Goal: Task Accomplishment & Management: Manage account settings

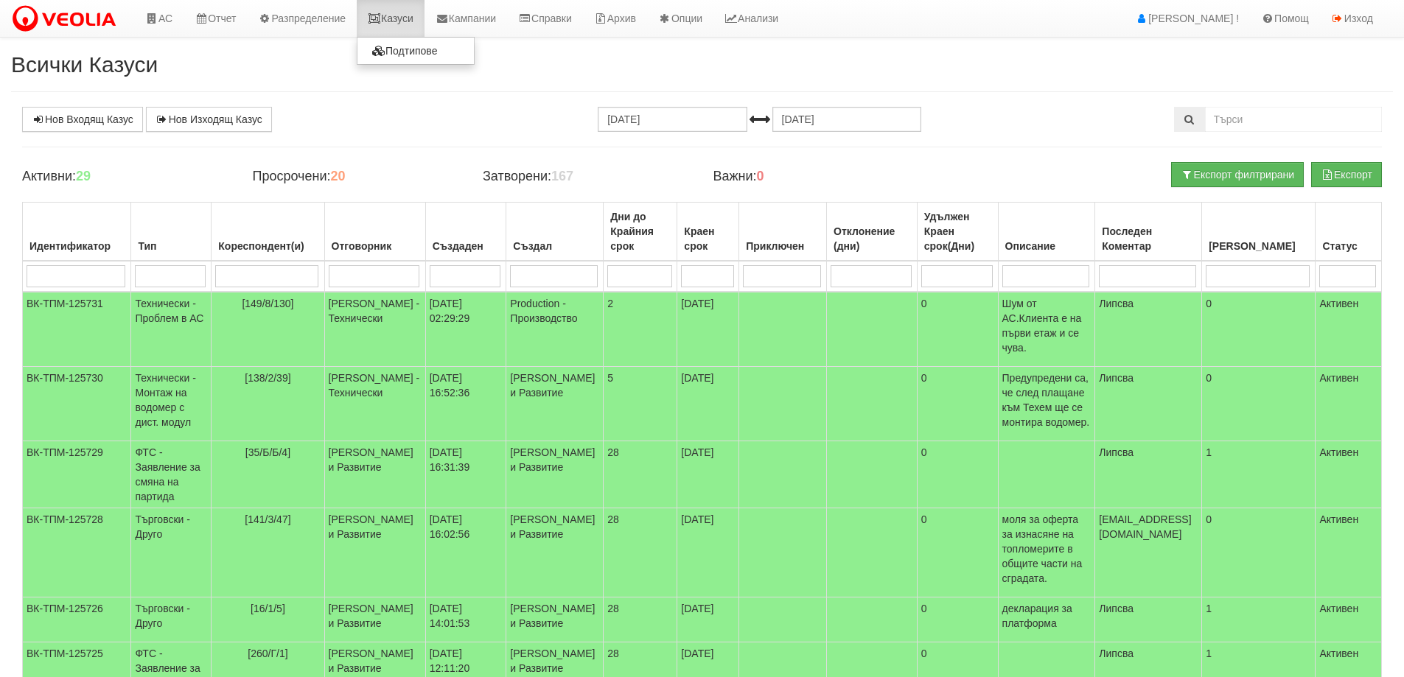
click at [403, 20] on link "Казуси" at bounding box center [391, 18] width 68 height 37
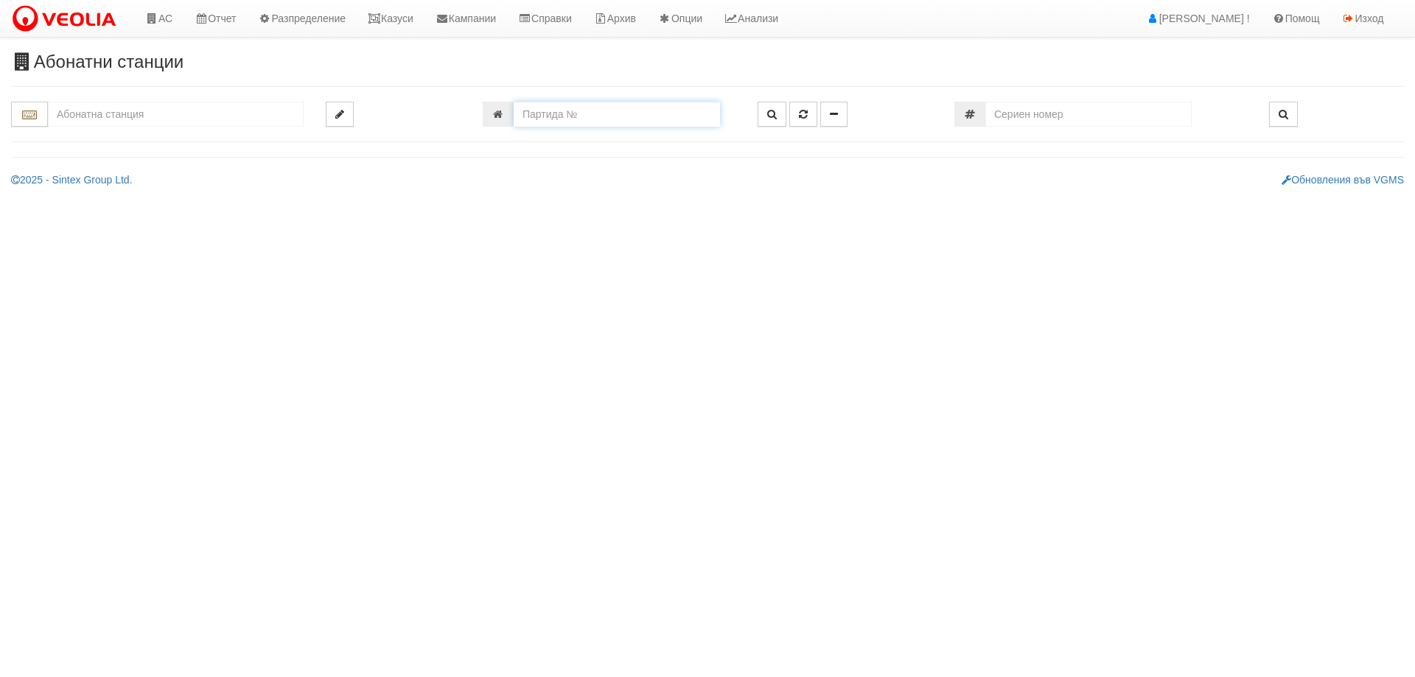
click at [583, 111] on input "number" at bounding box center [617, 114] width 206 height 25
type input "24157"
type input "144/4,5 - "ТЕХЕМ СЪРВИСИС" ЕООД"
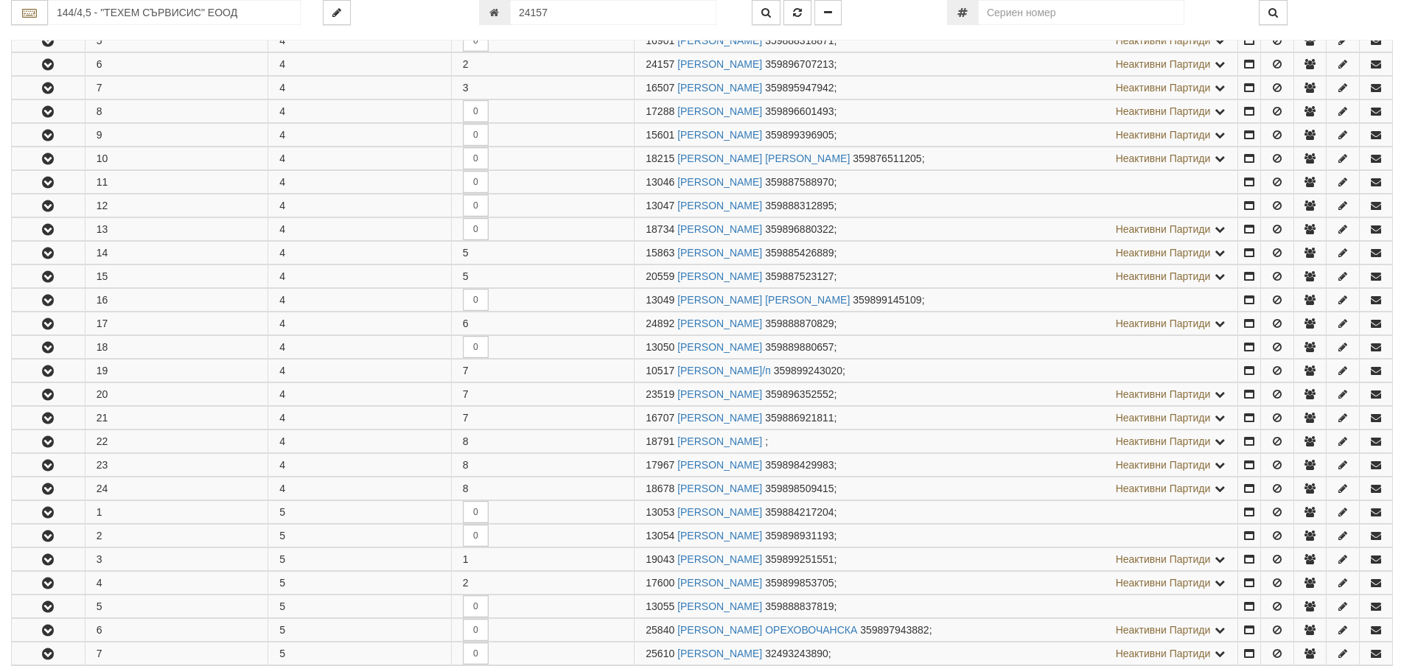
scroll to position [409, 0]
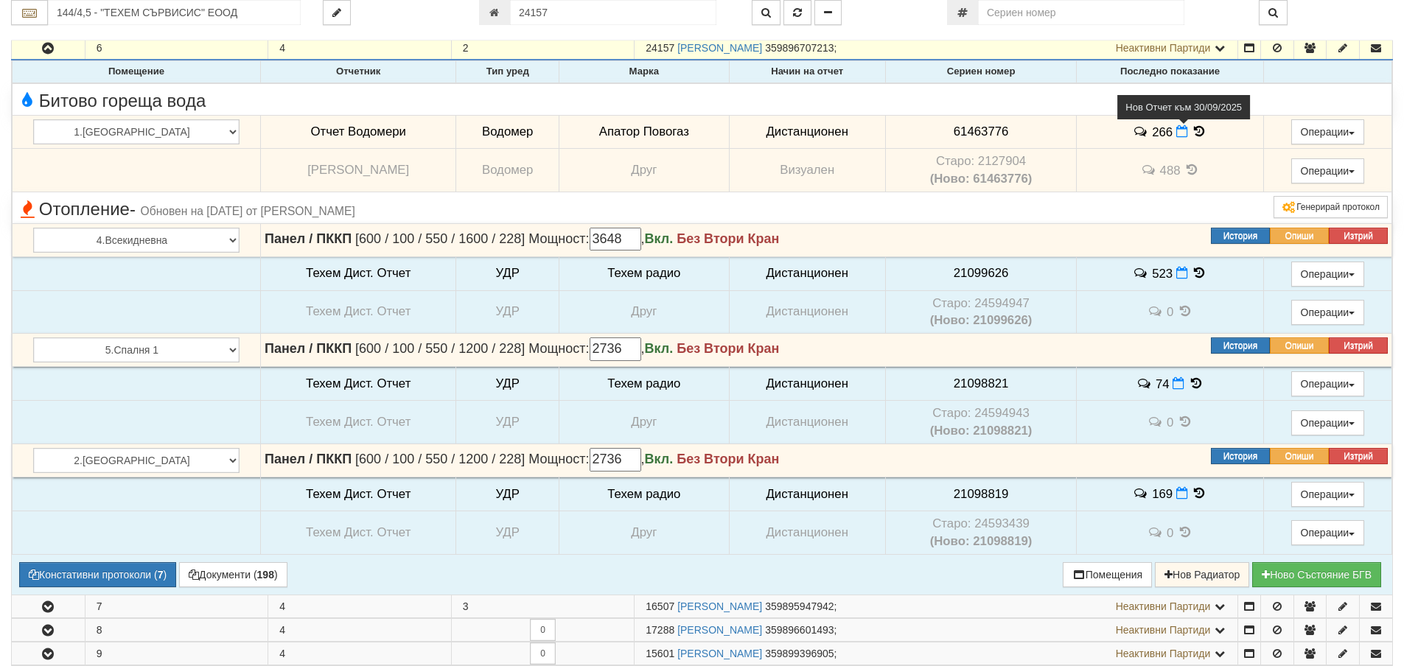
click at [1177, 133] on icon at bounding box center [1183, 131] width 12 height 13
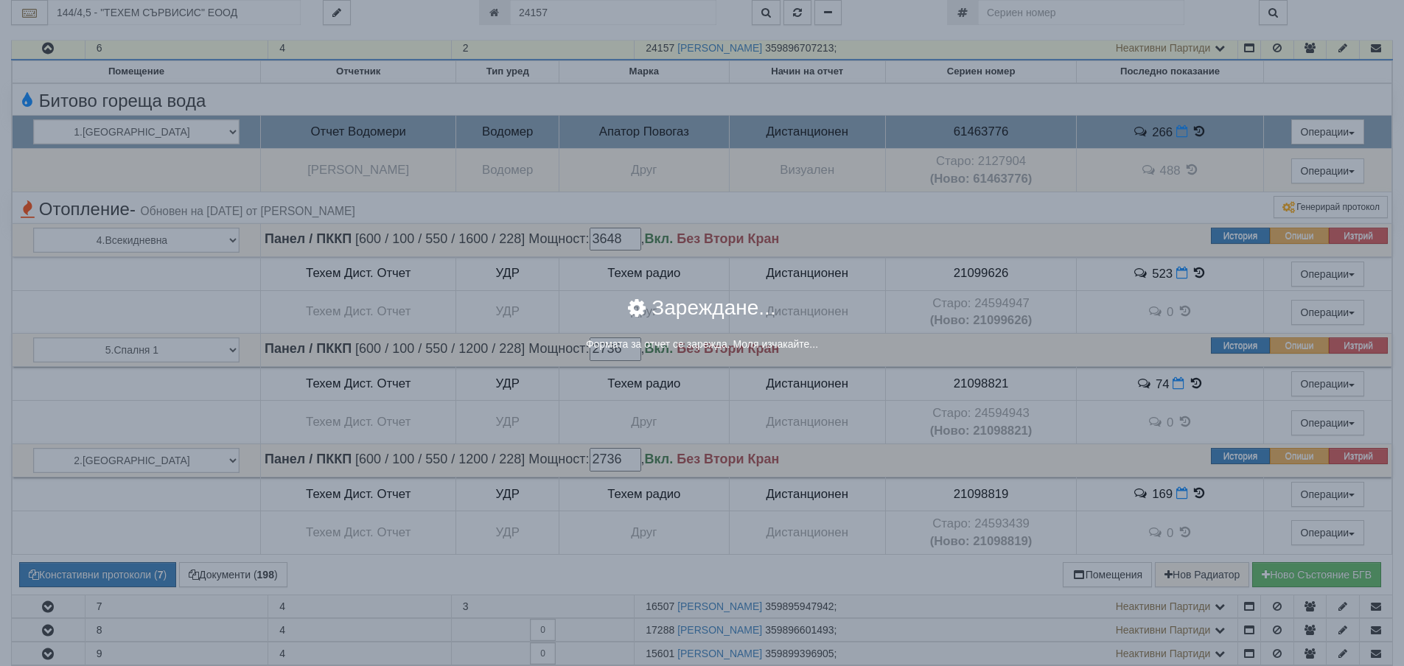
select select "8ac75930-9bfd-e511-80be-8d5a1dced85a"
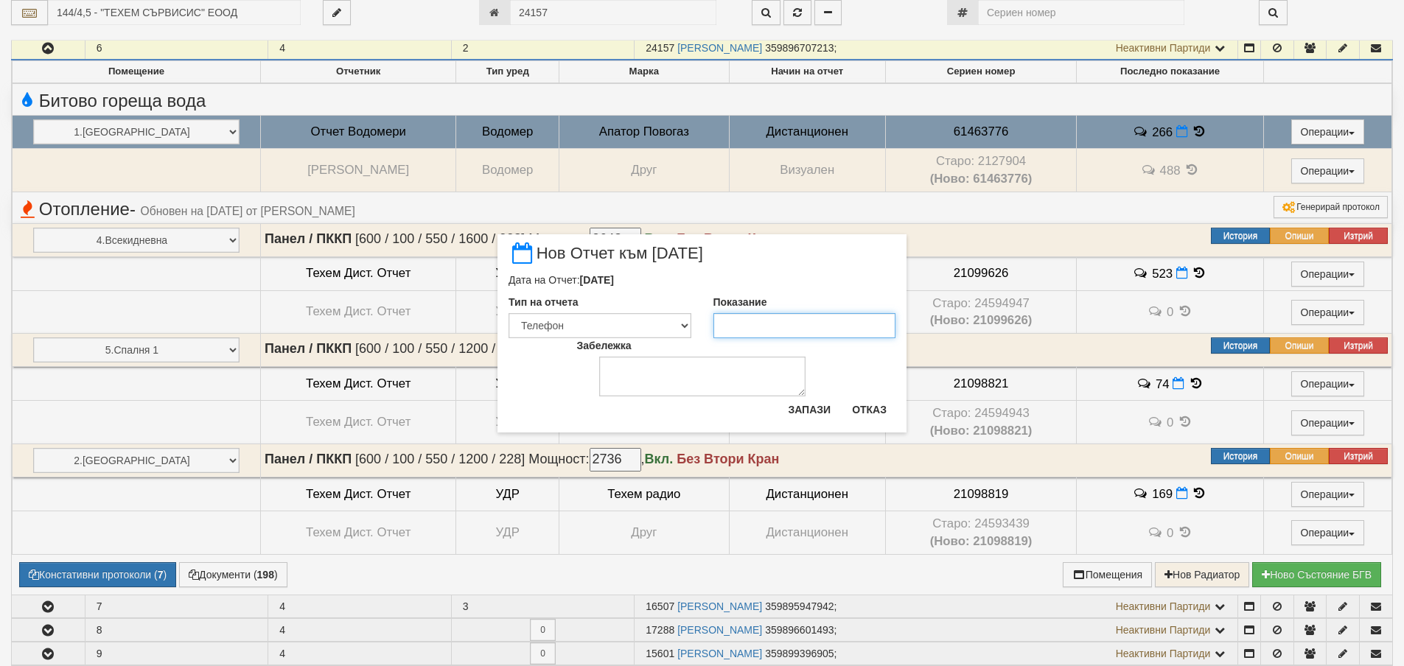
drag, startPoint x: 767, startPoint y: 337, endPoint x: 760, endPoint y: 329, distance: 10.5
click at [764, 336] on input "Показание" at bounding box center [805, 325] width 183 height 25
click at [760, 328] on input "Показание" at bounding box center [805, 325] width 183 height 25
type input "267"
click at [811, 419] on button "Запази" at bounding box center [809, 410] width 60 height 24
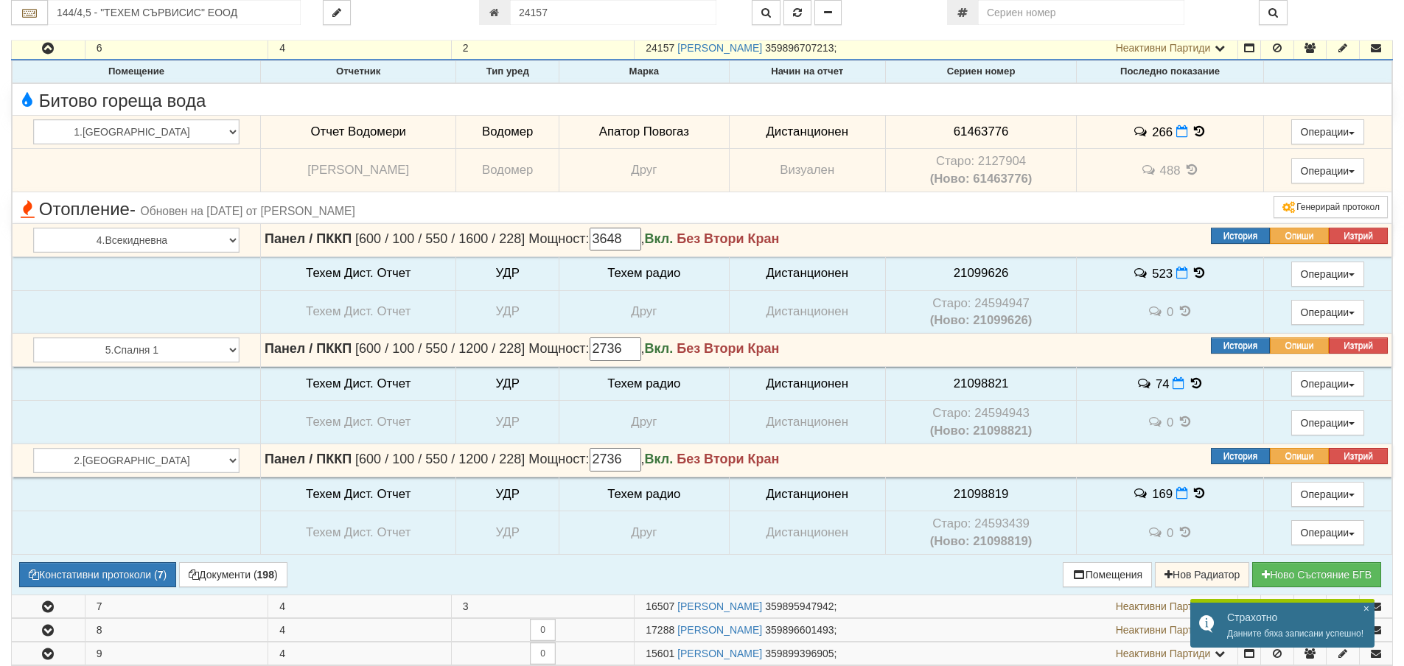
click at [1192, 133] on icon at bounding box center [1200, 131] width 16 height 13
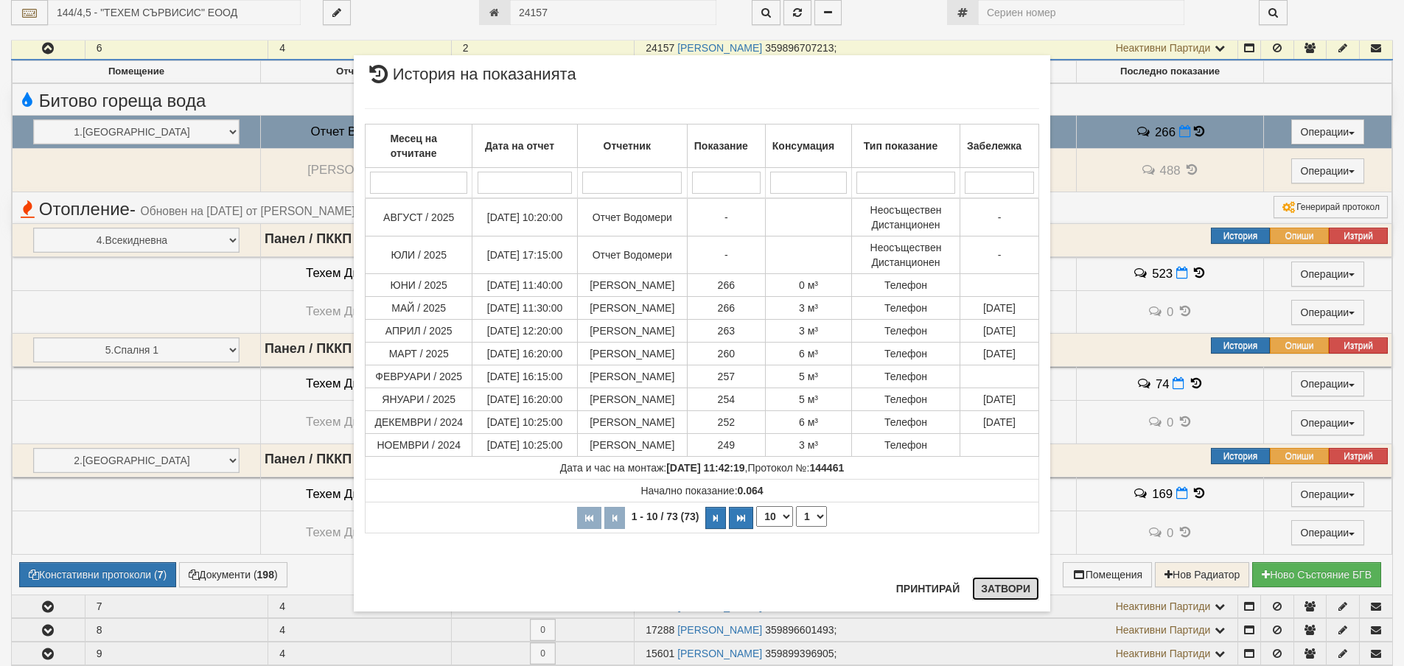
click at [989, 586] on button "Затвори" at bounding box center [1005, 589] width 67 height 24
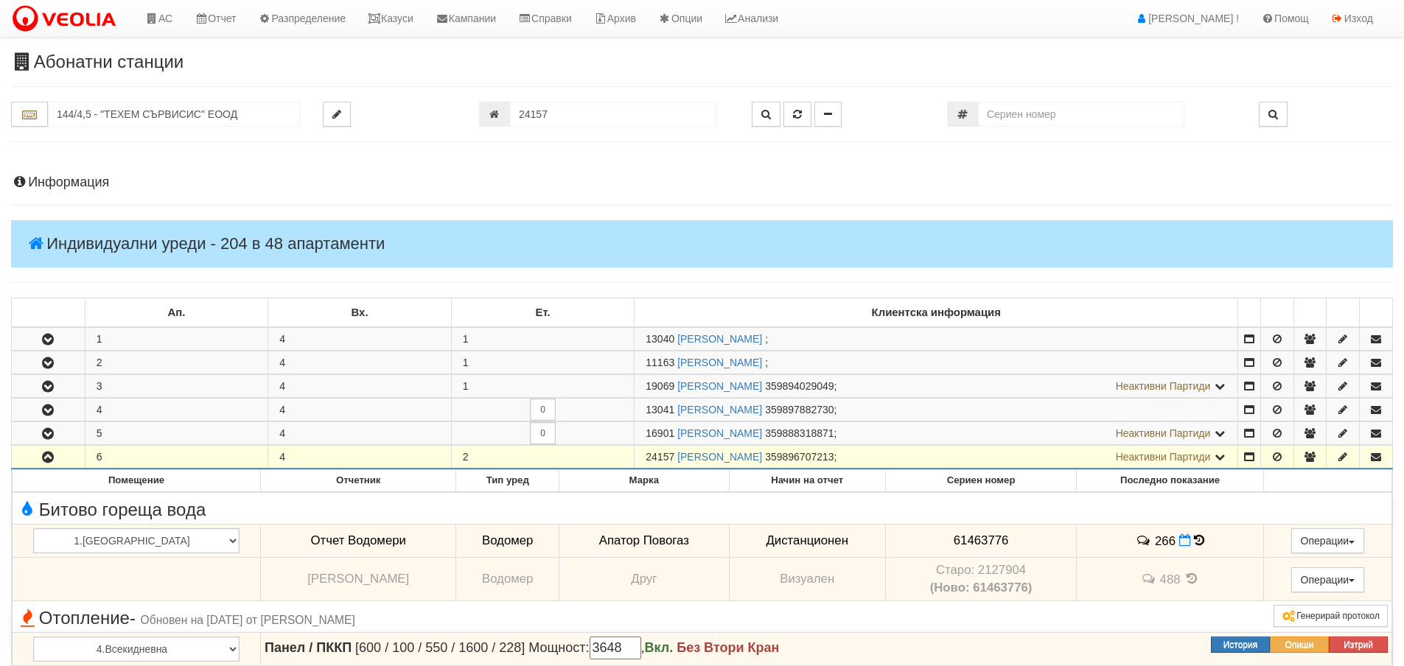
scroll to position [409, 0]
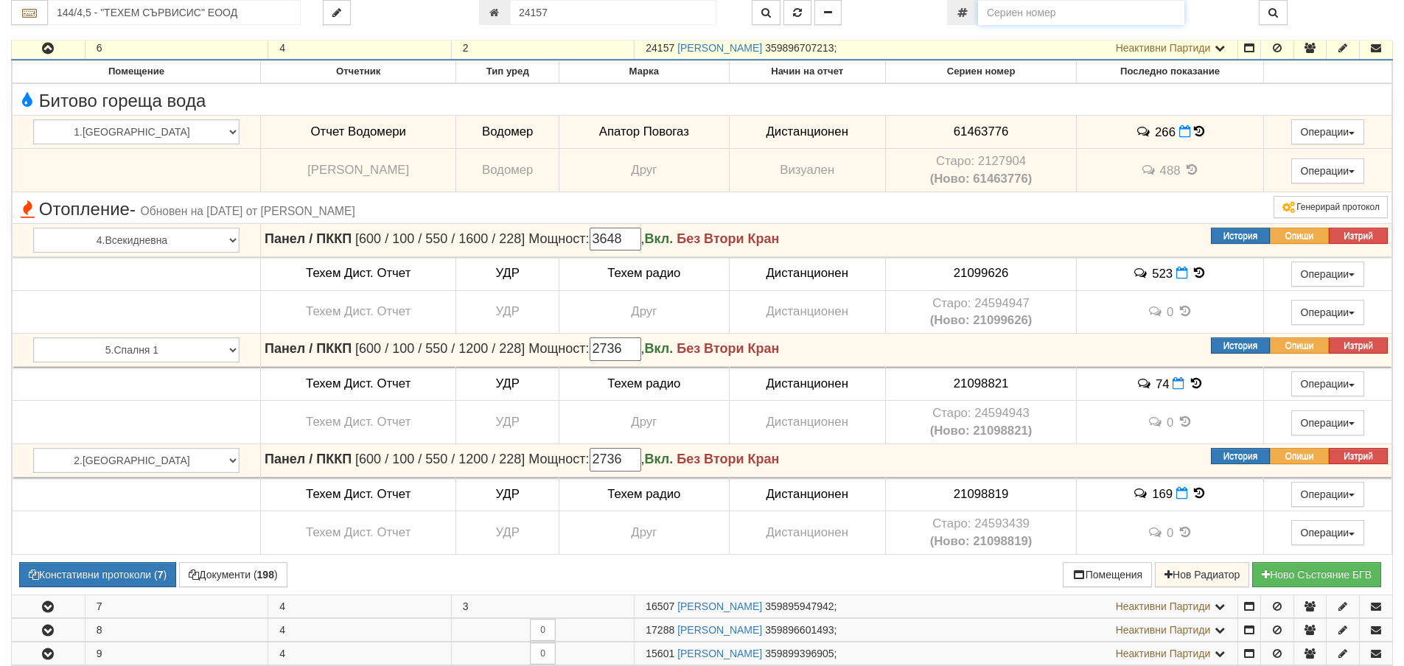
click at [1022, 15] on input "number" at bounding box center [1081, 12] width 206 height 25
click at [150, 13] on input "144/4,5 - "ТЕХЕМ СЪРВИСИС" ЕООД" at bounding box center [174, 12] width 253 height 25
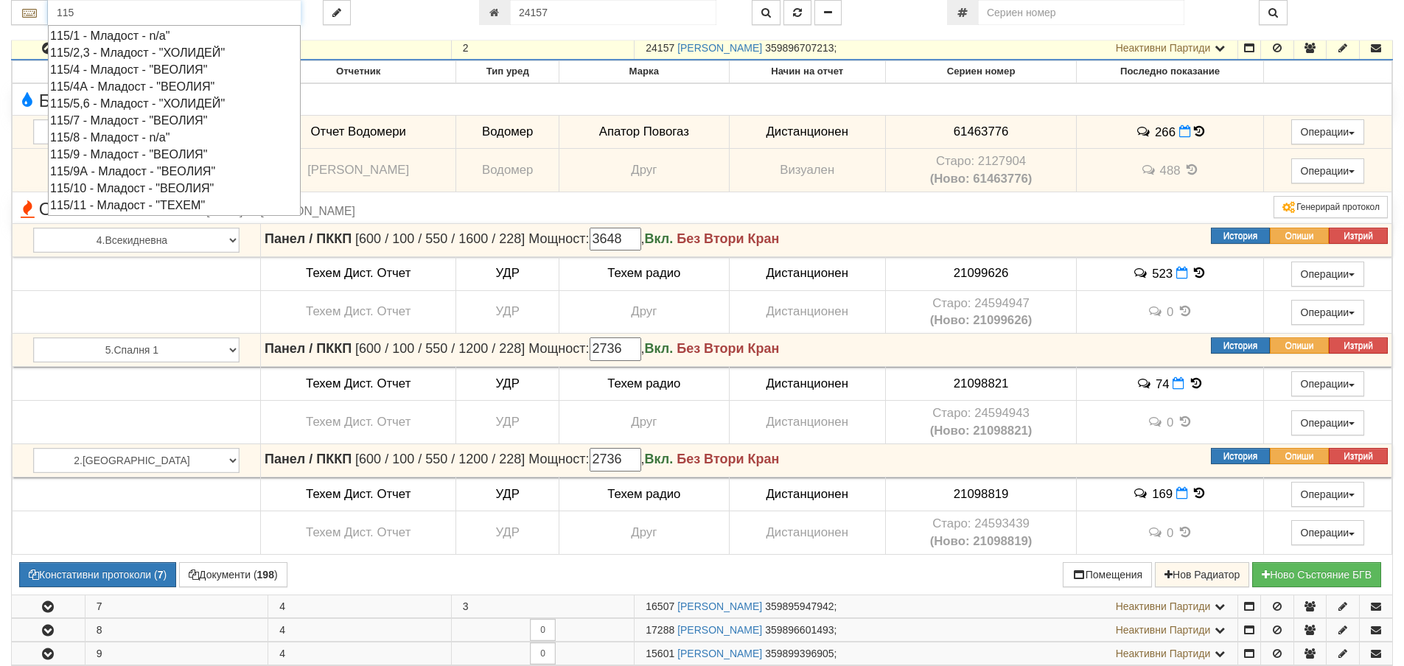
click at [92, 157] on div "115/9 - Младост - "ВЕОЛИЯ"" at bounding box center [174, 154] width 248 height 17
type input "115/9 - Младост - "ВЕОЛИЯ""
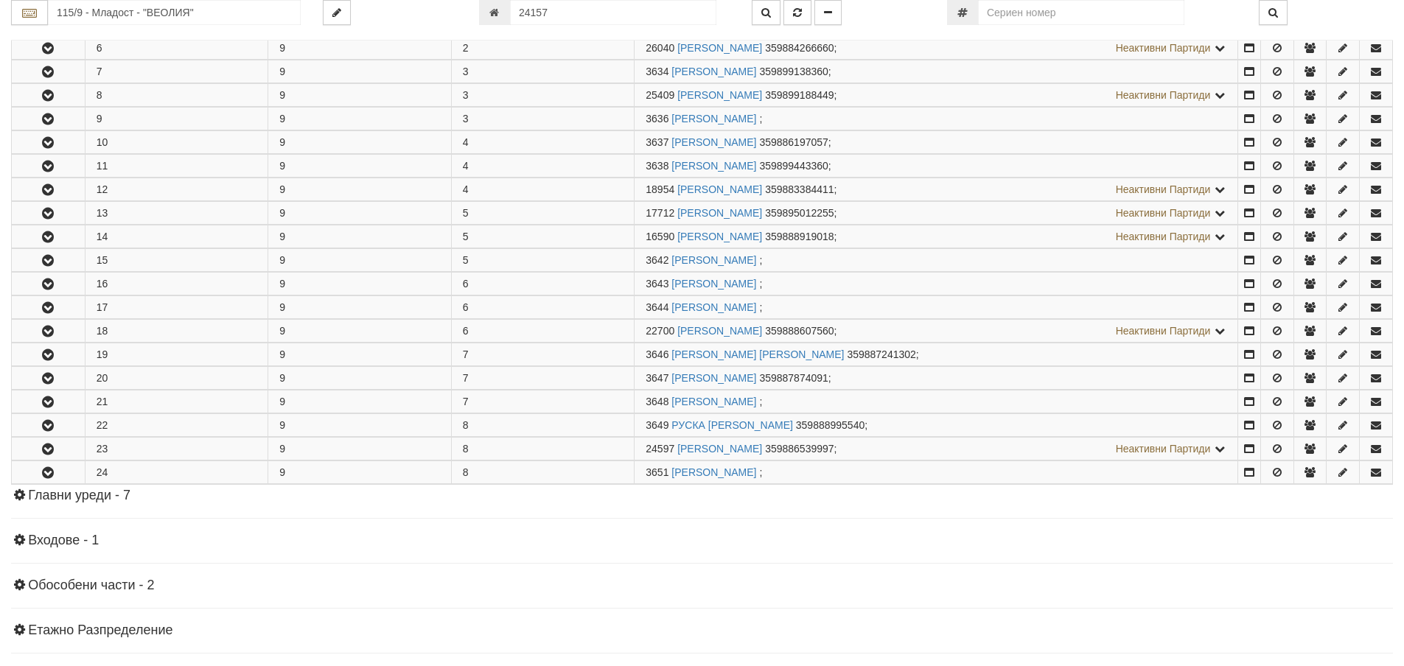
scroll to position [0, 0]
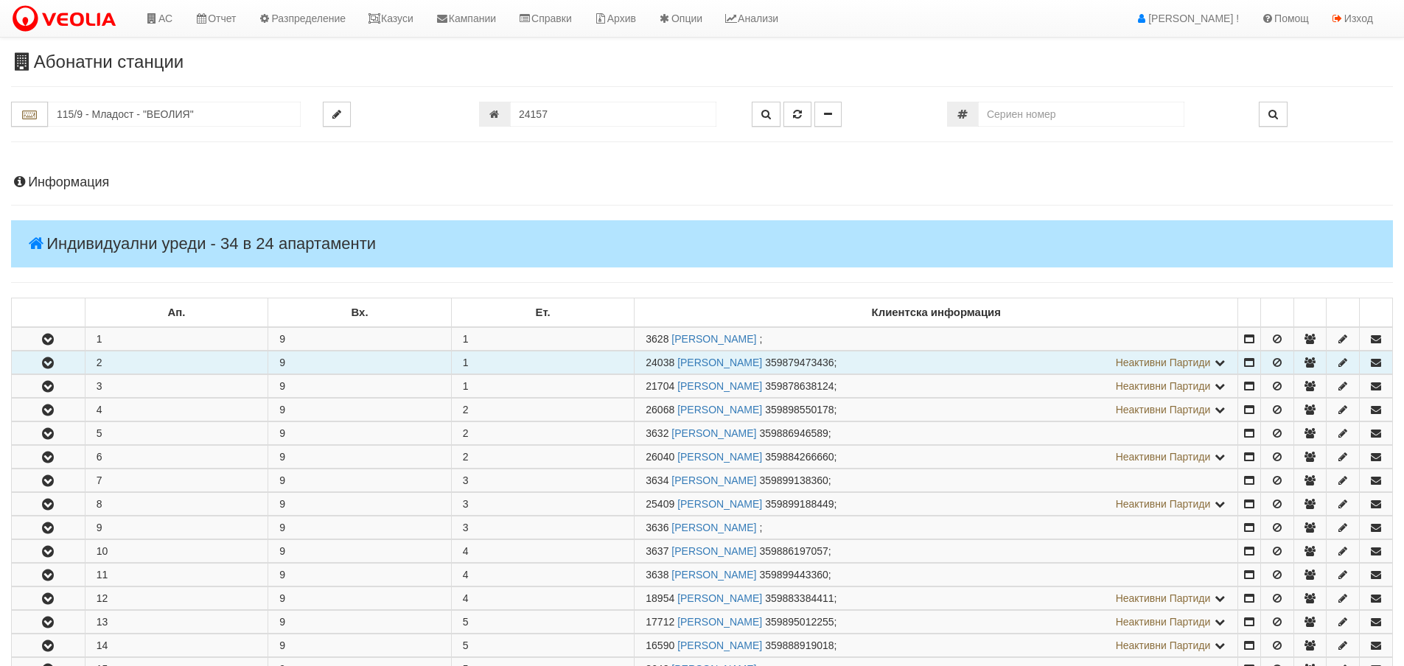
click at [55, 371] on button "button" at bounding box center [48, 363] width 73 height 22
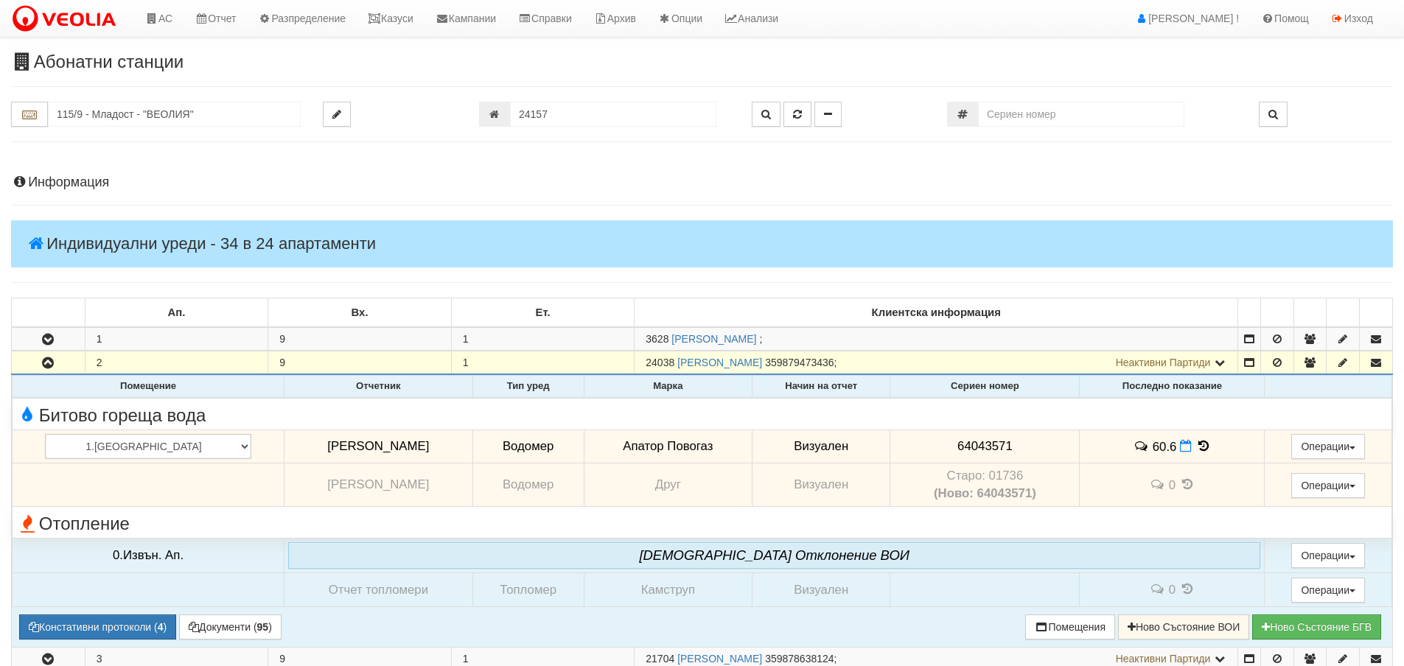
click at [1196, 447] on icon at bounding box center [1204, 446] width 16 height 13
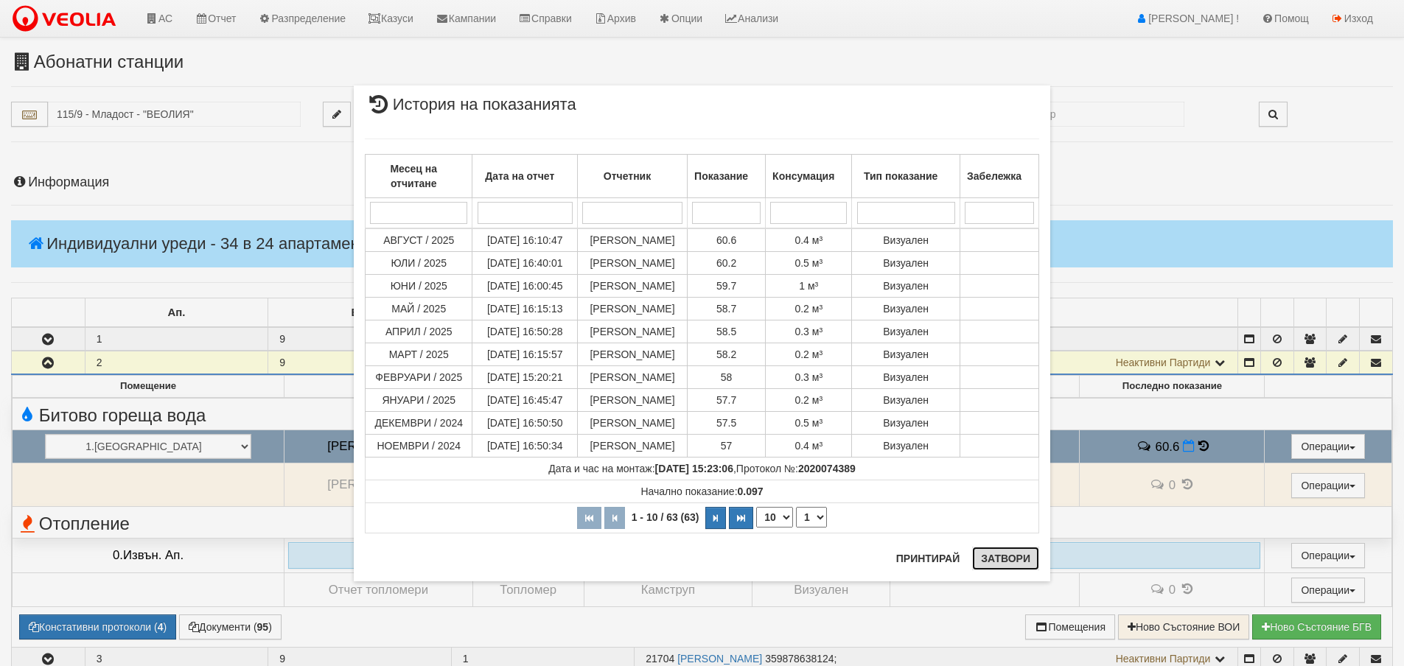
click at [996, 557] on button "Затвори" at bounding box center [1005, 559] width 67 height 24
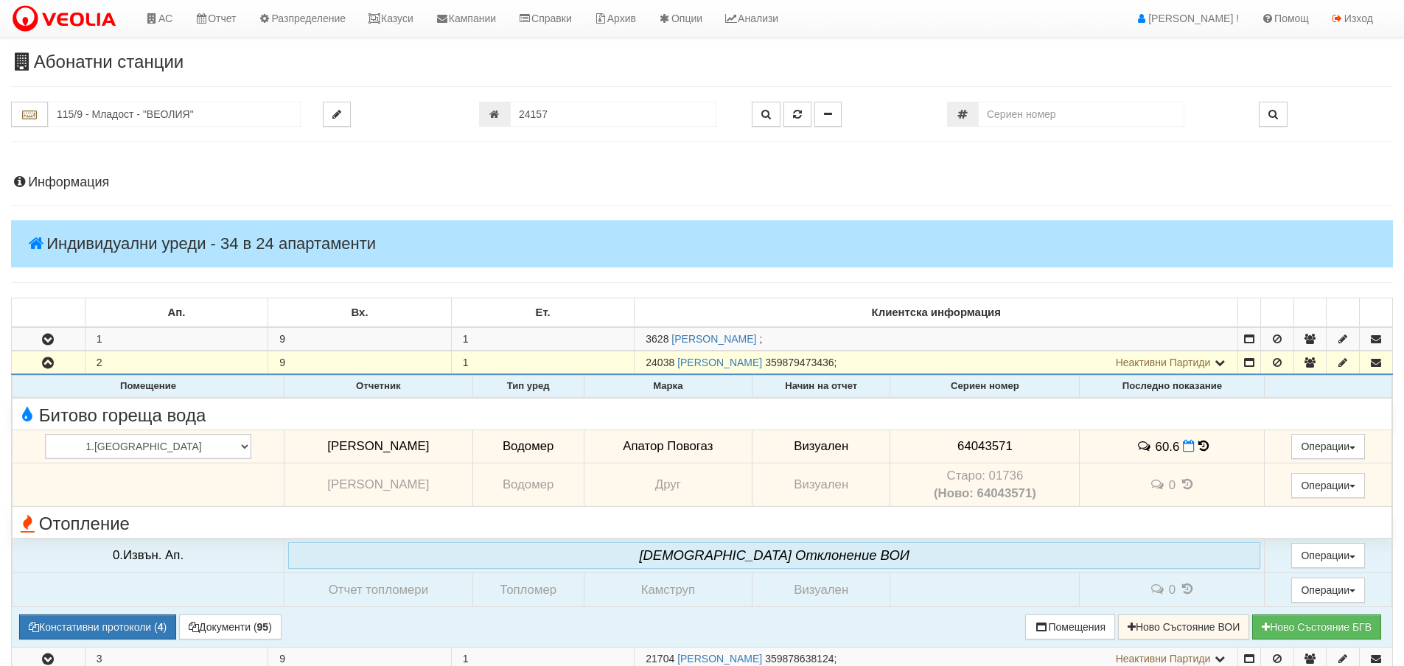
click at [1180, 446] on td "60.6" at bounding box center [1172, 447] width 185 height 34
click at [1199, 447] on icon at bounding box center [1204, 446] width 10 height 13
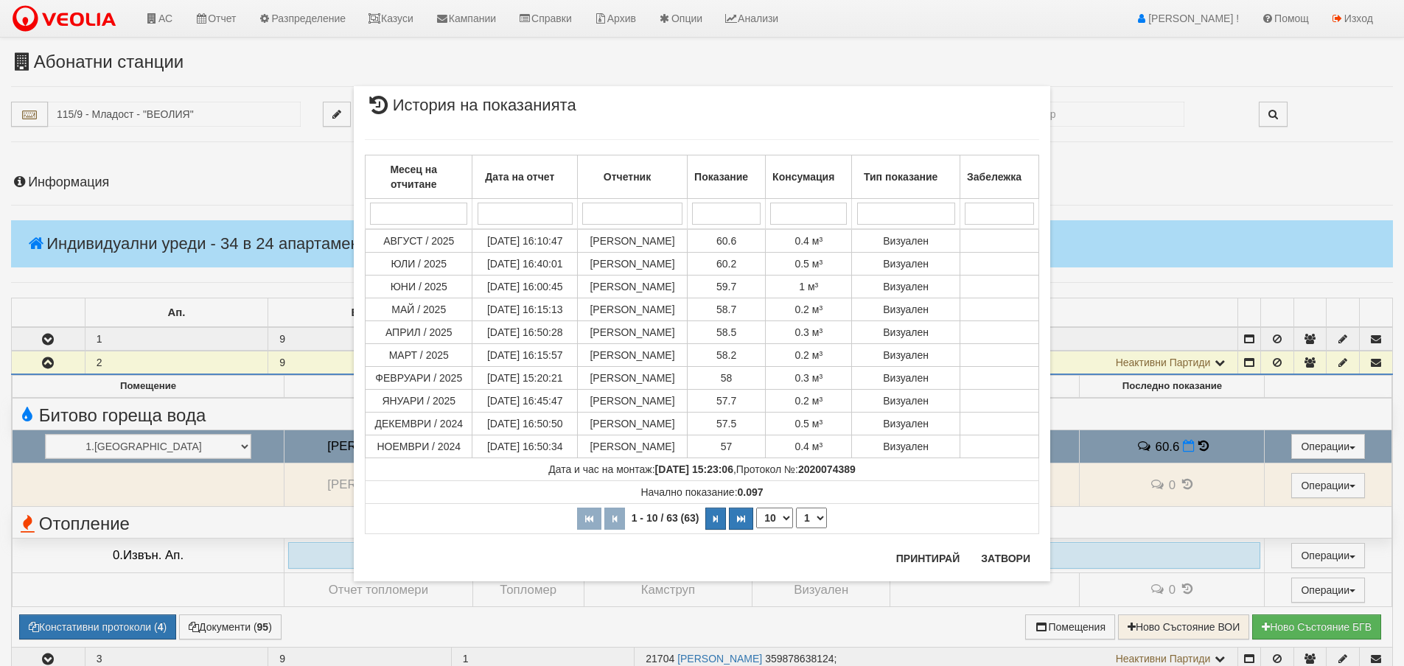
click at [993, 548] on div "Месец на отчитане Дата на отчет Отчетник Показание Консумация Тип показание Заб…" at bounding box center [702, 337] width 675 height 425
click at [1000, 557] on button "Затвори" at bounding box center [1005, 559] width 67 height 24
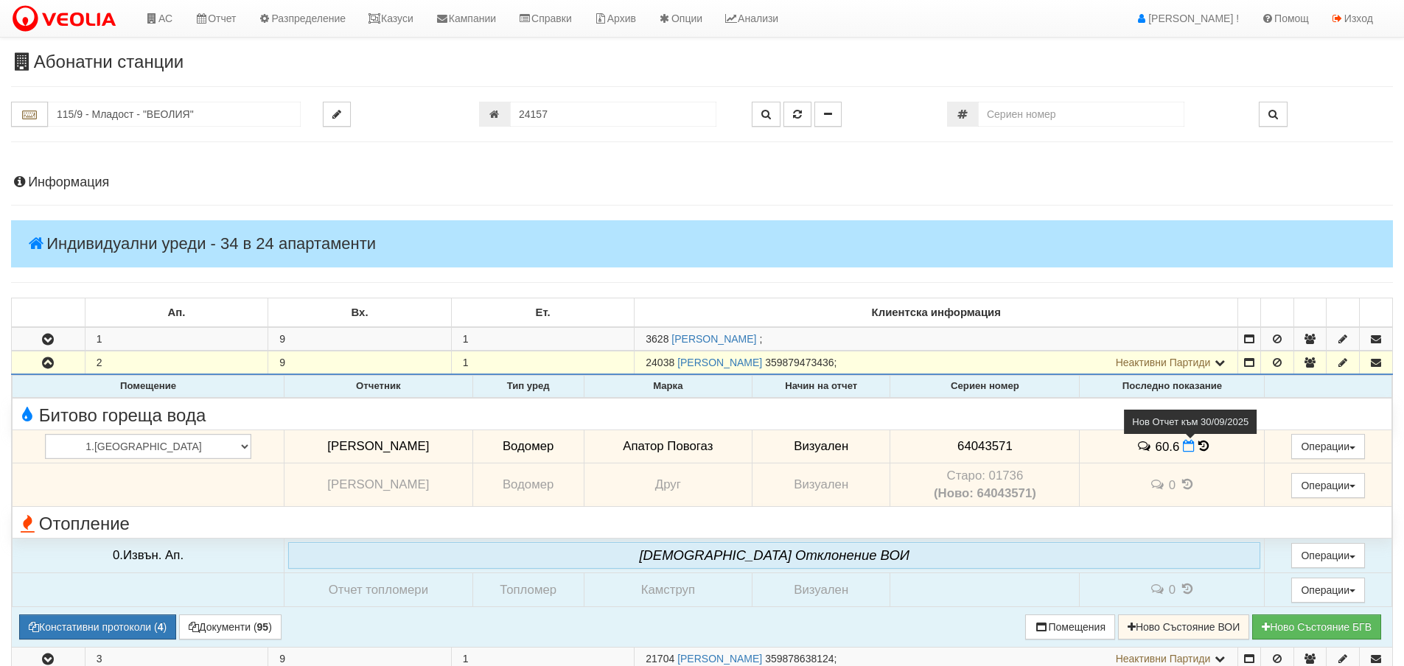
click at [1183, 450] on icon at bounding box center [1189, 446] width 12 height 13
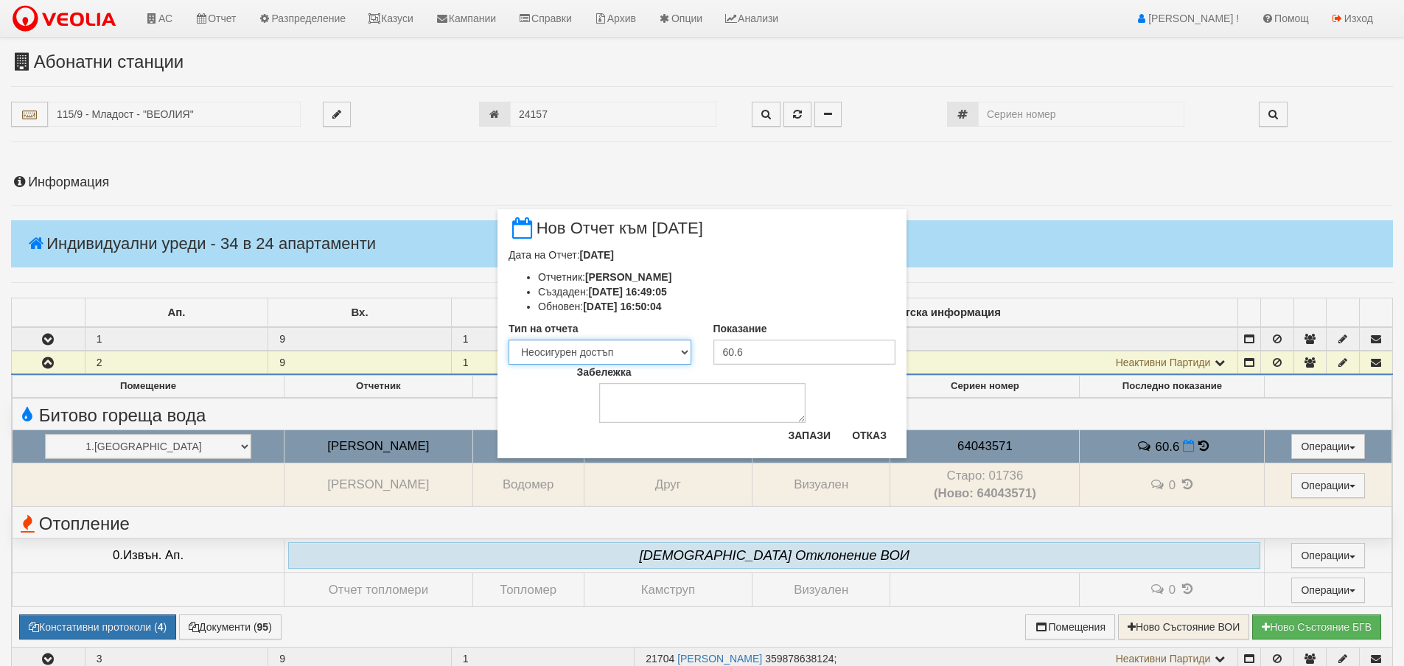
click at [655, 355] on select "Визуален Телефон Бележка Неосигурен достъп Самоотчет Служебно Дистанционен" at bounding box center [600, 352] width 183 height 25
select select "8ac75930-9bfd-e511-80be-8d5a1dced85a"
click at [509, 340] on select "Визуален Телефон Бележка Неосигурен достъп Самоотчет Служебно Дистанционен" at bounding box center [600, 352] width 183 height 25
click at [803, 439] on button "Запази" at bounding box center [809, 436] width 60 height 24
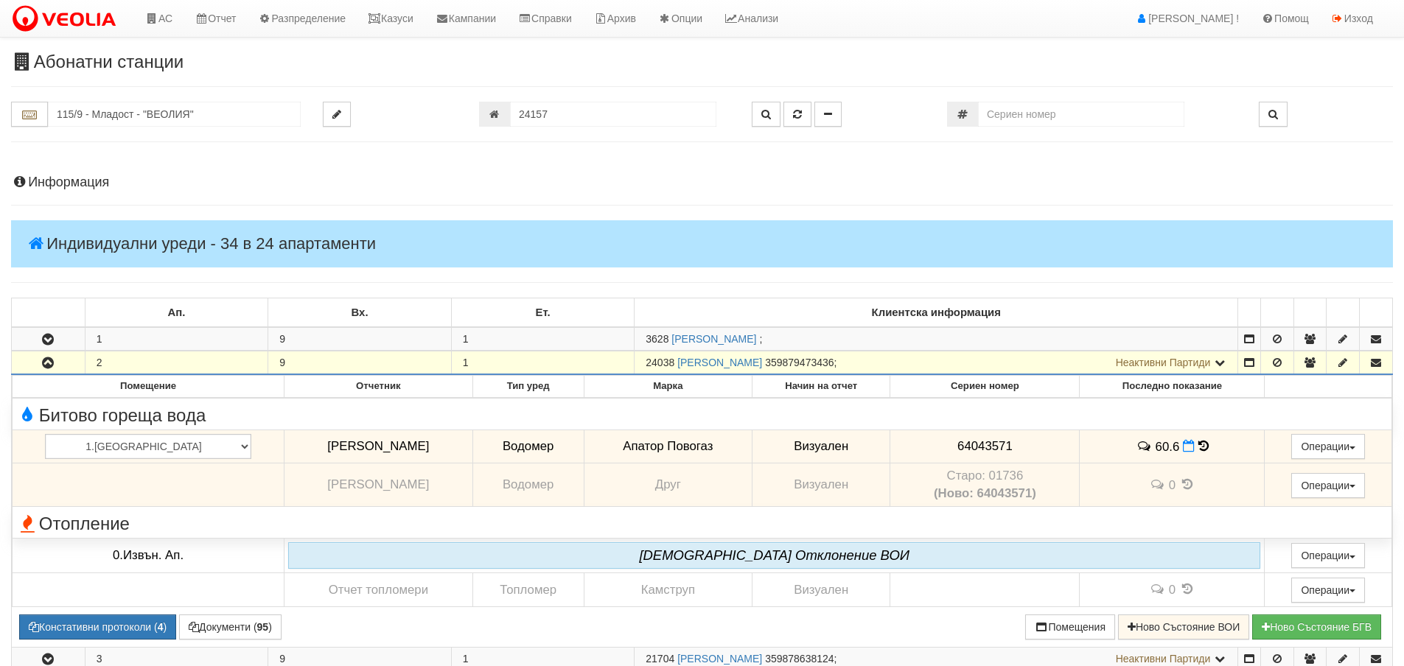
click at [574, 139] on div "115/9 - Младост - "ВЕОЛИЯ" 24157" at bounding box center [702, 122] width 1382 height 41
click at [603, 116] on input "24157" at bounding box center [613, 114] width 206 height 25
type input "8743"
type input "056/1 - "ТЕХЕМ СЪРВИСИС" ЕООД"
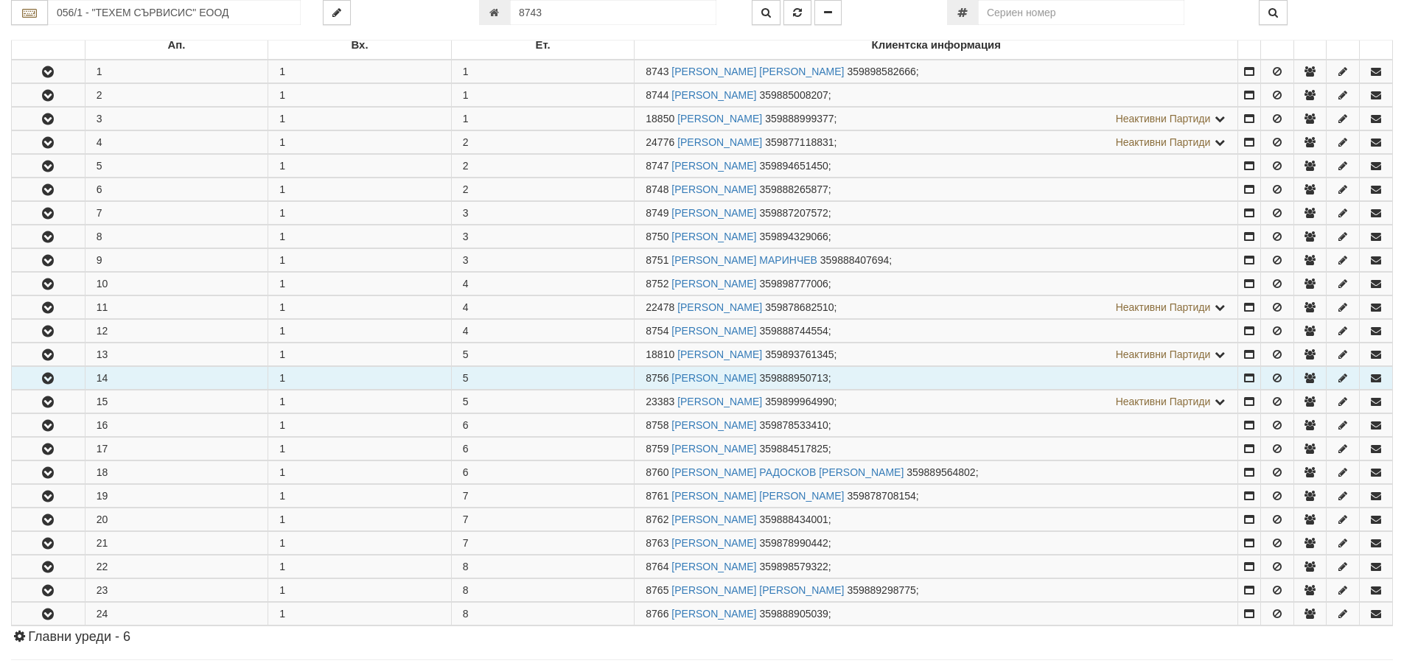
scroll to position [291, 0]
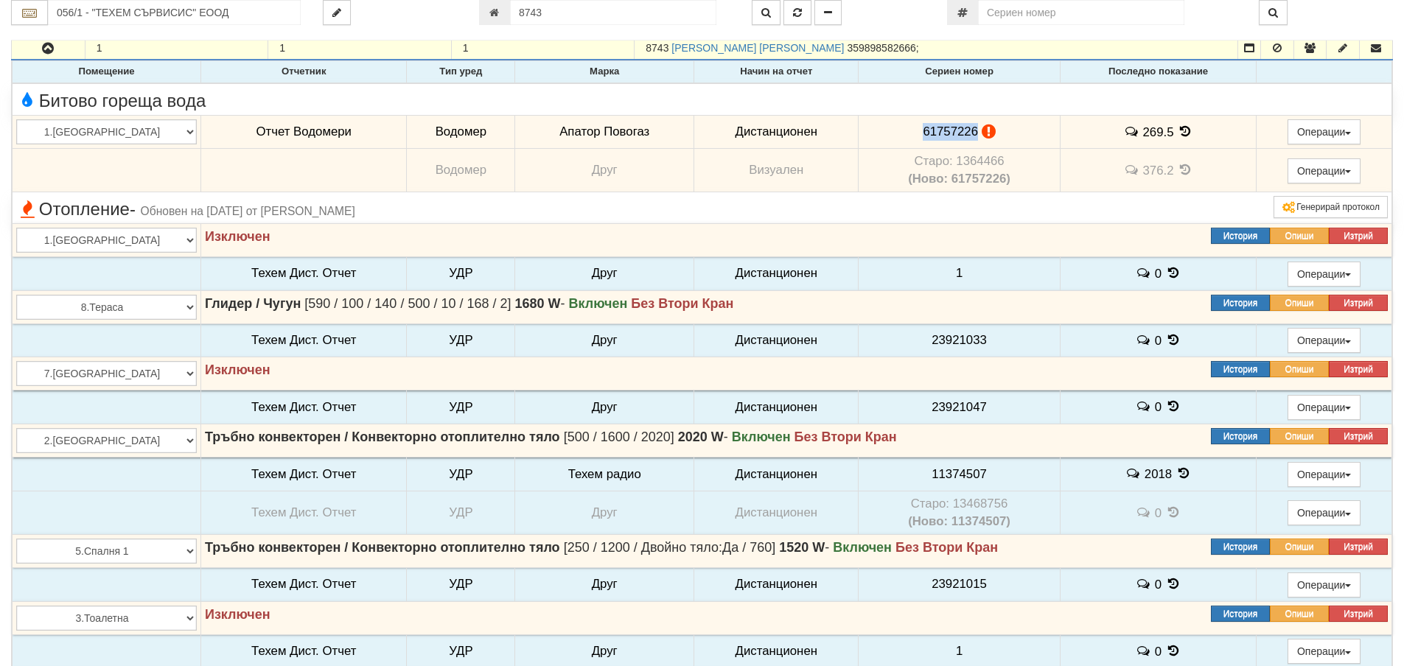
drag, startPoint x: 903, startPoint y: 130, endPoint x: 955, endPoint y: 130, distance: 52.3
click at [955, 130] on span "61757226" at bounding box center [950, 132] width 55 height 14
copy span "61757226"
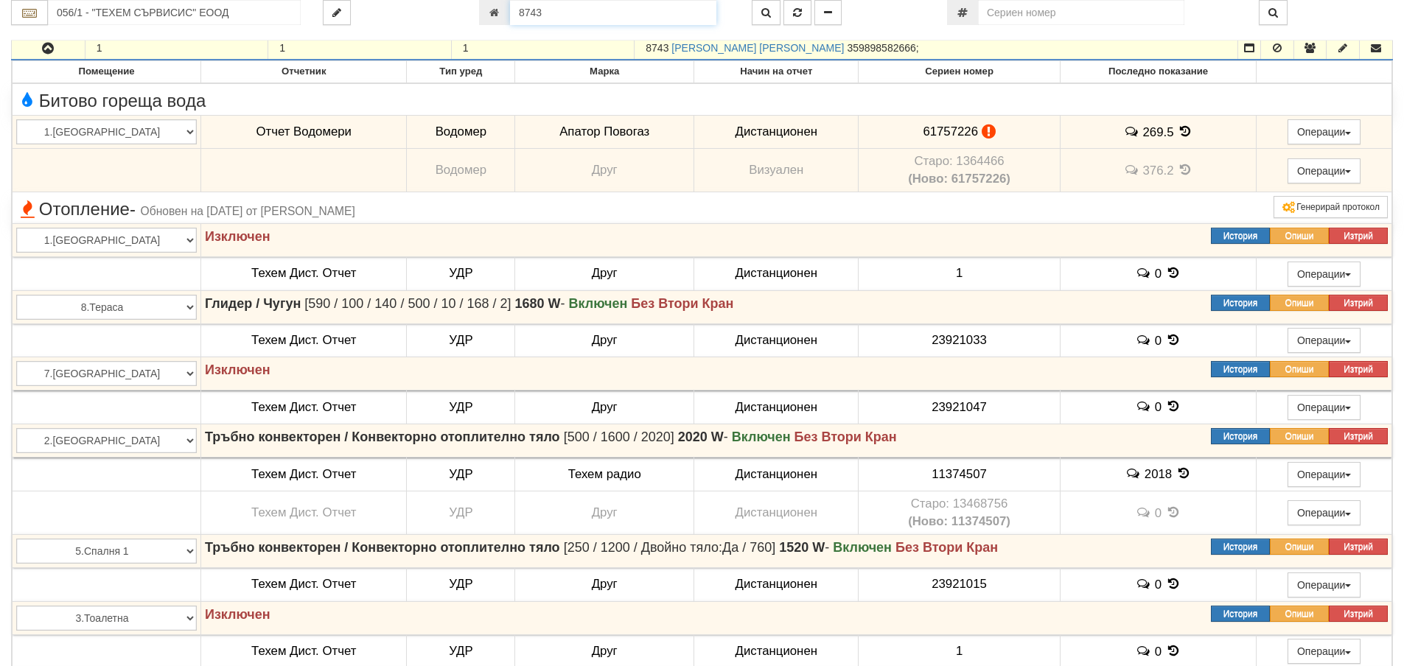
click at [604, 18] on input "8743" at bounding box center [613, 12] width 206 height 25
click at [632, 10] on input "8743" at bounding box center [613, 12] width 206 height 25
type input "9950"
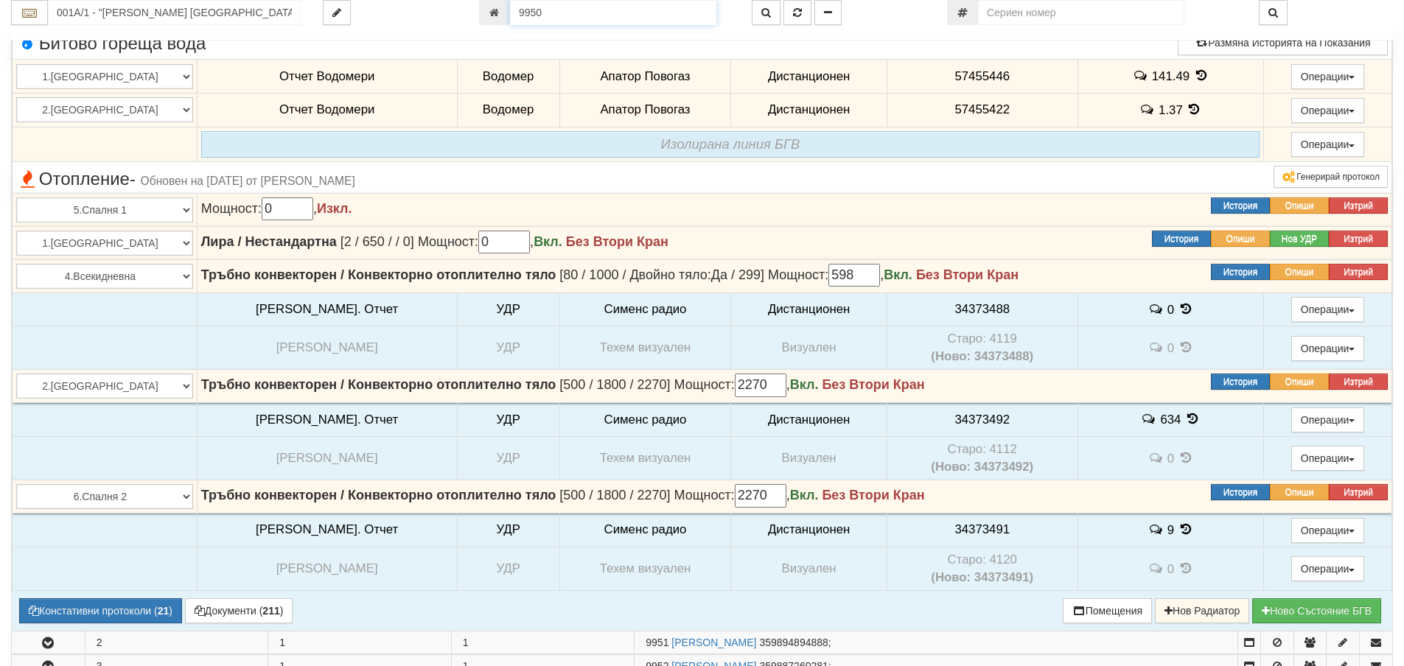
scroll to position [365, 0]
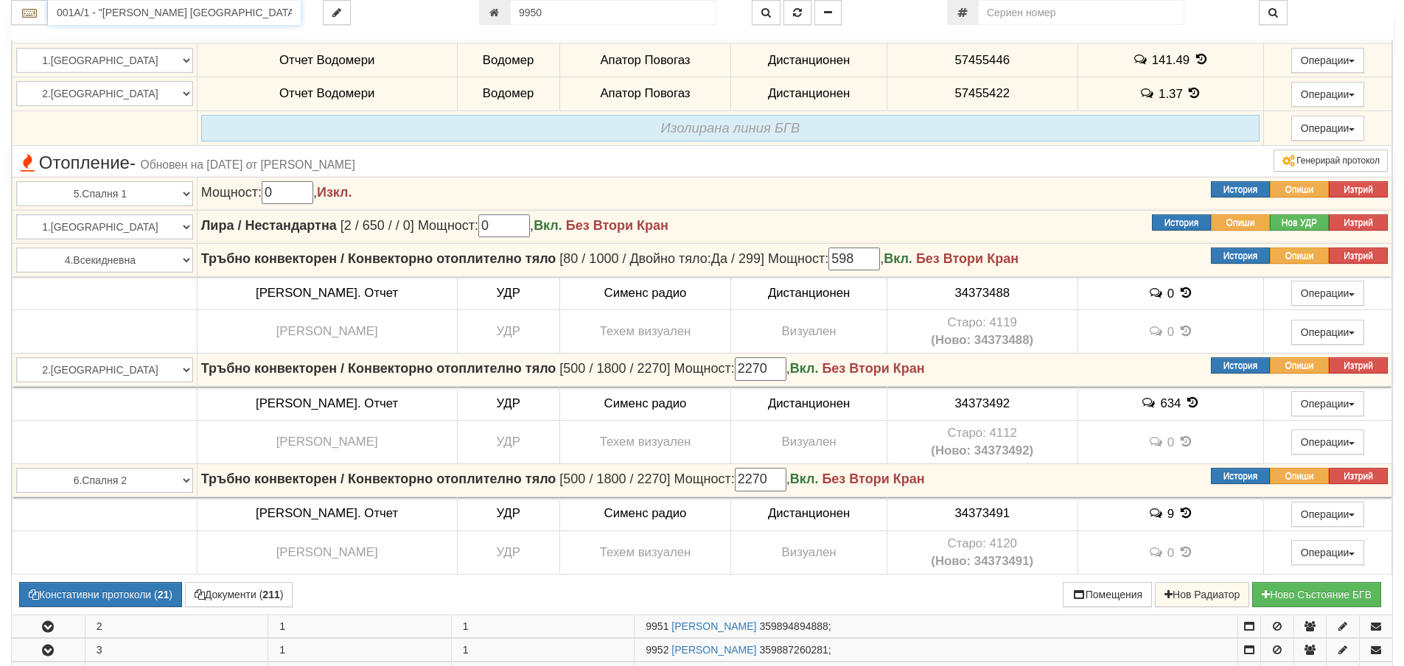
click at [254, 16] on input "001А/1 - "ВЕОЛИЯ ЕНЕРДЖИ ВАРНА " ЕАД" at bounding box center [174, 12] width 253 height 25
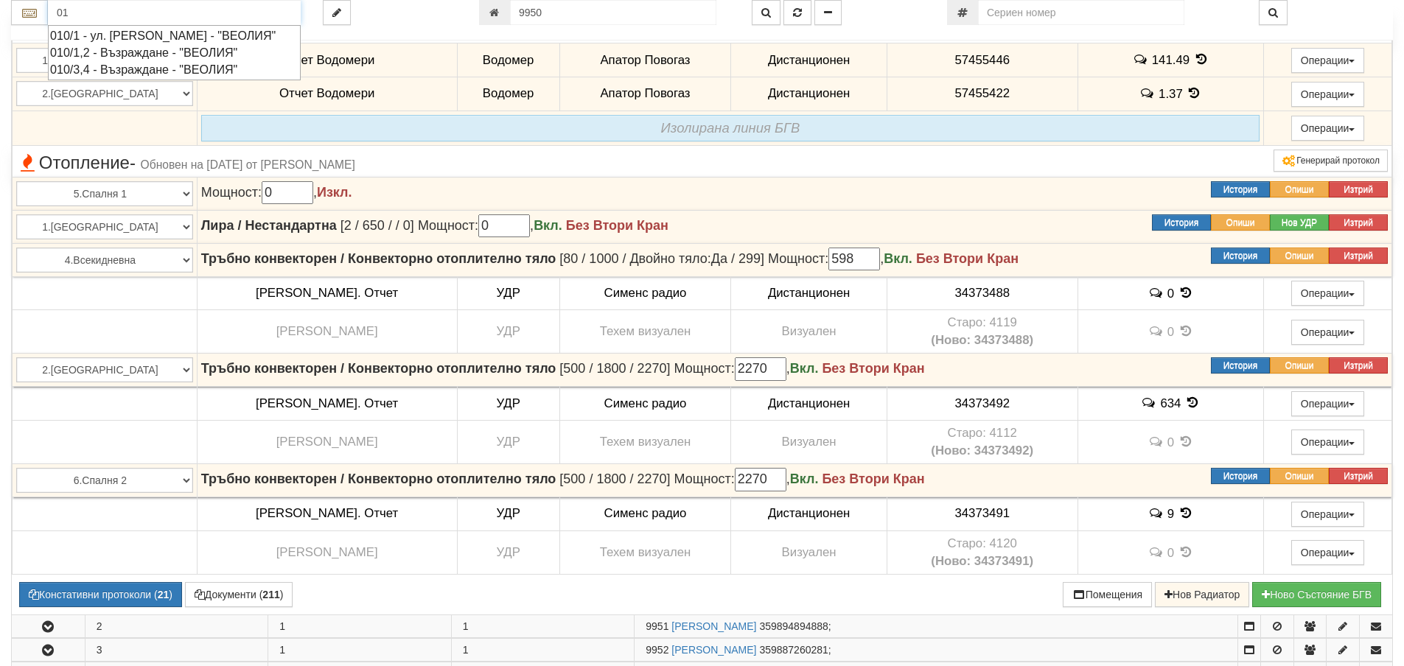
type input "0"
click at [242, 41] on div "100/1 - Младост - "ВЕОЛИЯ"" at bounding box center [174, 35] width 248 height 17
type input "100/1 - Младост - "ВЕОЛИЯ""
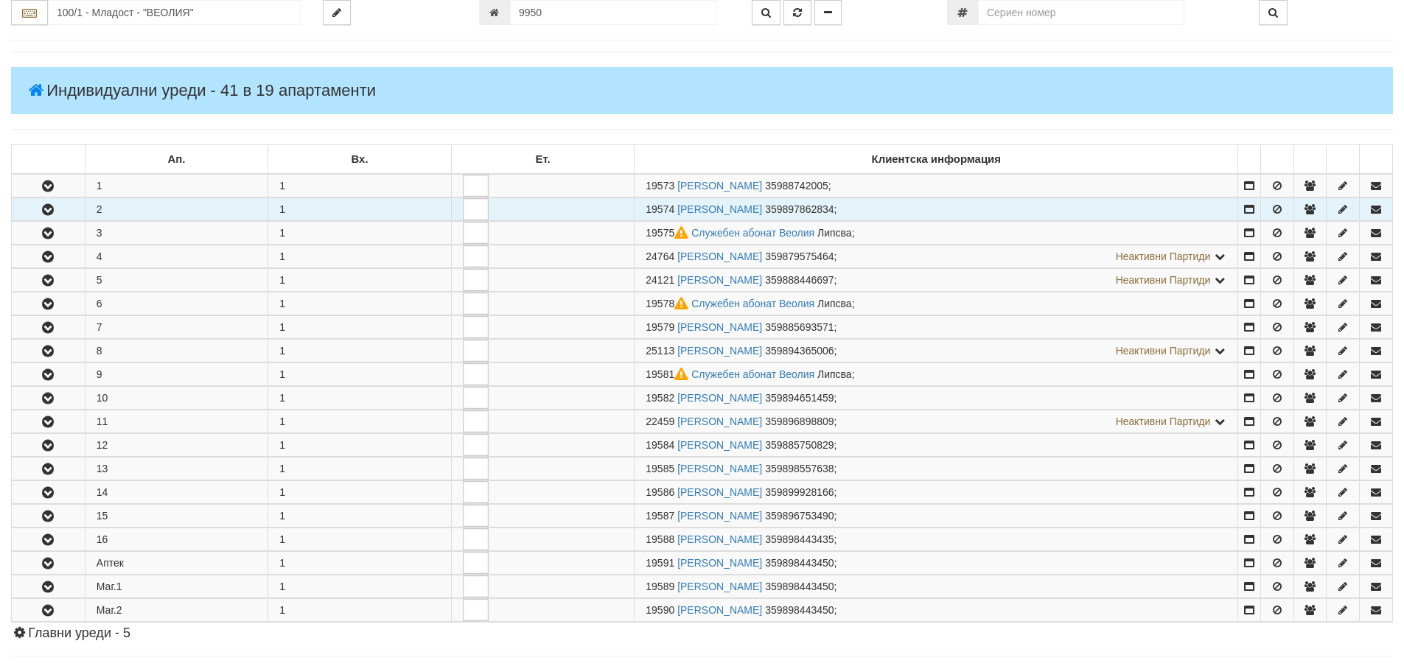
scroll to position [369, 0]
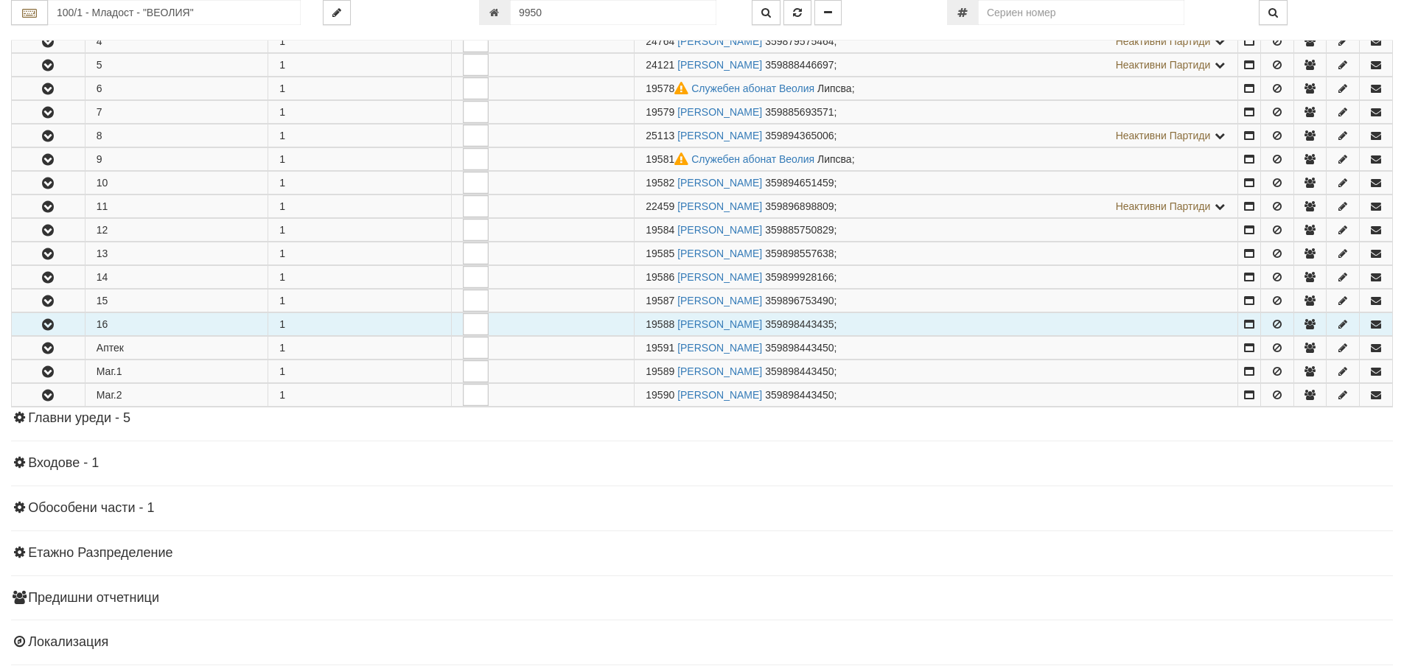
click at [48, 317] on button "button" at bounding box center [48, 324] width 73 height 22
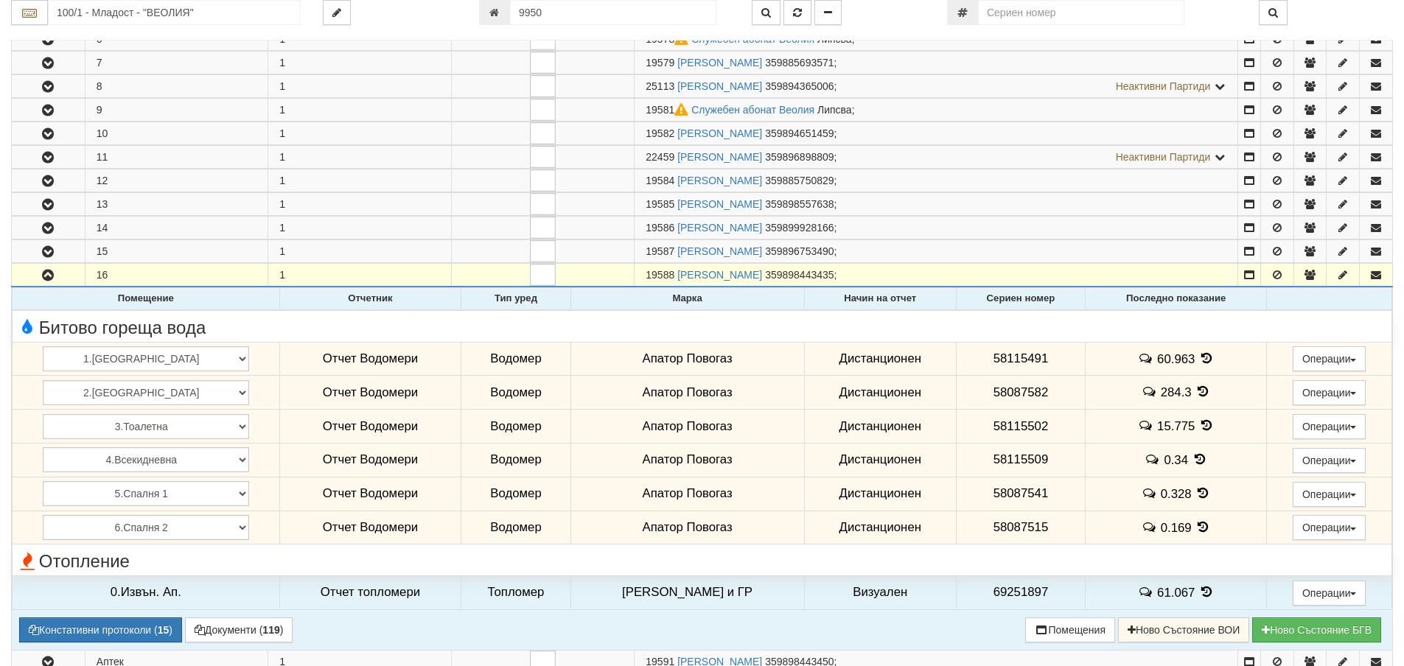
scroll to position [442, 0]
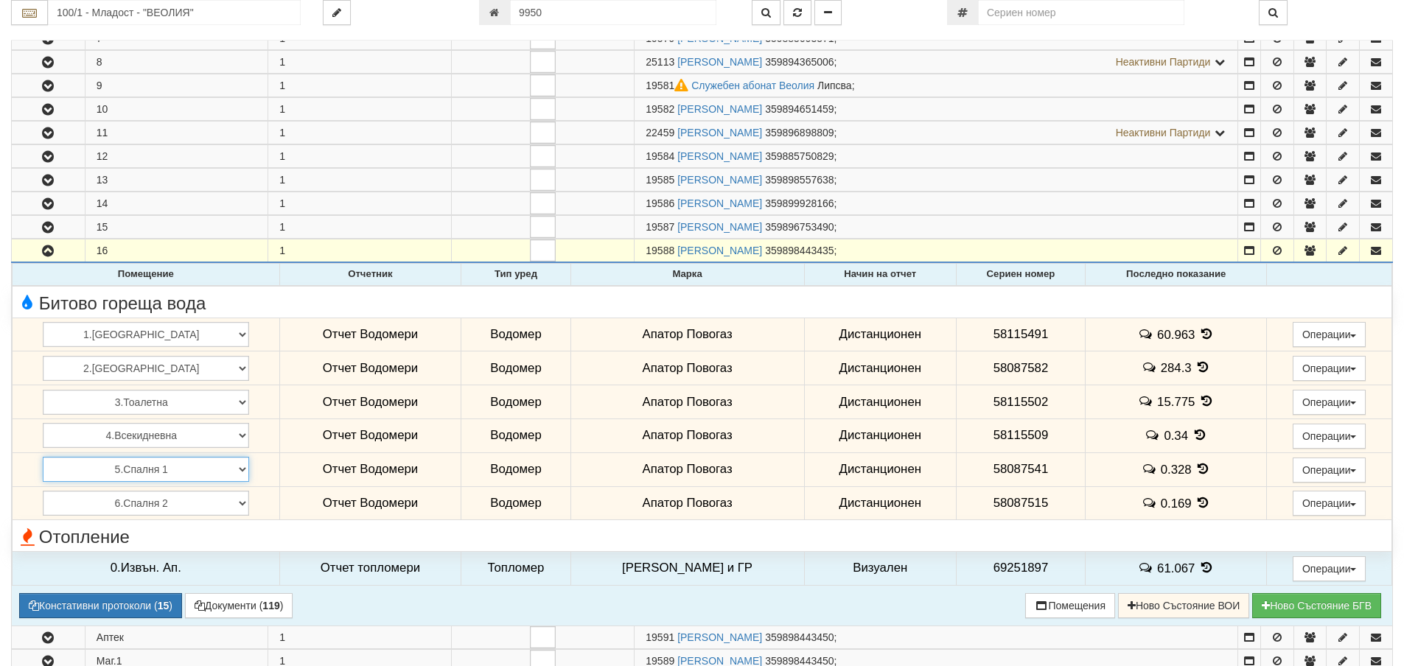
click at [161, 473] on select "1.Баня 2.Кухня 3.Тоалетна 4.Всекидневна 5.Спалня 1 6.Спалня 2 7.Коридор 8.Терас…" at bounding box center [146, 469] width 206 height 25
click at [285, 295] on div "Битово гореща вода" at bounding box center [237, 301] width 464 height 23
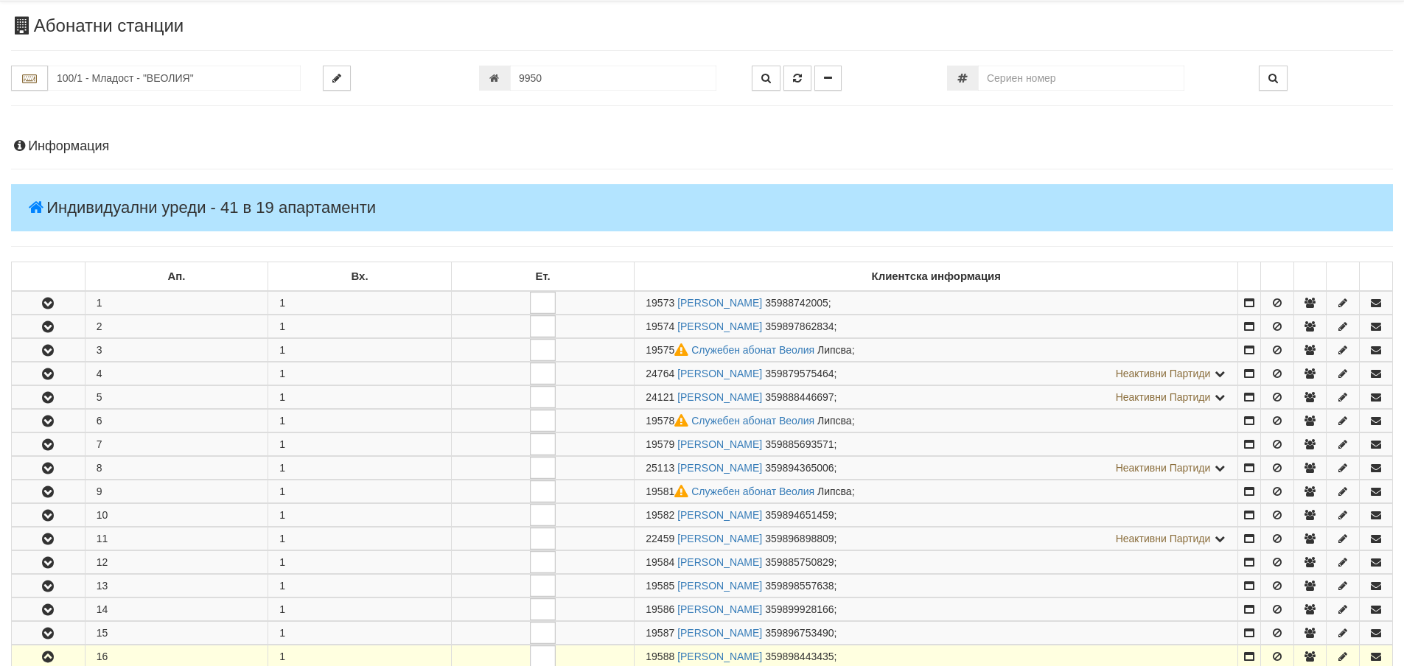
scroll to position [0, 0]
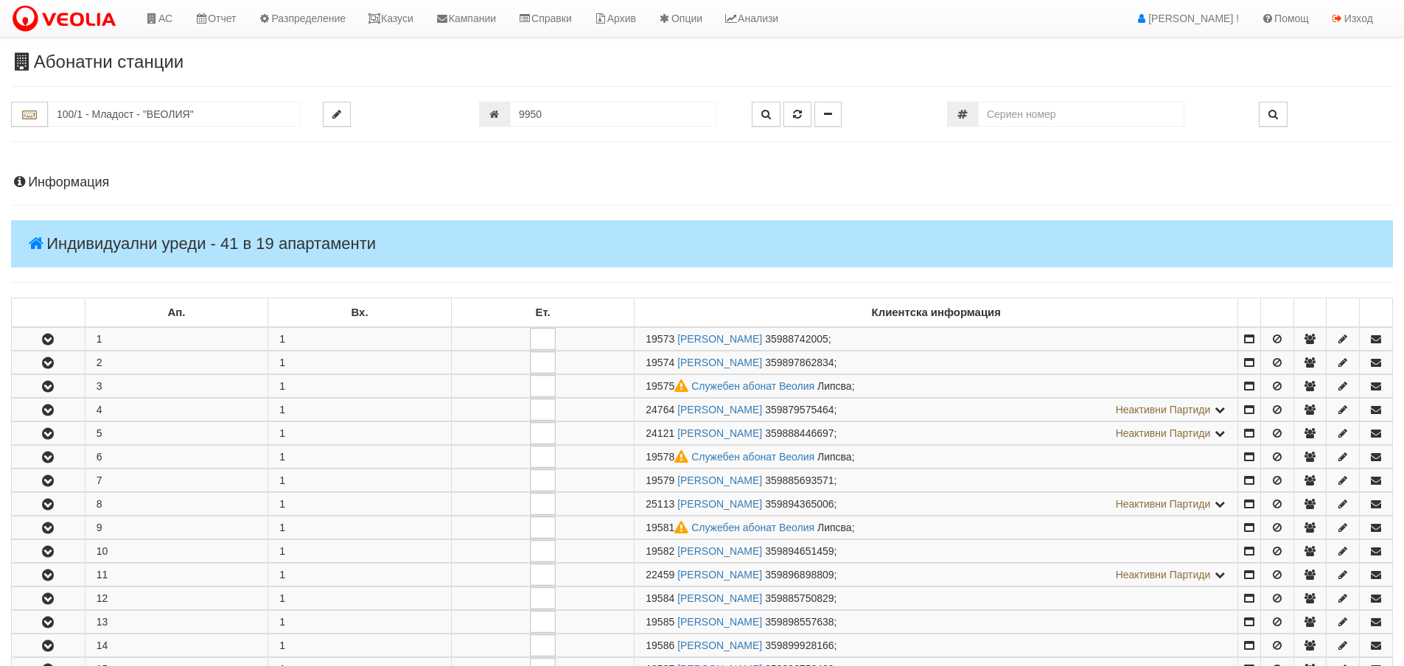
click at [89, 175] on h4 "Информация" at bounding box center [702, 182] width 1382 height 15
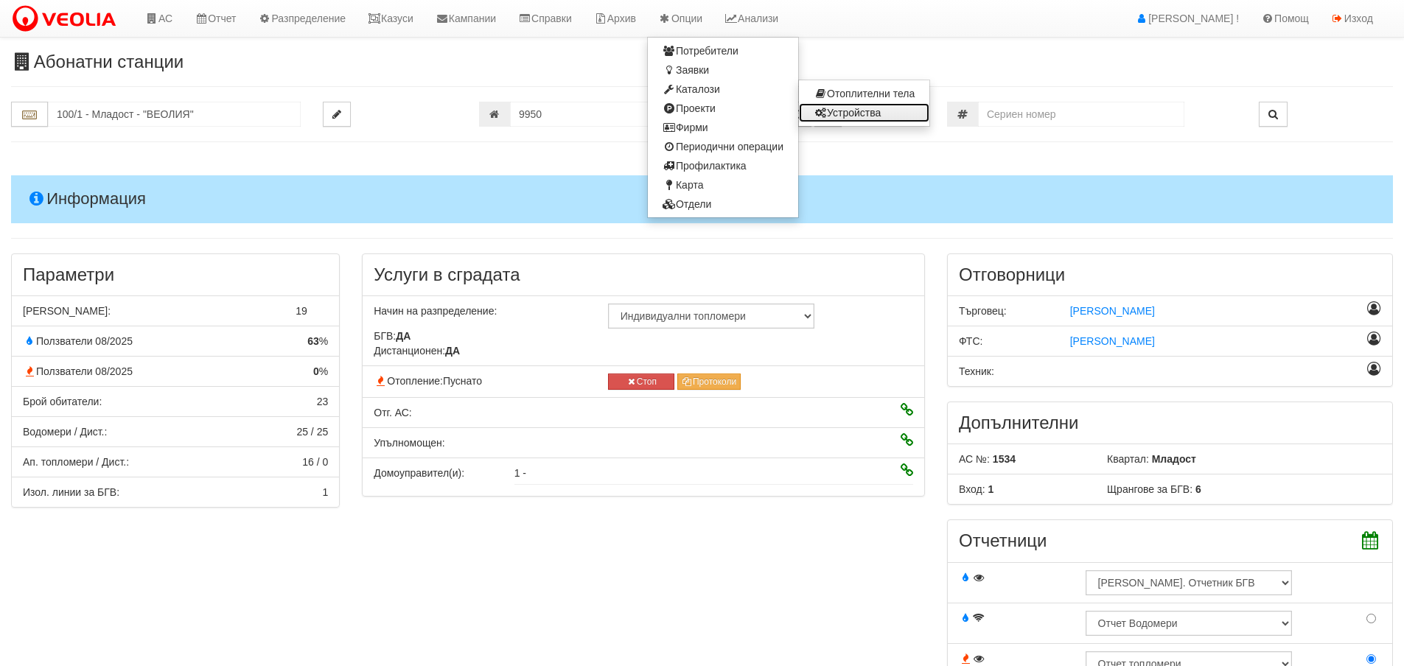
click at [865, 114] on link "Устройства" at bounding box center [864, 112] width 130 height 19
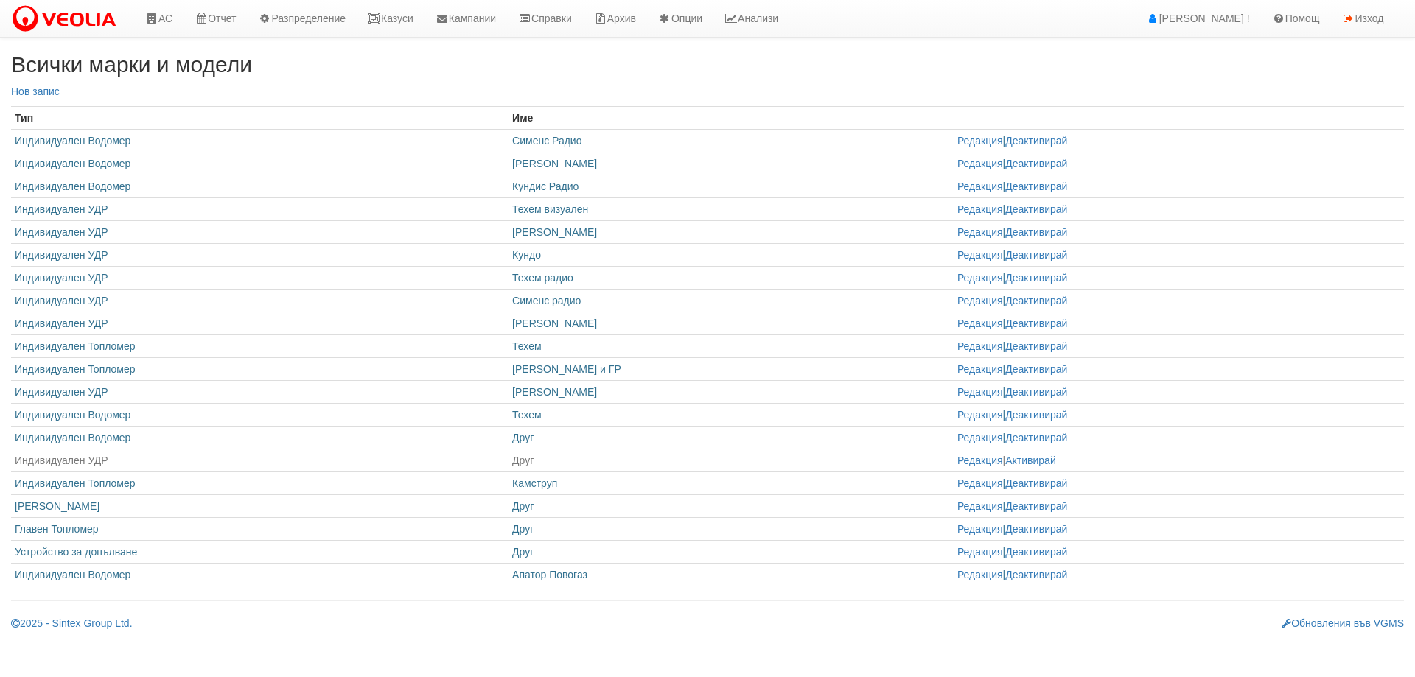
click at [537, 75] on h2 "Всички марки и модели" at bounding box center [707, 64] width 1393 height 24
click at [160, 20] on link "АС" at bounding box center [158, 18] width 49 height 37
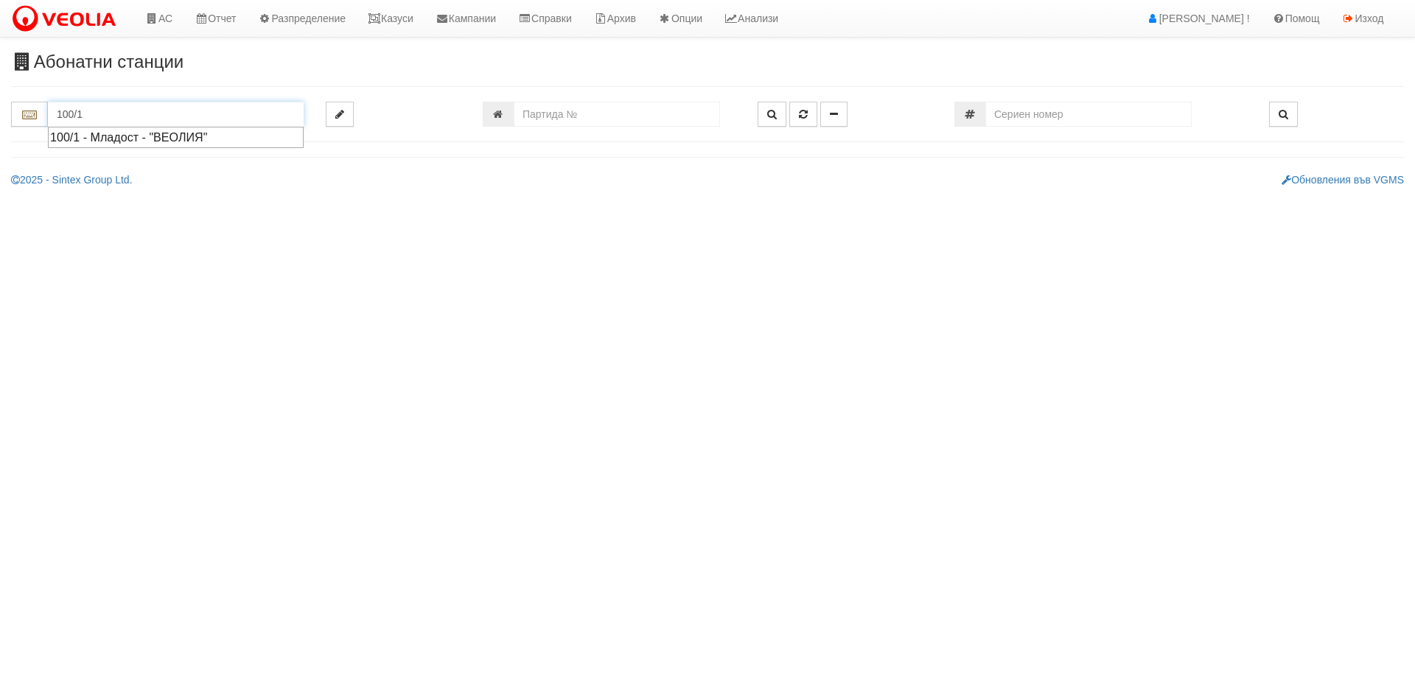
click at [255, 140] on div "100/1 - Младост - "ВЕОЛИЯ"" at bounding box center [175, 137] width 251 height 17
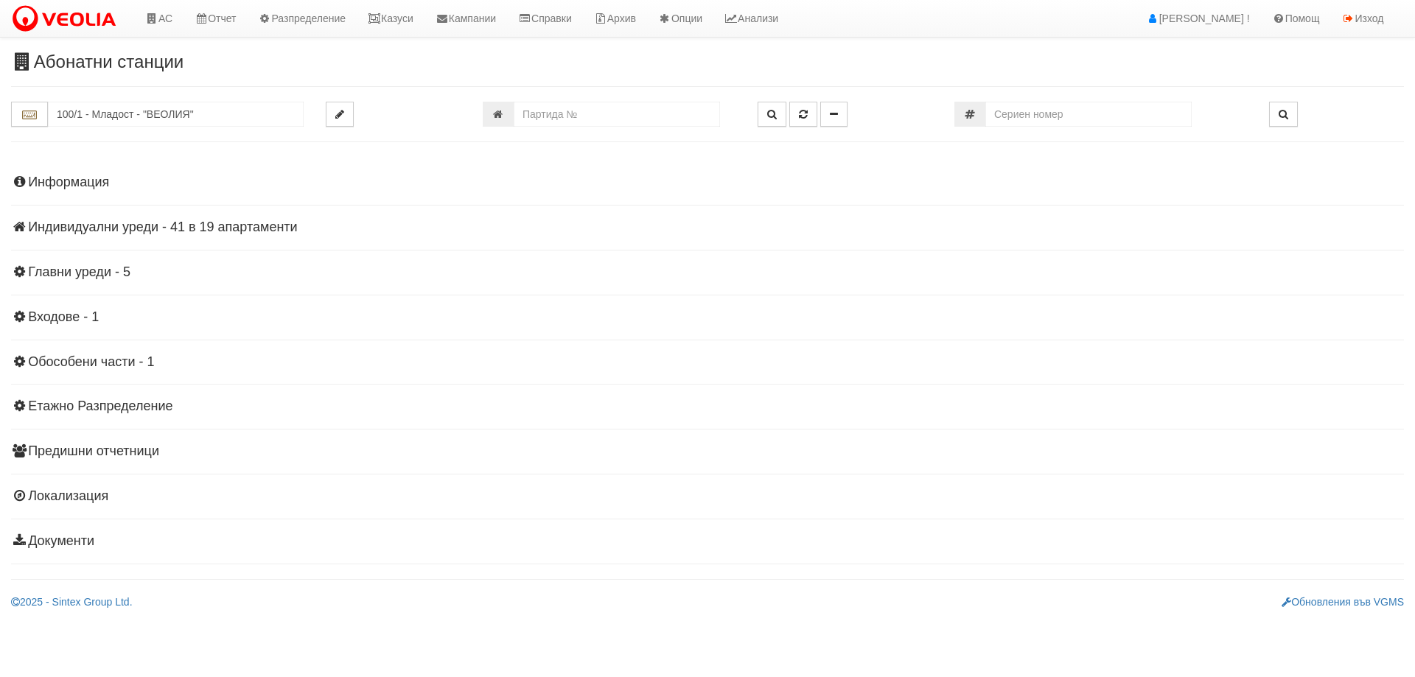
click at [159, 229] on h4 "Индивидуални уреди - 41 в 19 апартаменти" at bounding box center [707, 227] width 1393 height 15
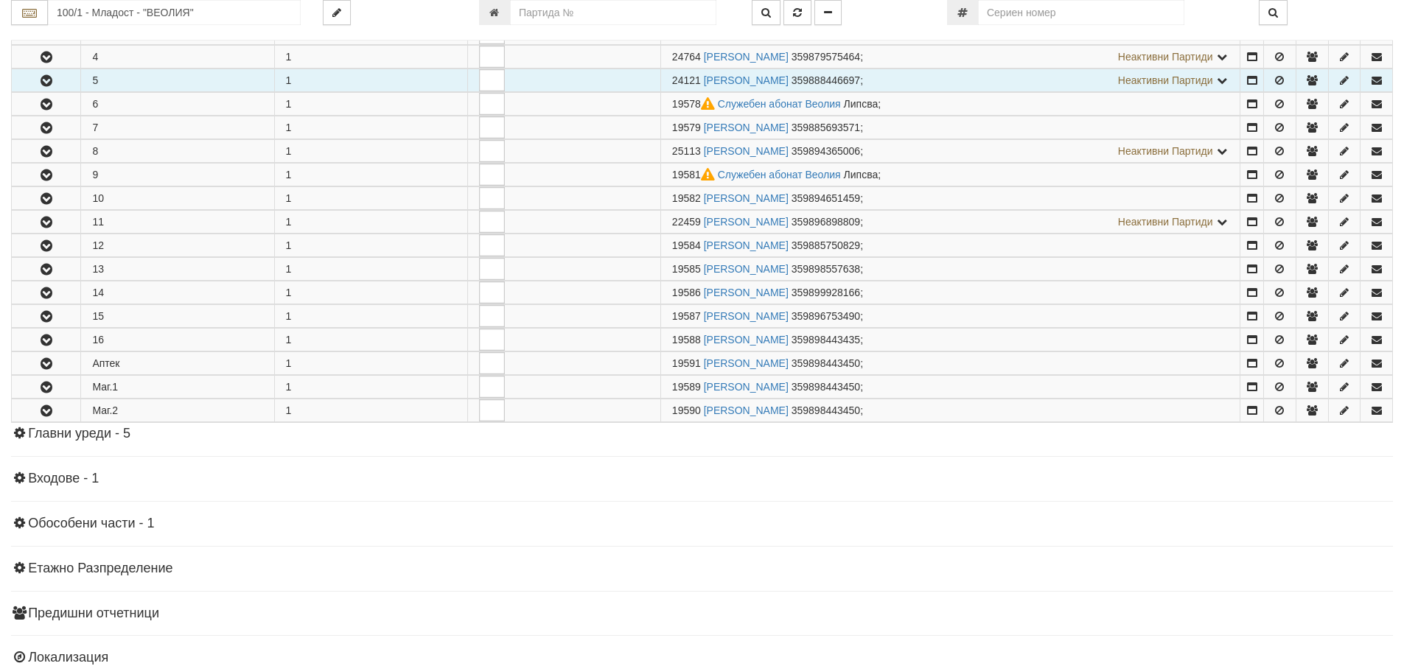
scroll to position [369, 0]
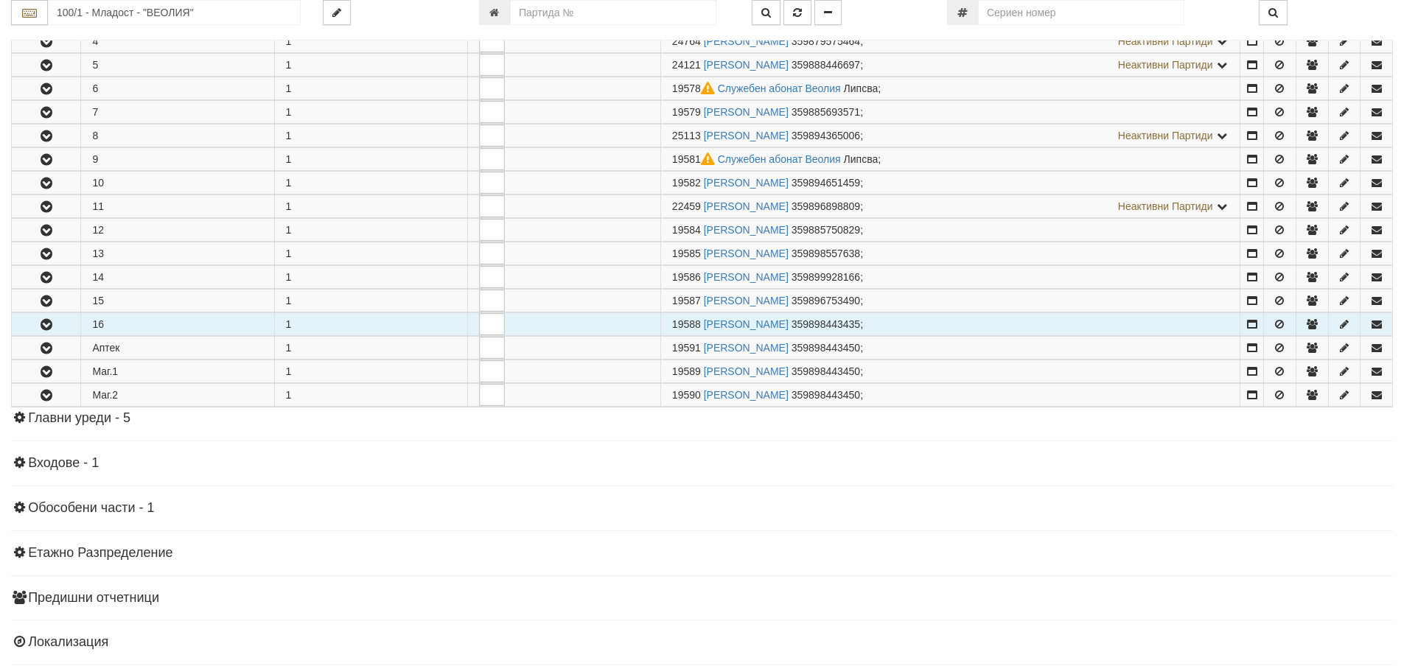
click at [38, 321] on icon "button" at bounding box center [47, 325] width 18 height 10
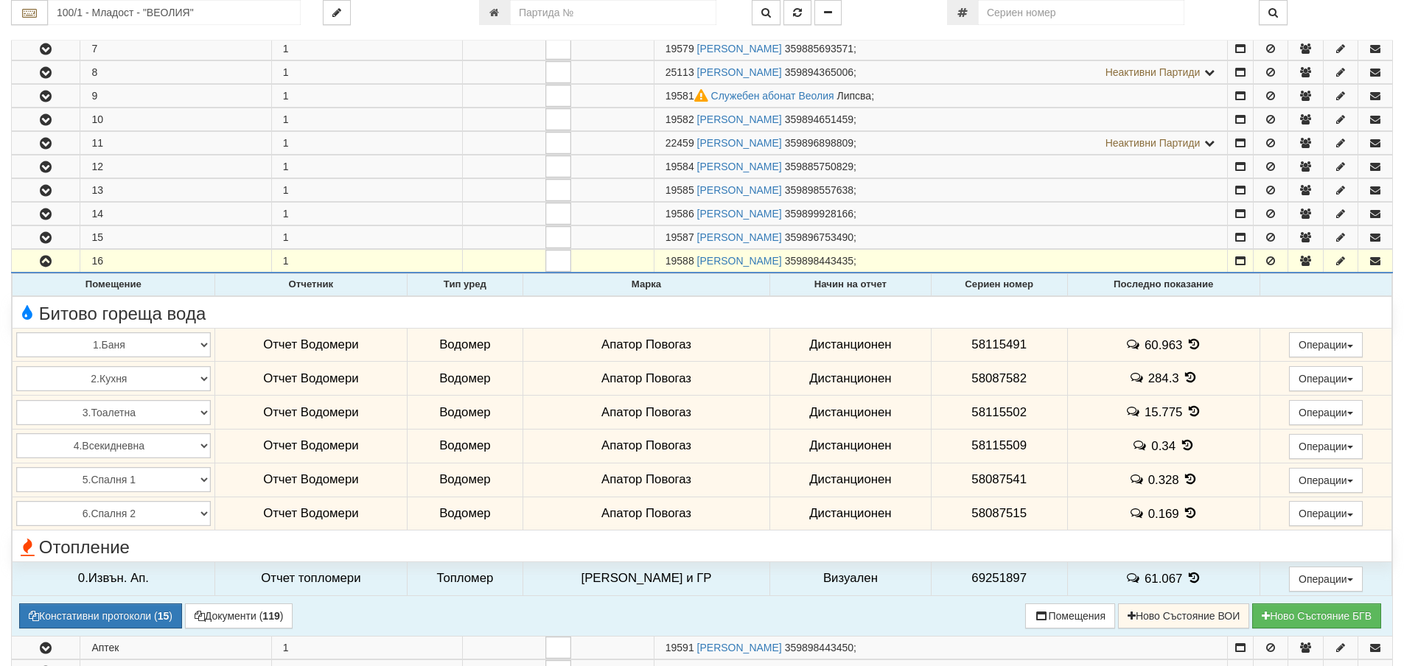
scroll to position [516, 0]
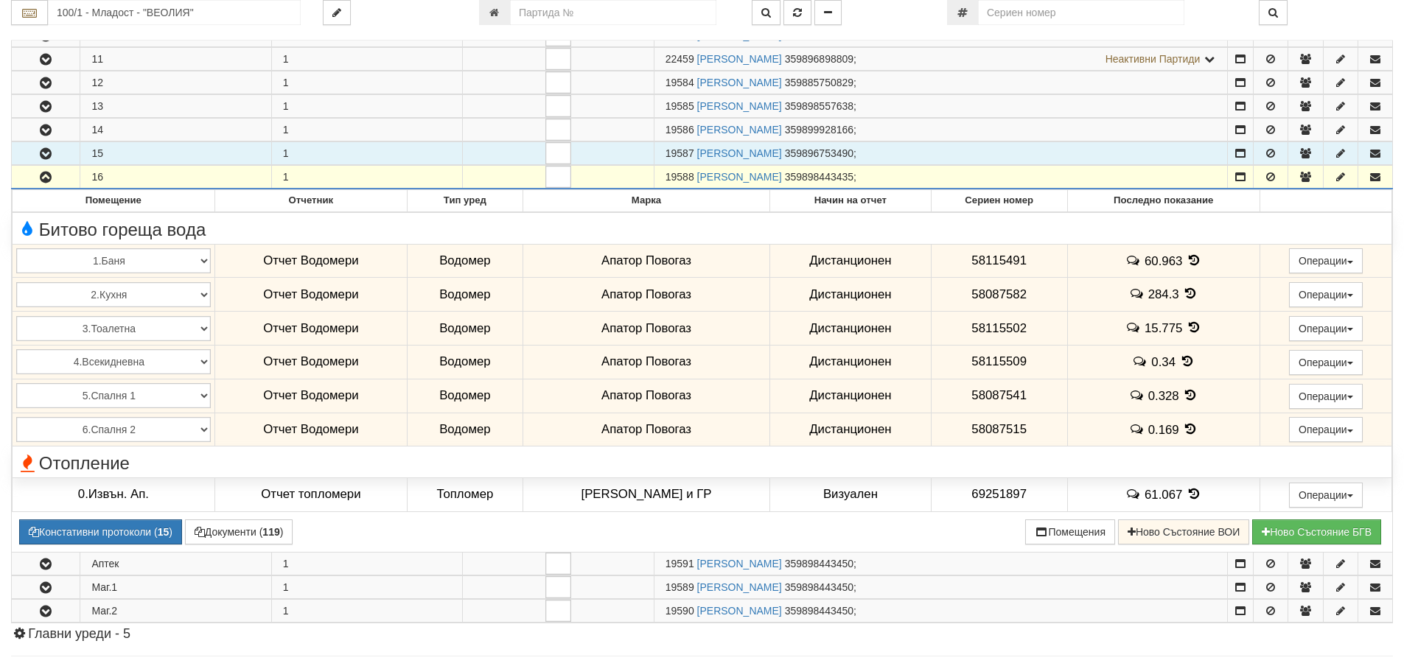
click at [56, 158] on button "button" at bounding box center [46, 153] width 68 height 22
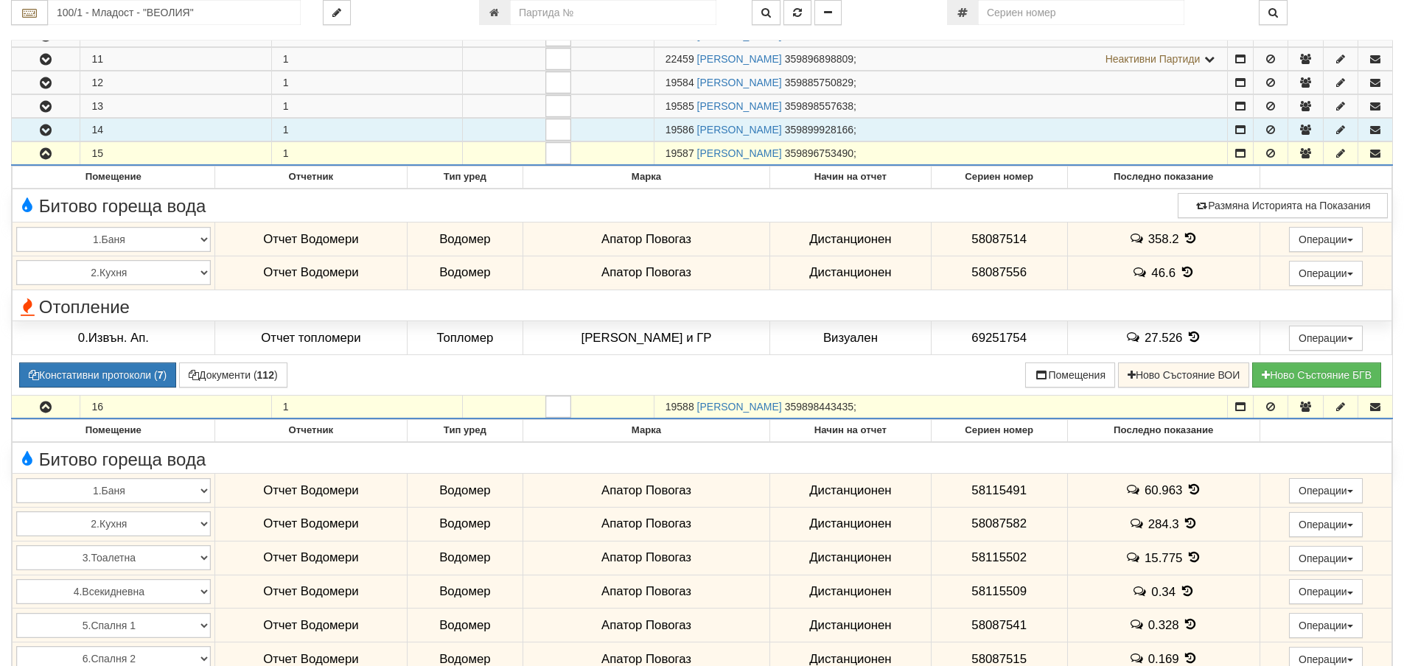
click at [51, 127] on icon "button" at bounding box center [46, 130] width 18 height 10
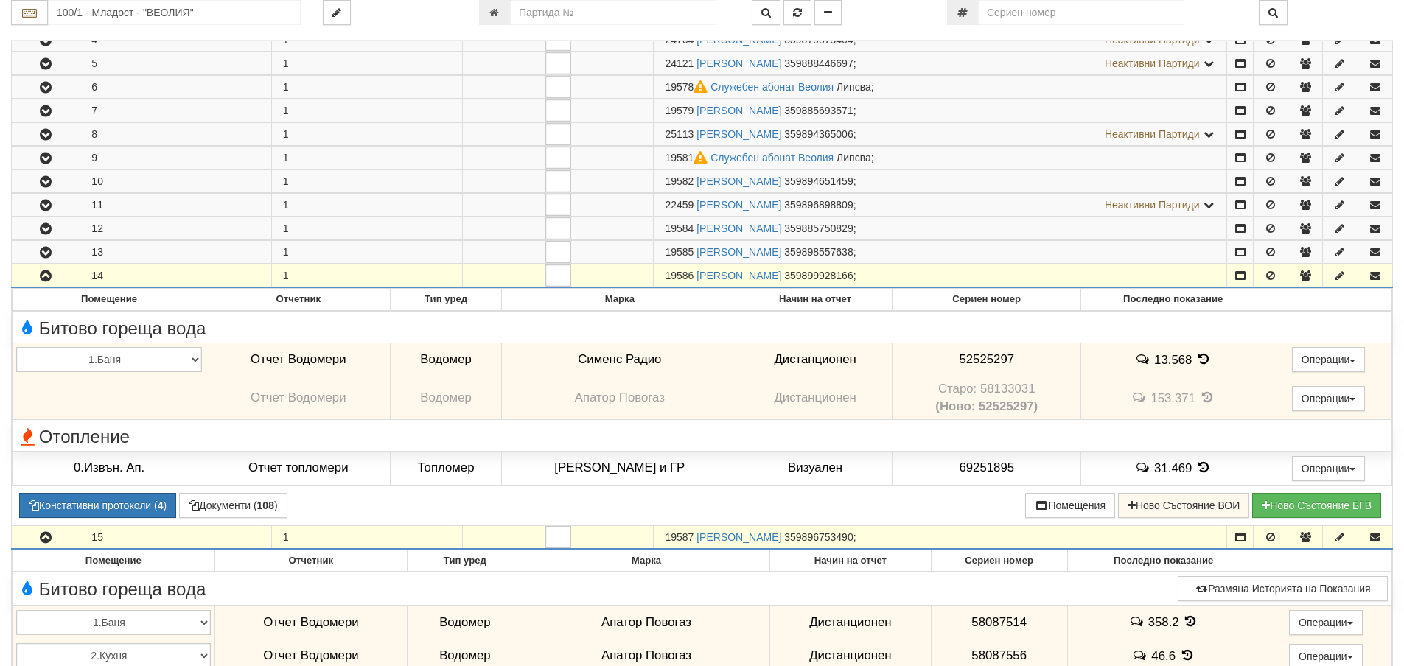
scroll to position [369, 0]
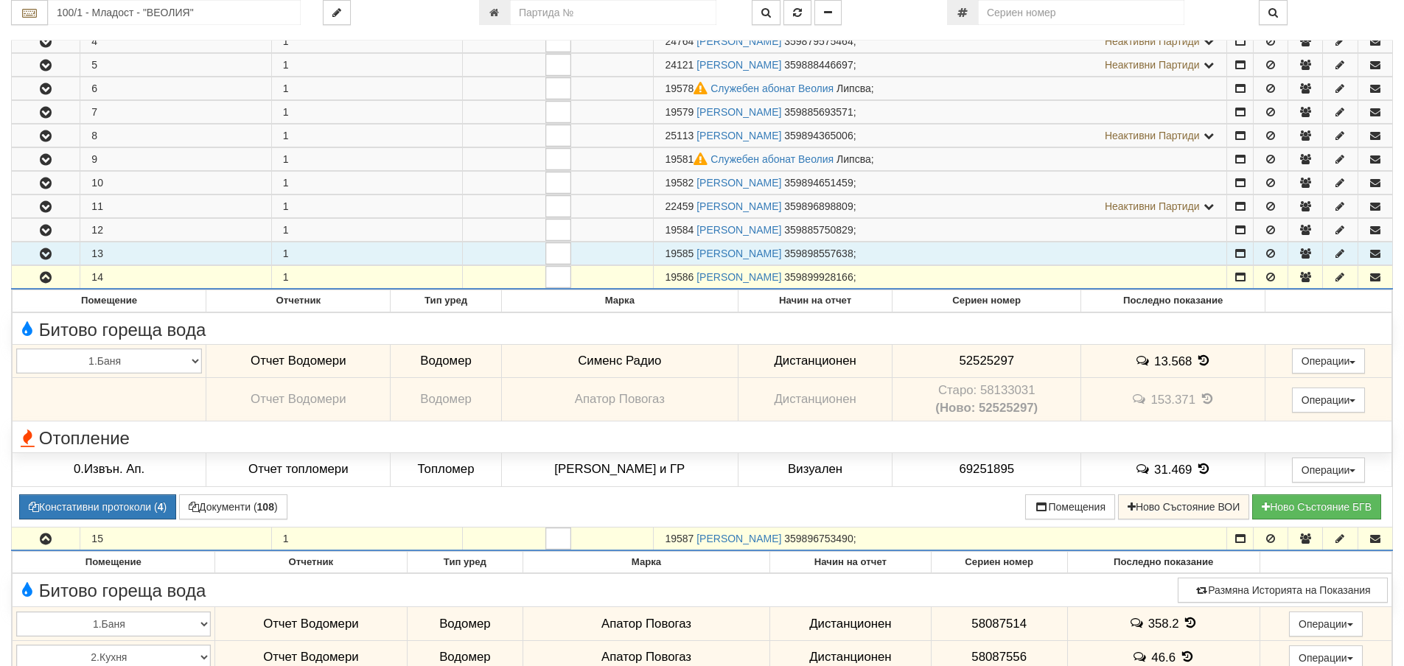
click at [36, 252] on button "button" at bounding box center [46, 254] width 68 height 22
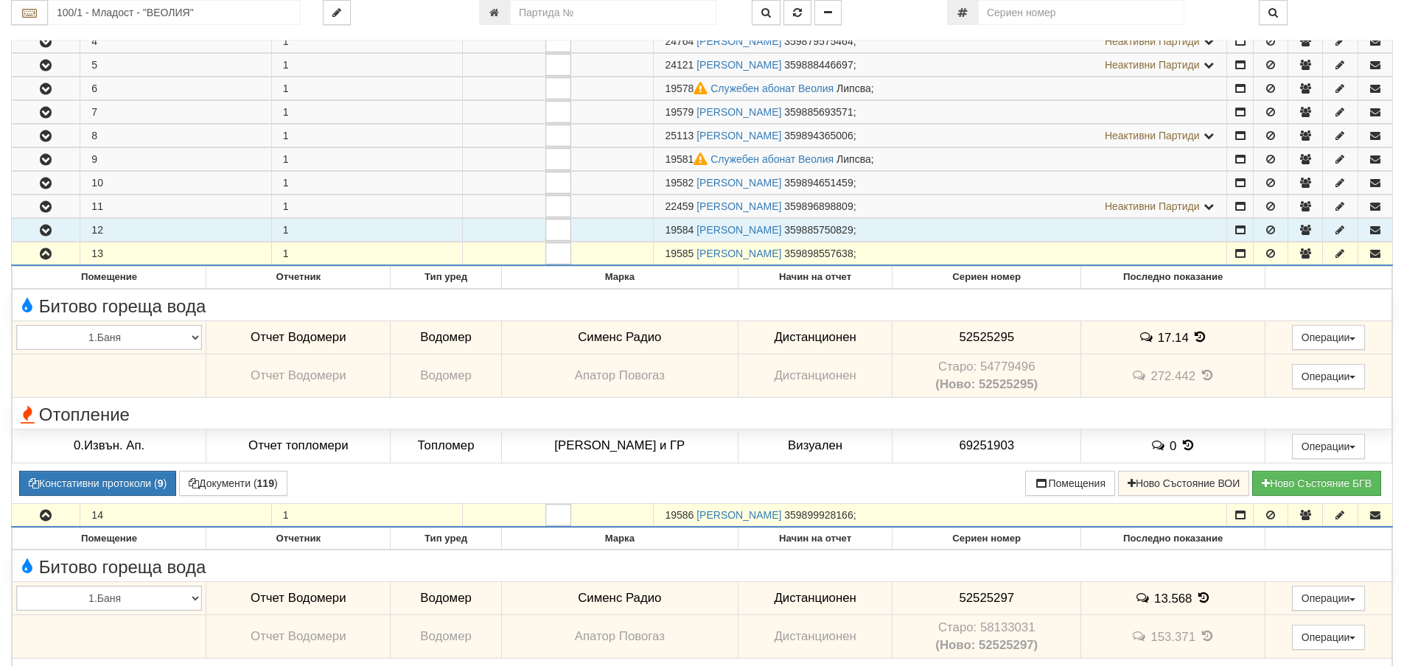
click at [56, 228] on button "button" at bounding box center [46, 230] width 68 height 22
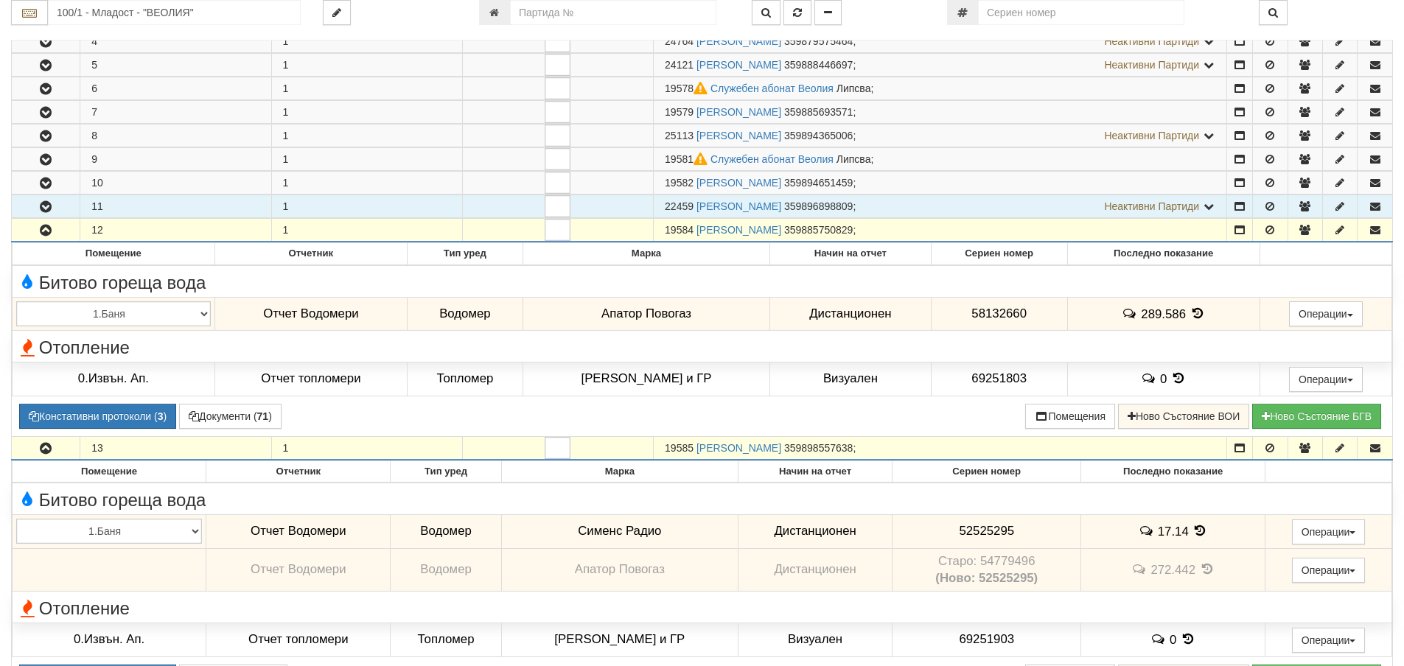
click at [58, 202] on button "button" at bounding box center [46, 206] width 68 height 22
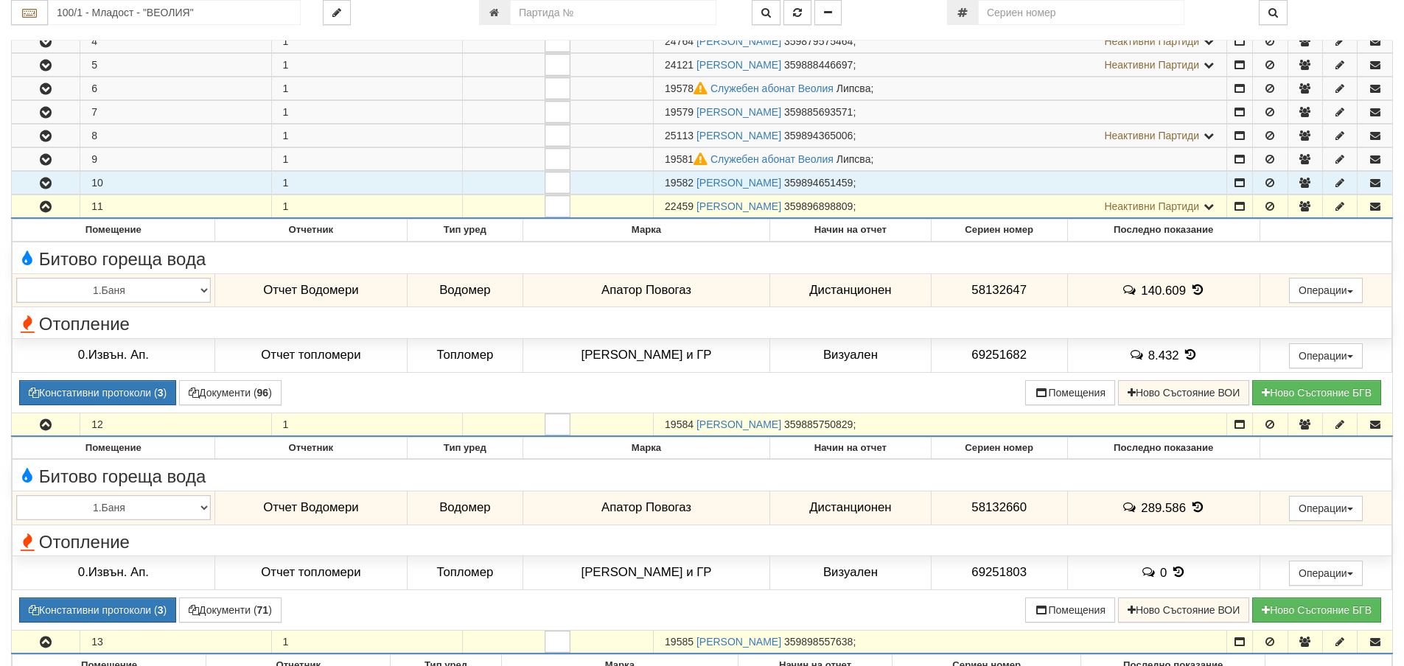
click at [53, 181] on icon "button" at bounding box center [46, 183] width 18 height 10
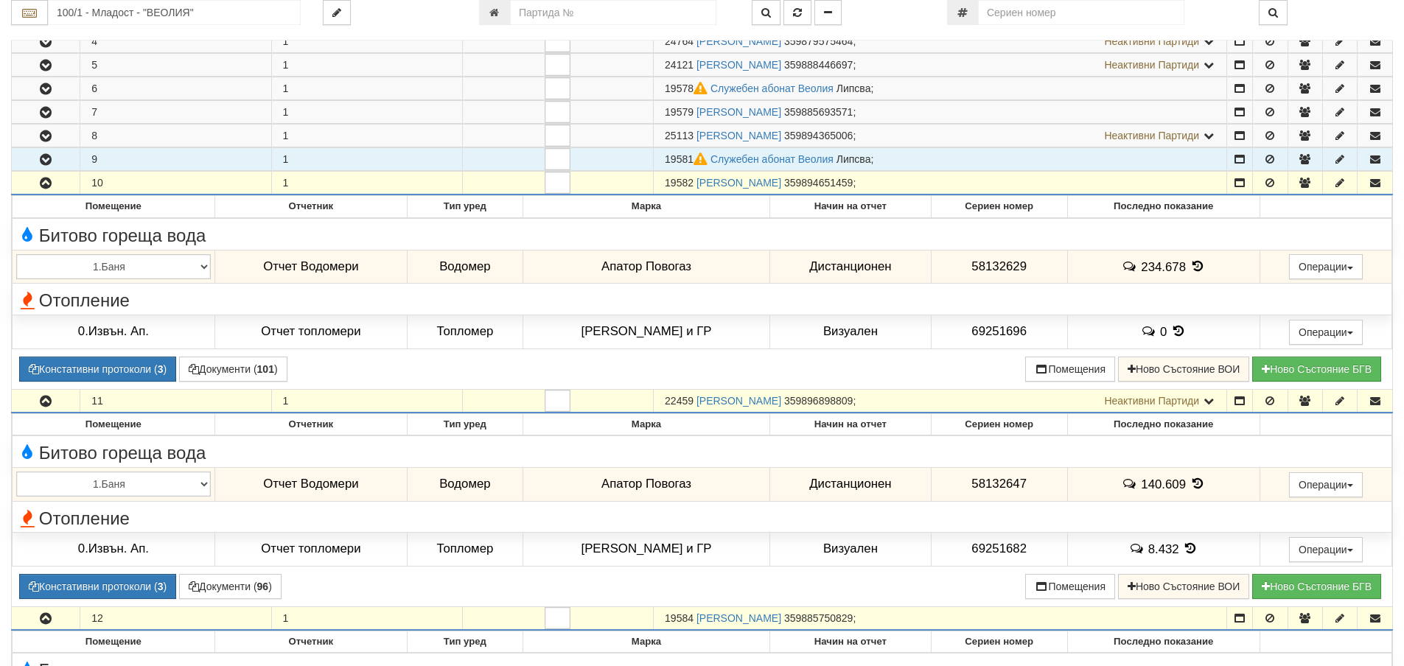
click at [60, 156] on button "button" at bounding box center [46, 159] width 68 height 22
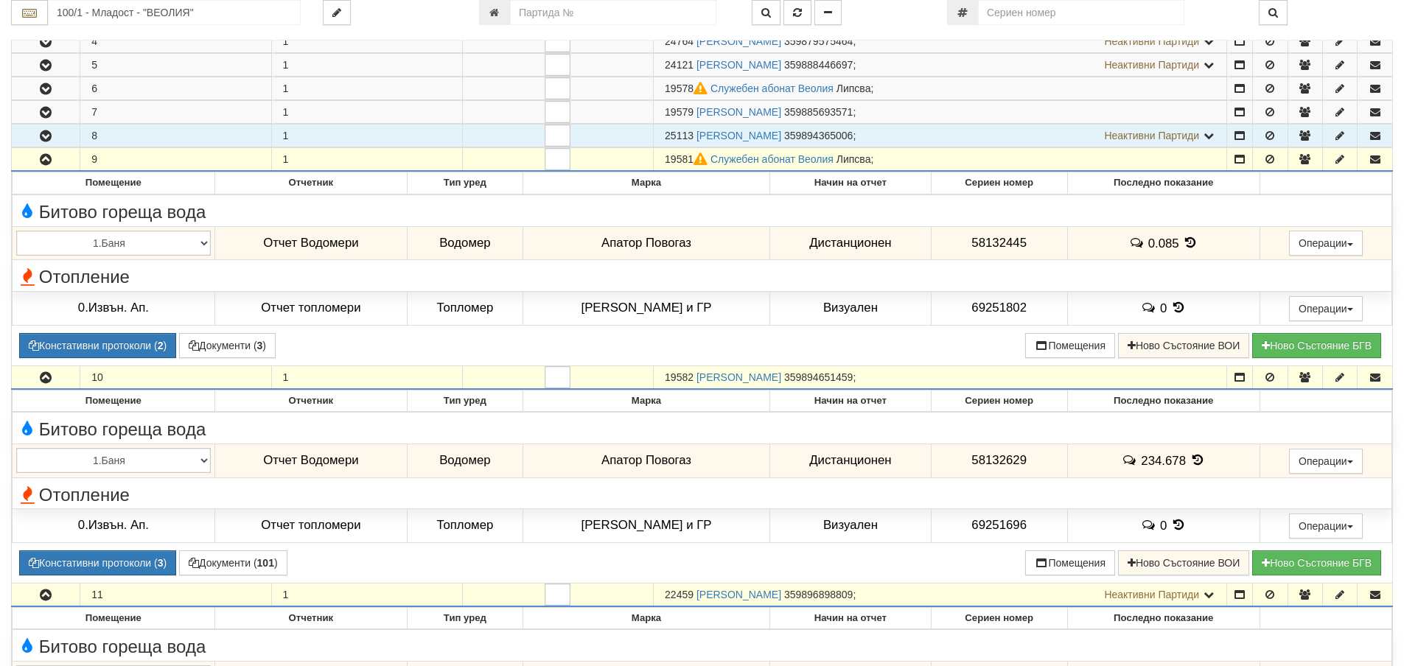
click at [60, 132] on button "button" at bounding box center [46, 136] width 68 height 22
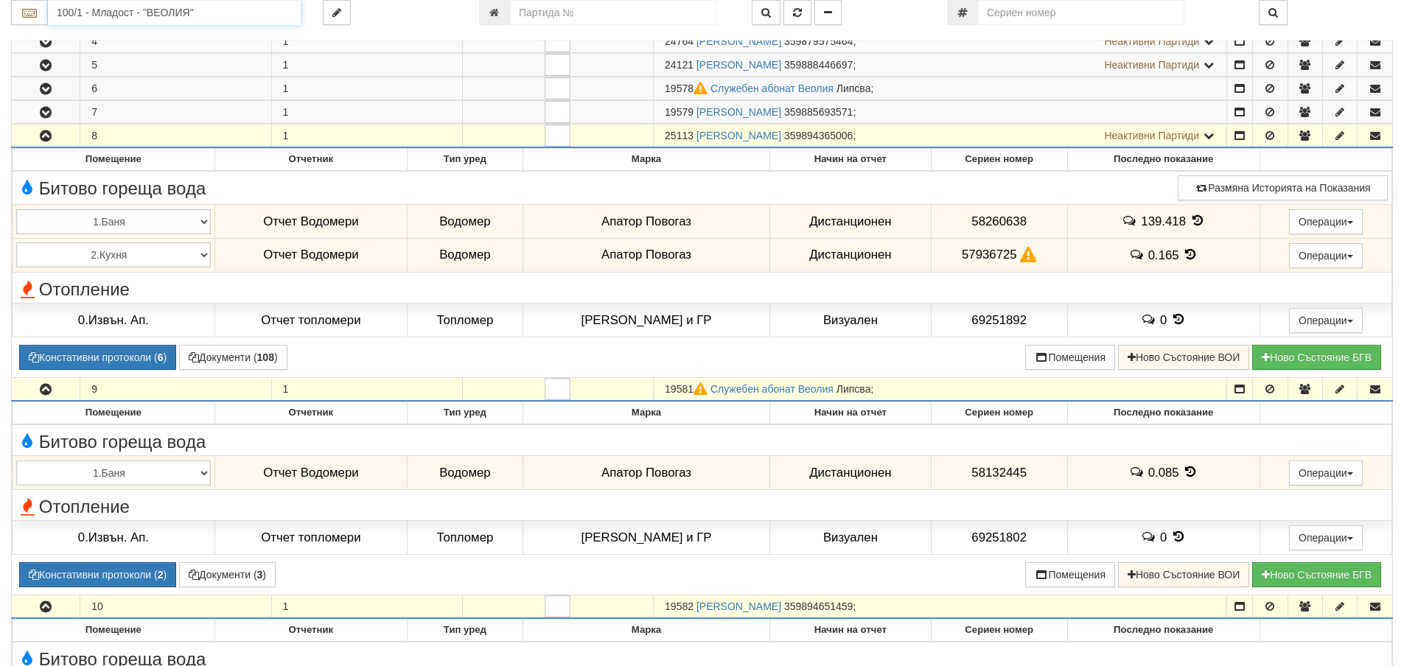
click at [236, 8] on input "100/1 - Младост - "ВЕОЛИЯ"" at bounding box center [174, 12] width 253 height 25
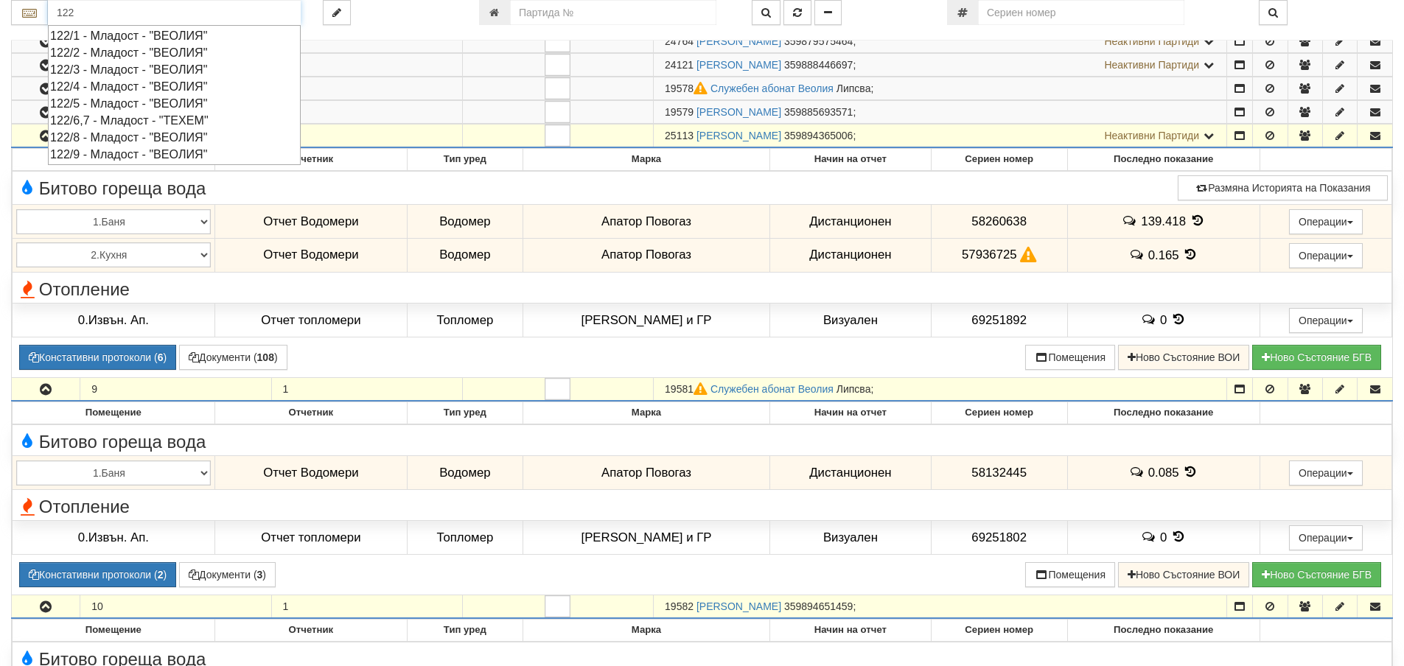
click at [119, 88] on div "122/4 - Младост - "ВЕОЛИЯ"" at bounding box center [174, 86] width 248 height 17
type input "122/4 - Младост - "ВЕОЛИЯ""
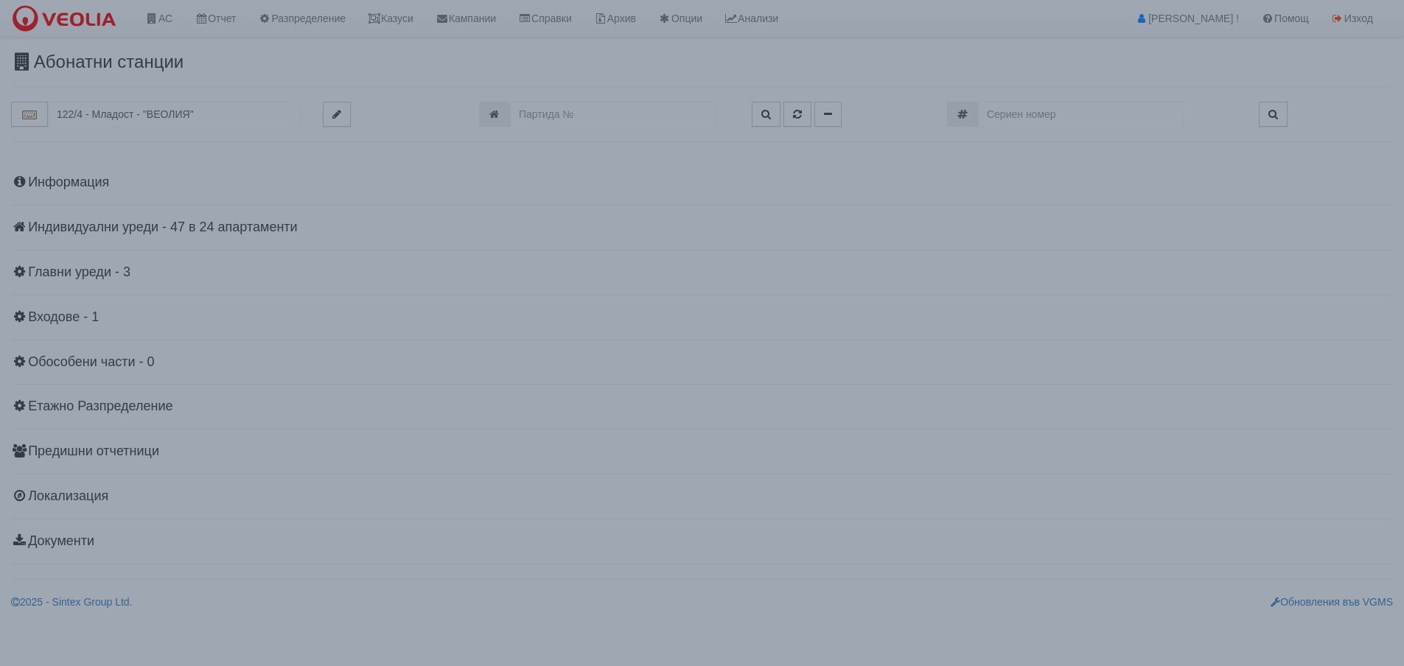
scroll to position [0, 0]
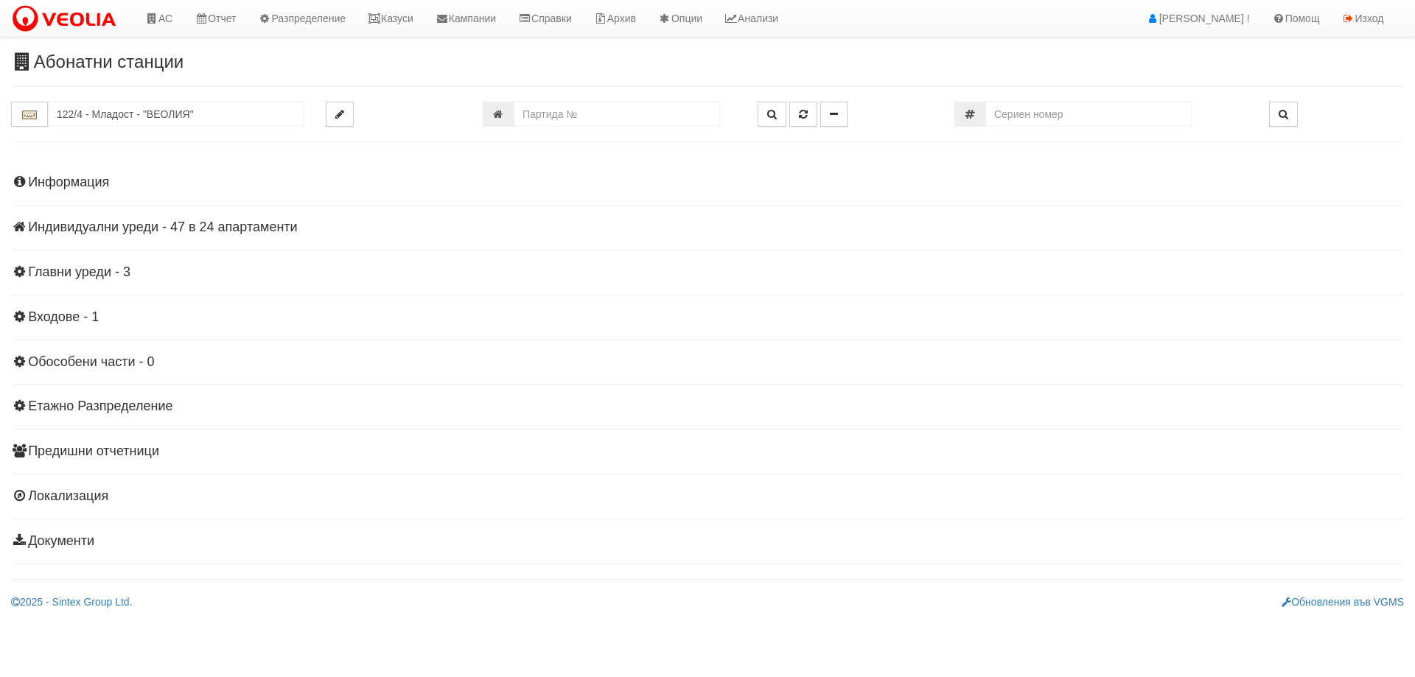
click at [137, 222] on h4 "Индивидуални уреди - 47 в 24 апартаменти" at bounding box center [707, 227] width 1393 height 15
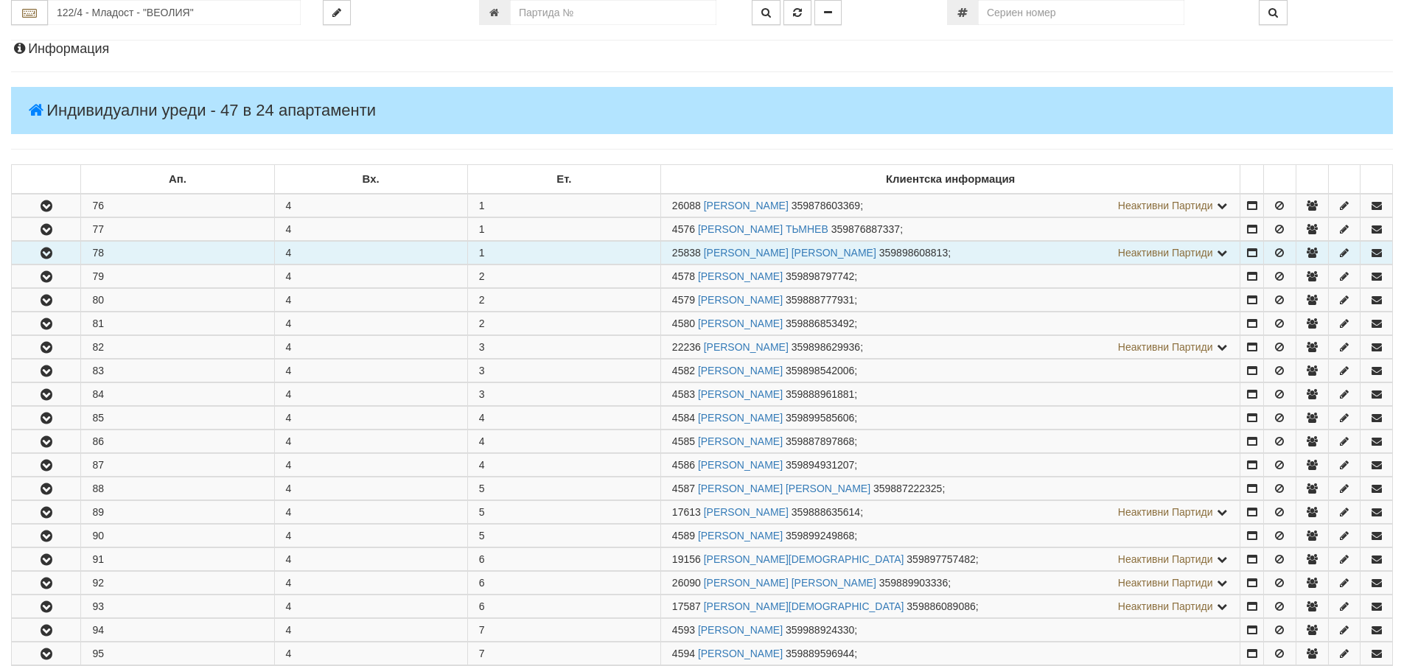
scroll to position [147, 0]
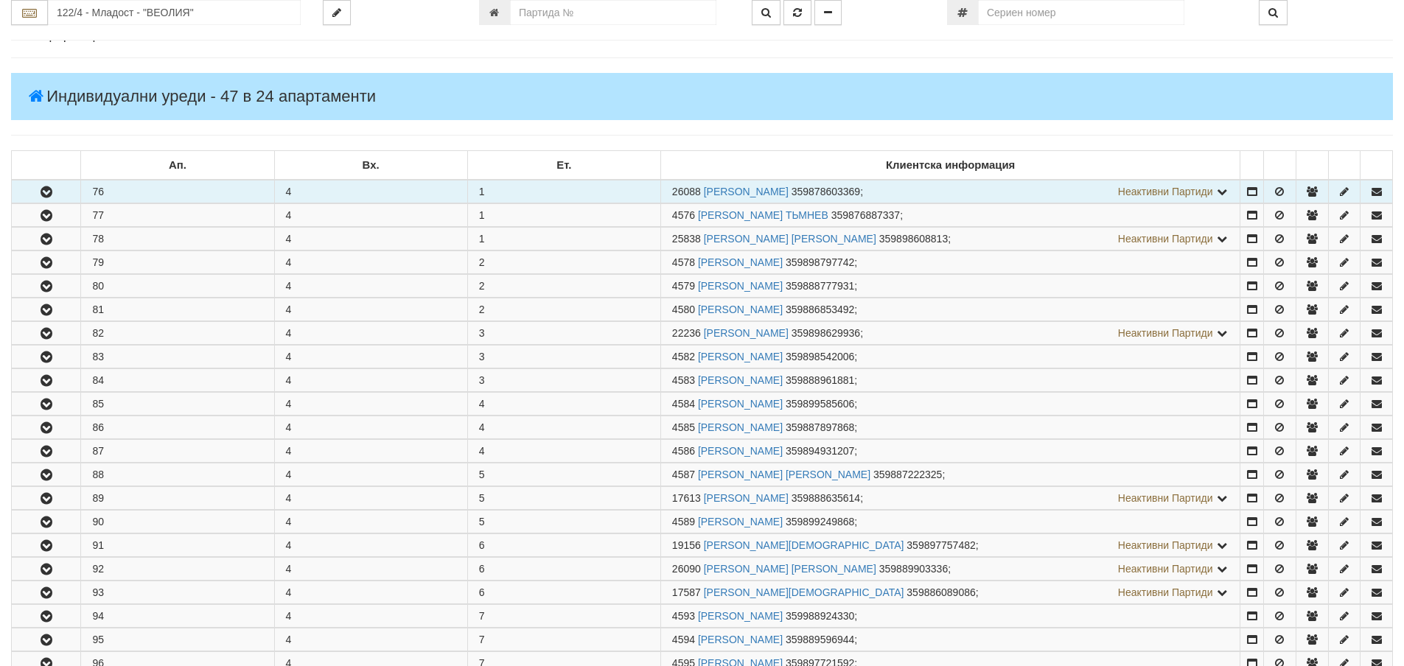
click at [74, 194] on button "button" at bounding box center [46, 192] width 69 height 22
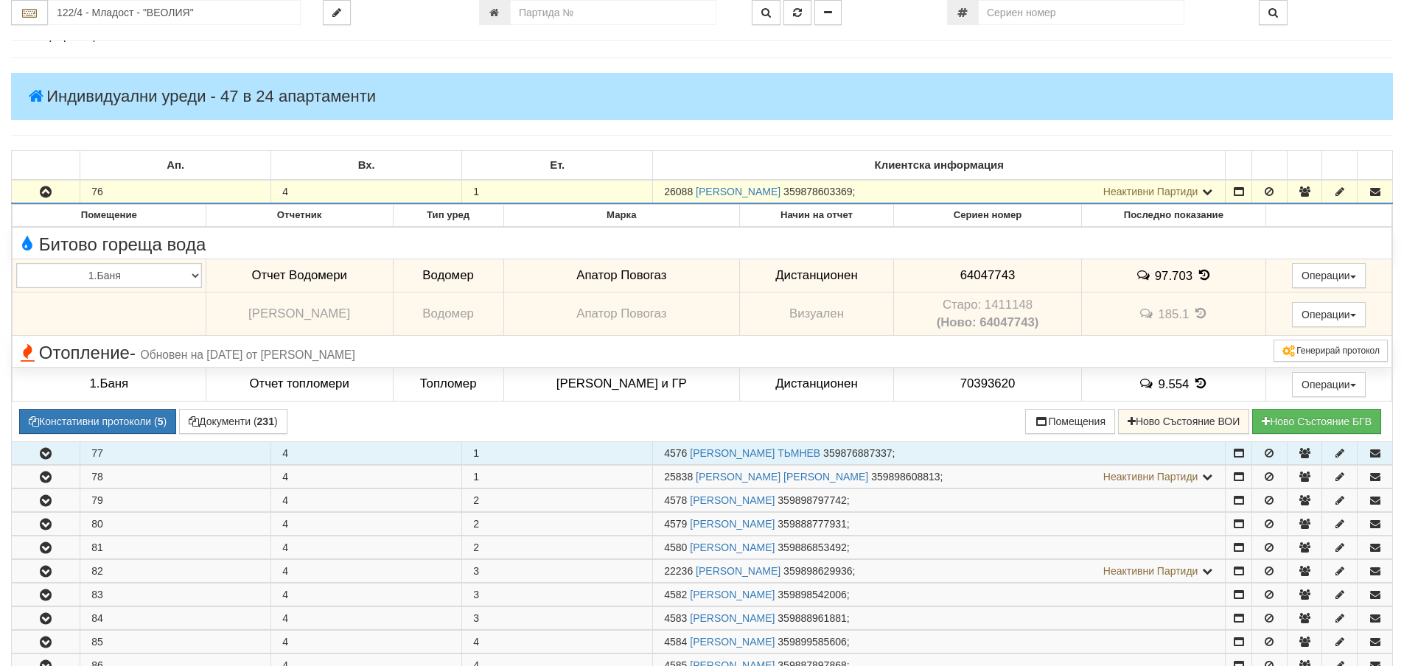
click at [53, 455] on icon "button" at bounding box center [46, 454] width 18 height 10
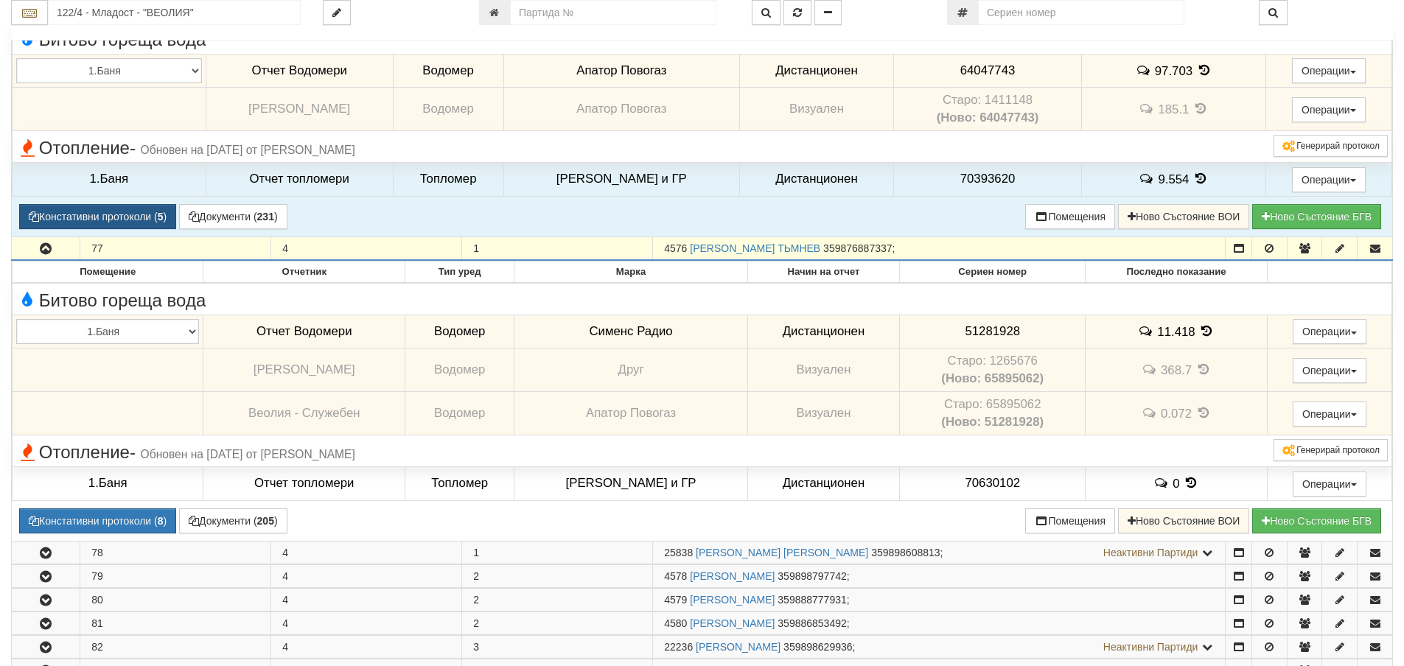
scroll to position [369, 0]
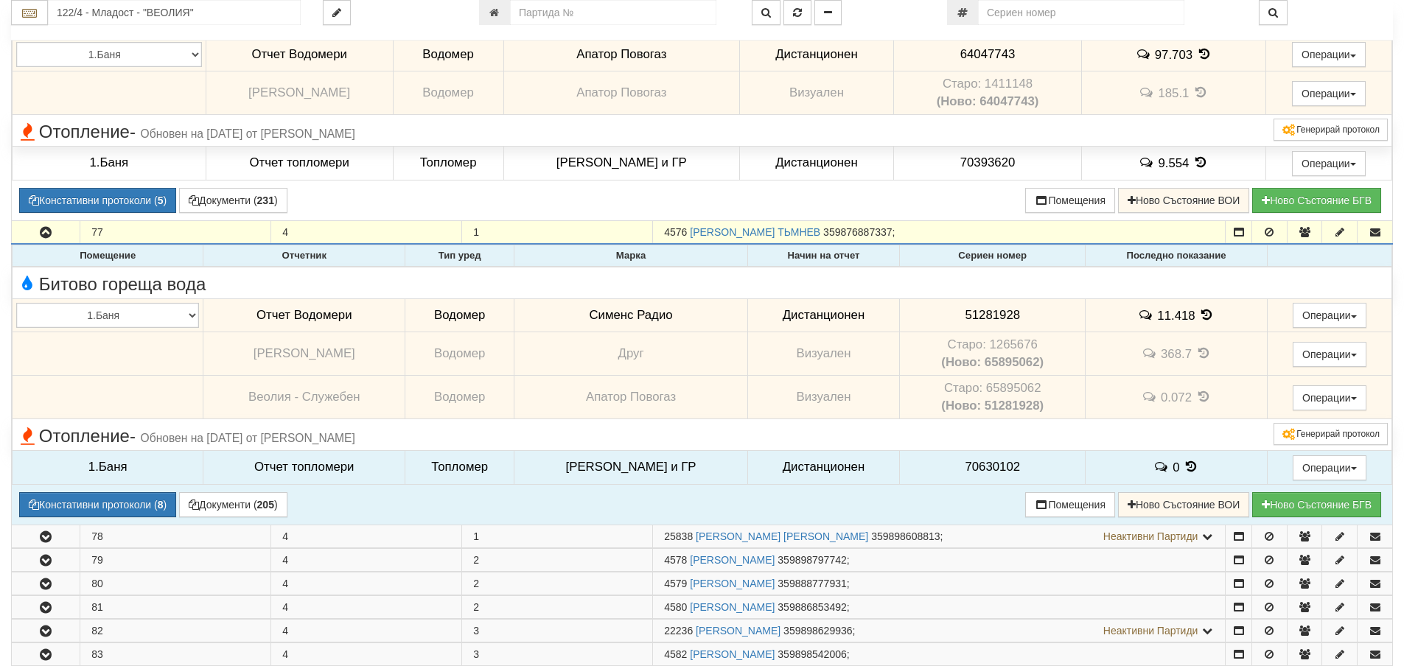
click at [116, 464] on td "1.Баня" at bounding box center [108, 467] width 191 height 34
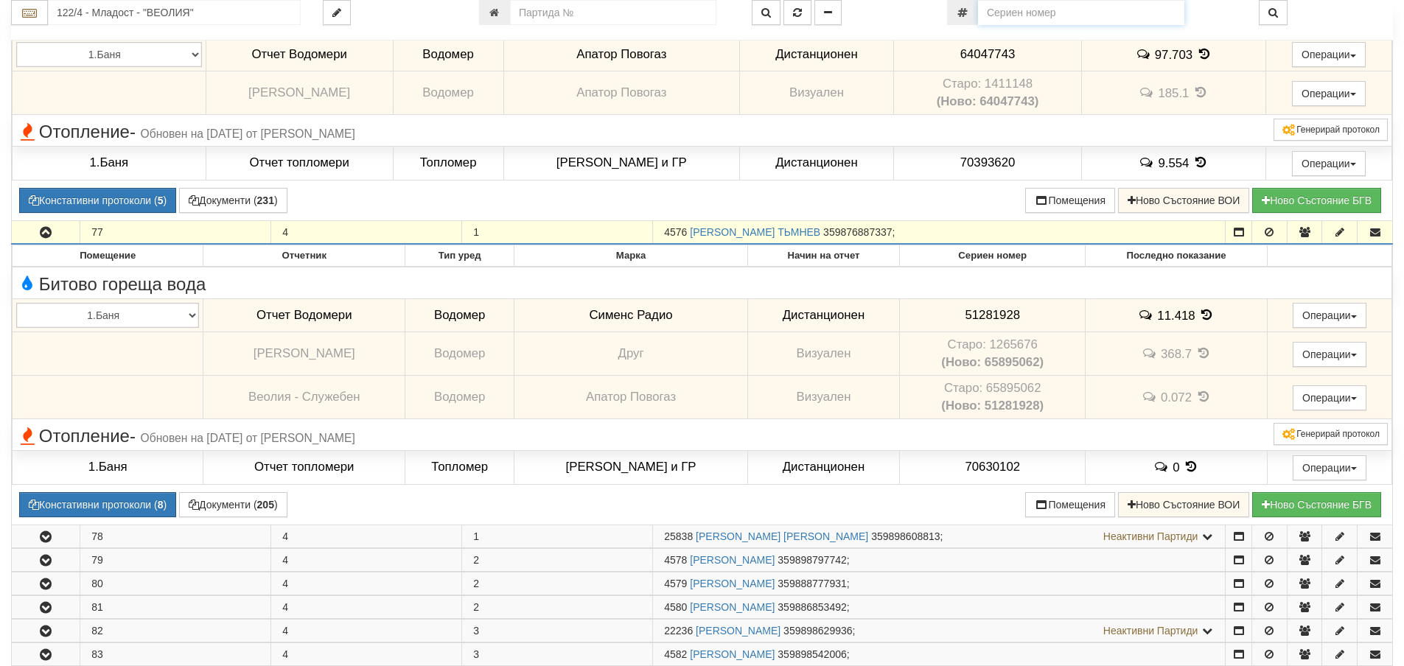
click at [1034, 21] on input "number" at bounding box center [1081, 12] width 206 height 25
paste input "61016083"
type input "61016083"
type input "149/3,4 - "ВЕОЛИЯ ЕНЕРДЖИ ВАРНА " ЕАД"
type input "19211"
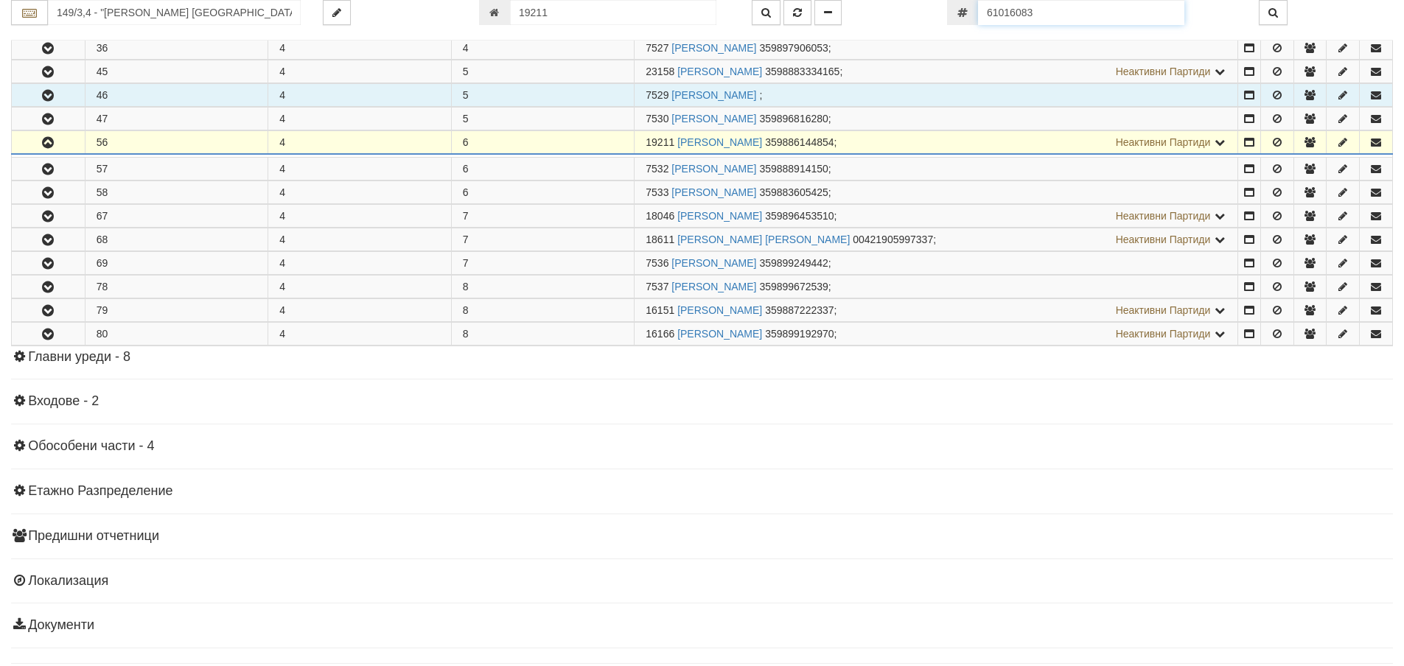
scroll to position [964, 0]
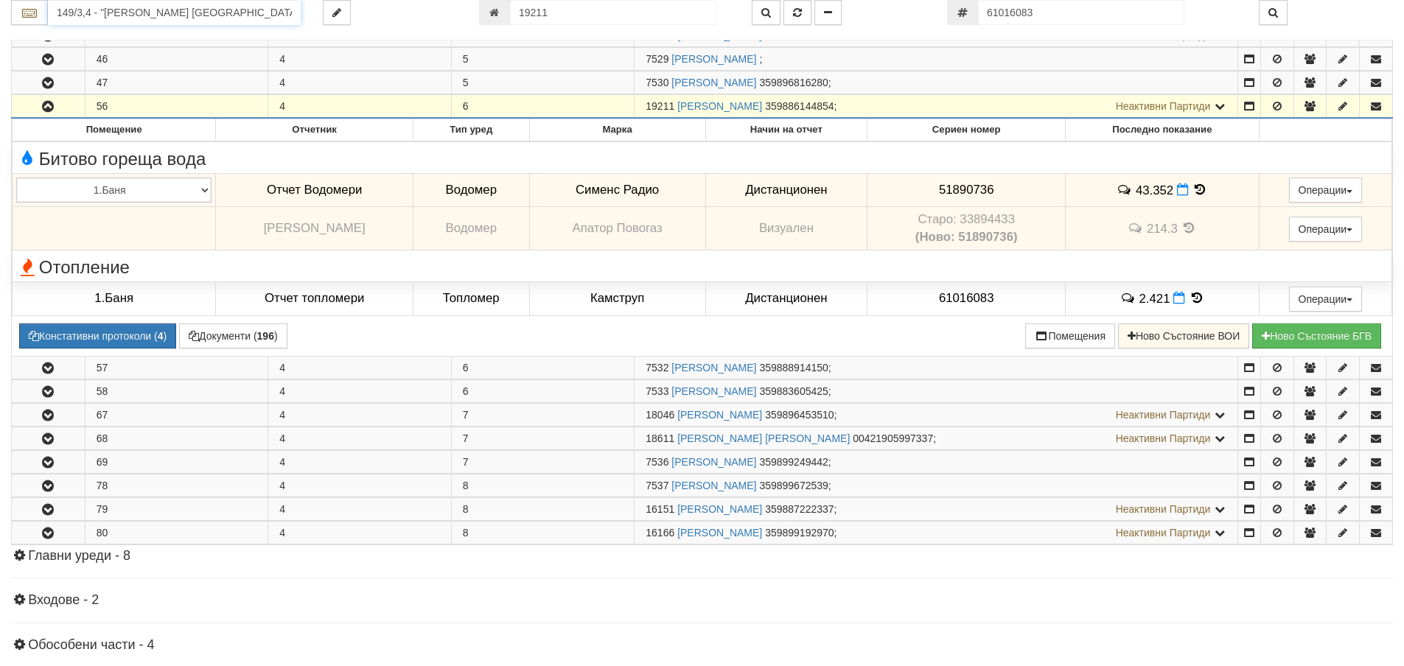
click at [121, 7] on input "149/3,4 - "ВЕОЛИЯ ЕНЕРДЖИ ВАРНА " ЕАД" at bounding box center [174, 12] width 253 height 25
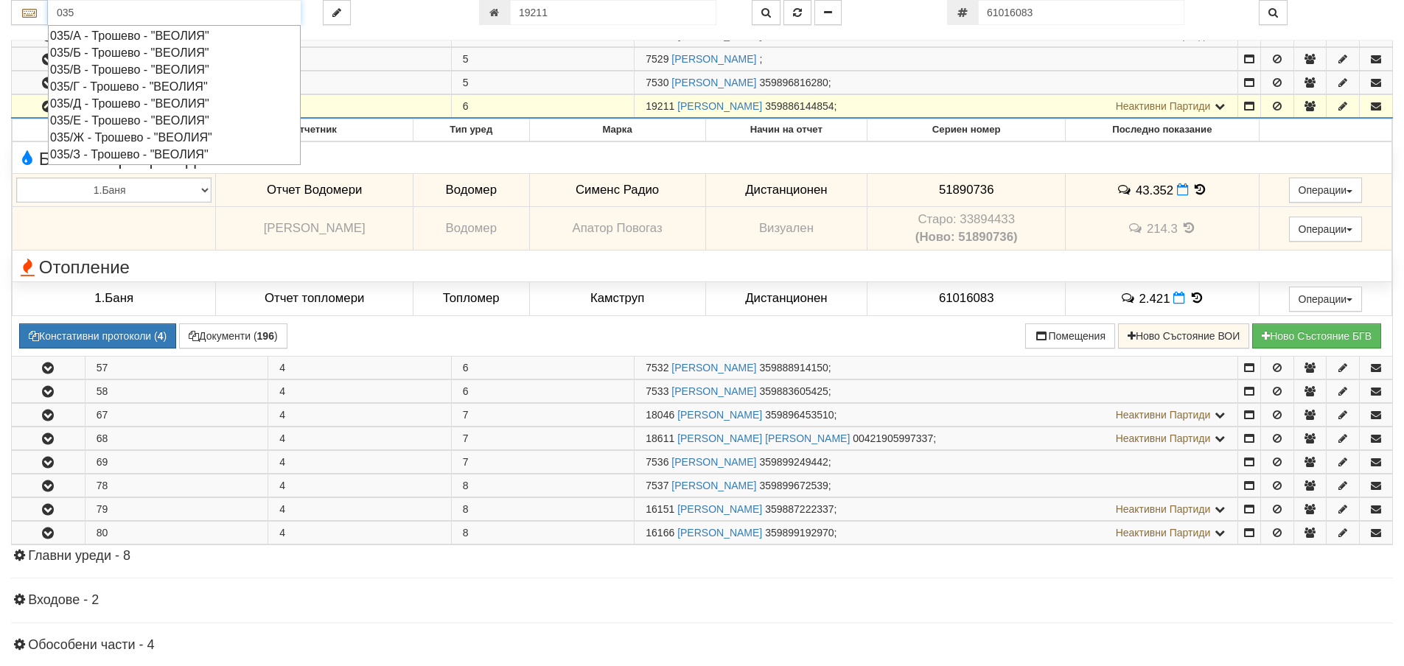
click at [114, 138] on div "035/Ж - Трошево - "ВЕОЛИЯ"" at bounding box center [174, 137] width 248 height 17
type input "035/Ж - Трошево - "ВЕОЛИЯ""
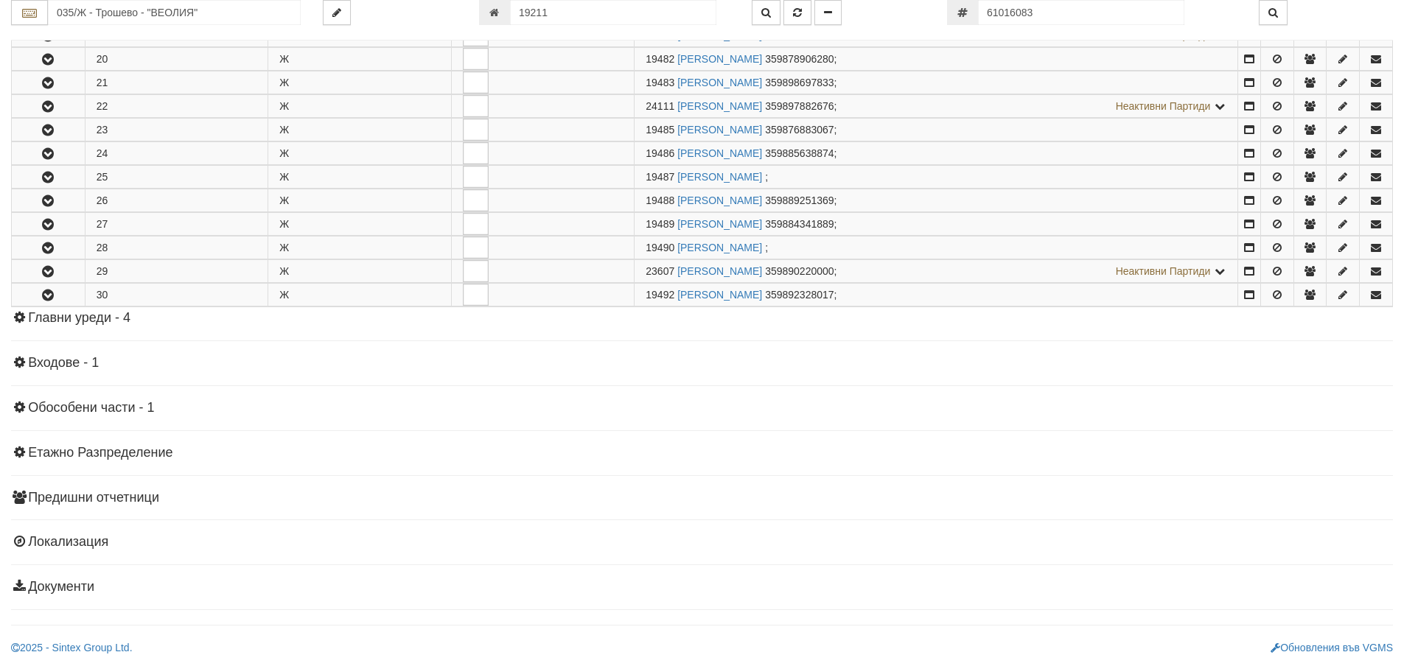
scroll to position [0, 0]
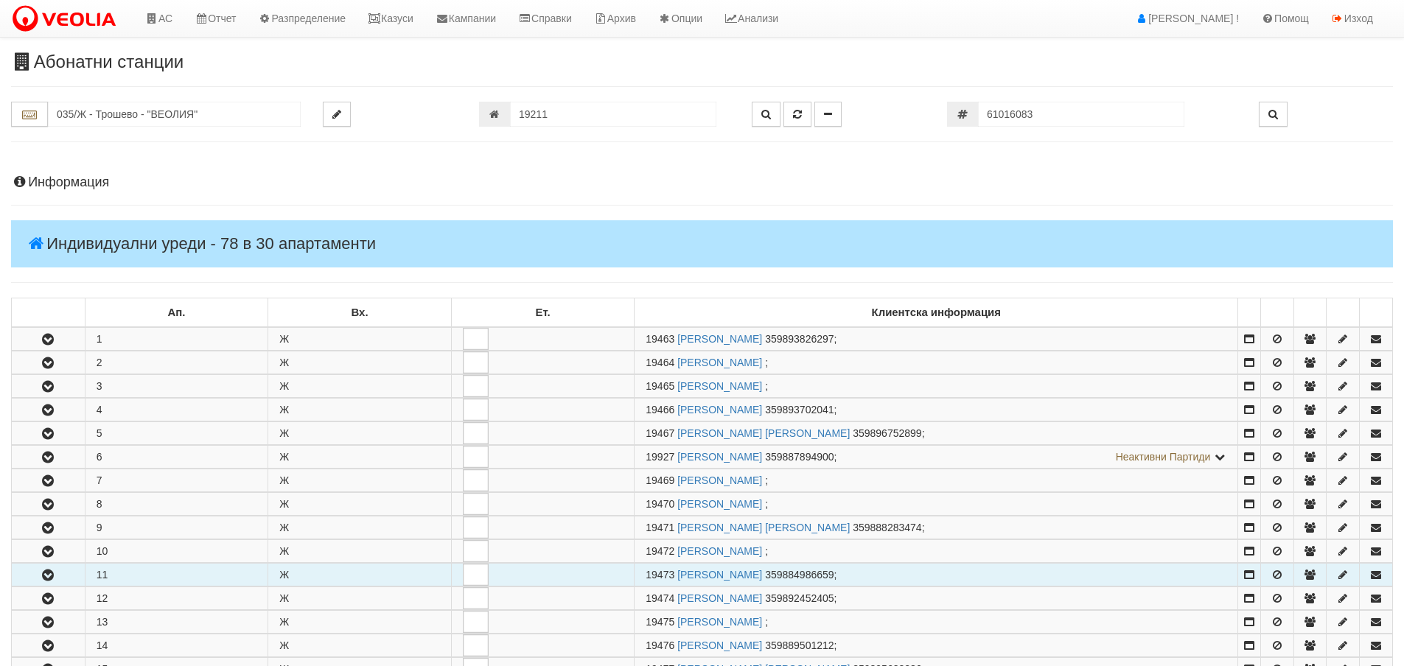
click at [63, 574] on button "button" at bounding box center [48, 575] width 73 height 22
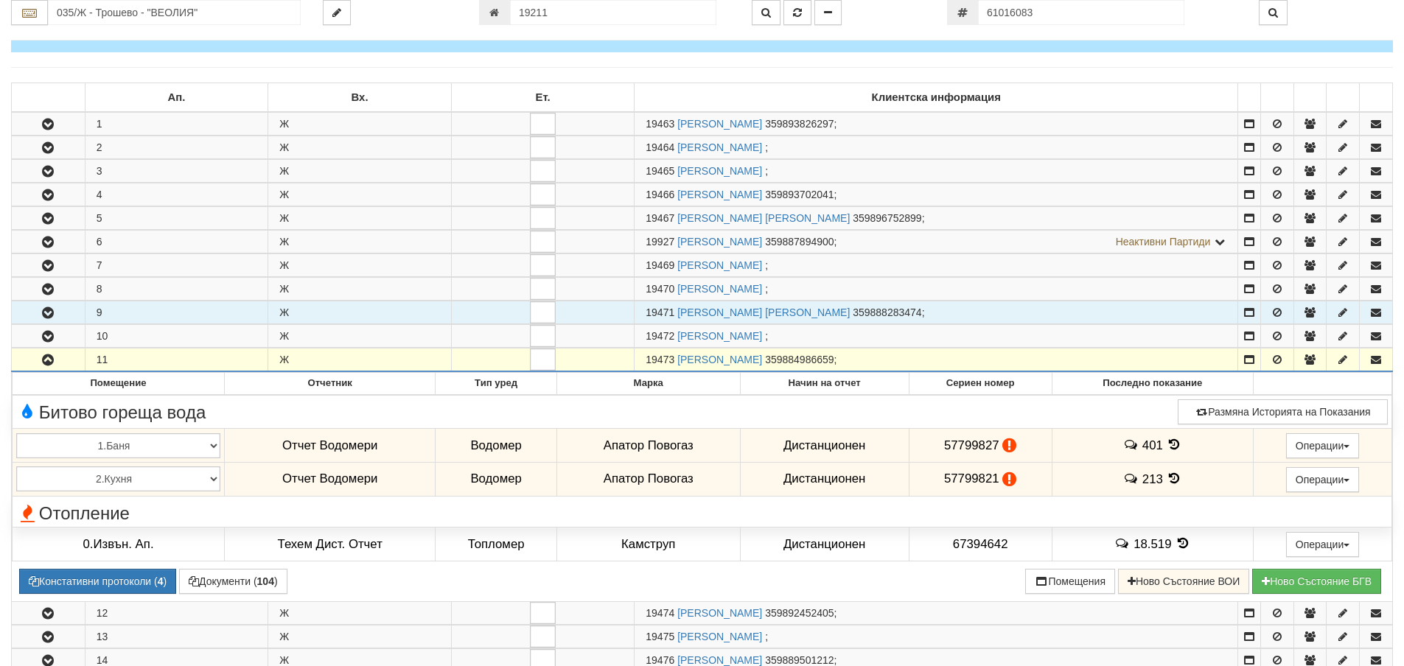
scroll to position [295, 0]
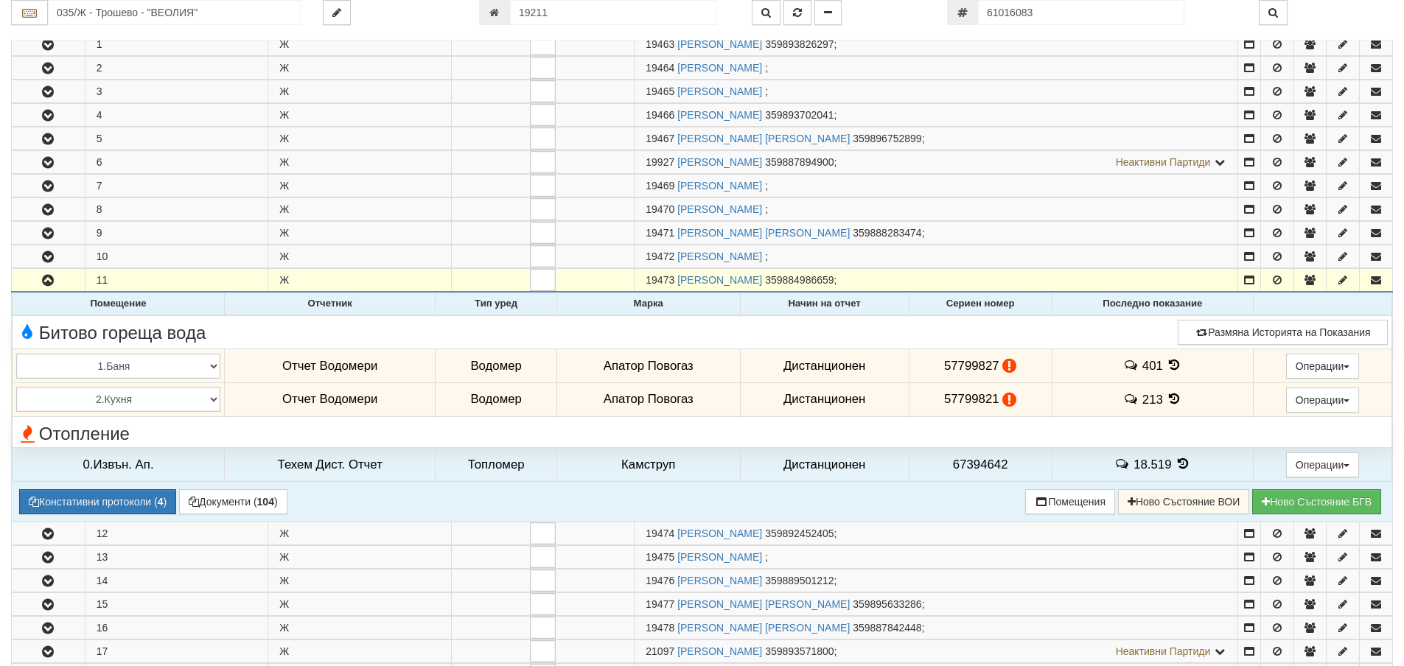
click at [1179, 367] on td "401" at bounding box center [1152, 366] width 201 height 34
click at [1174, 366] on icon at bounding box center [1175, 365] width 16 height 13
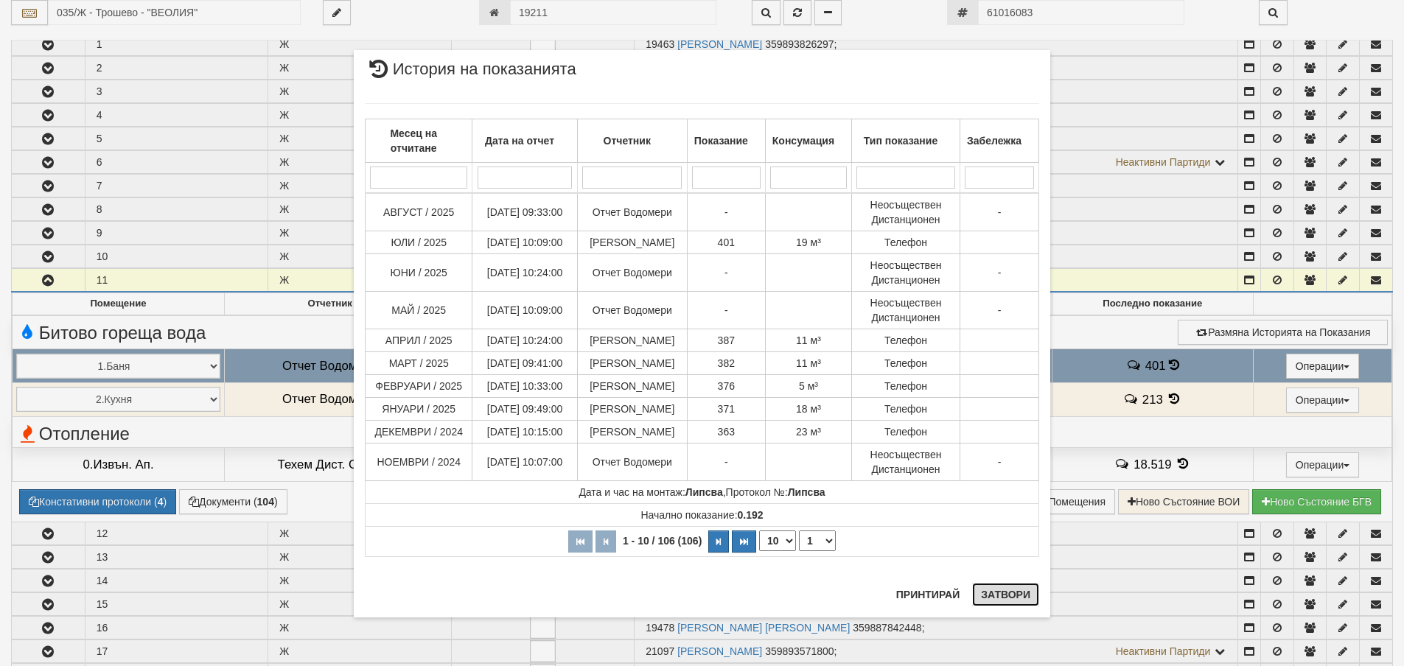
click at [1025, 602] on button "Затвори" at bounding box center [1005, 595] width 67 height 24
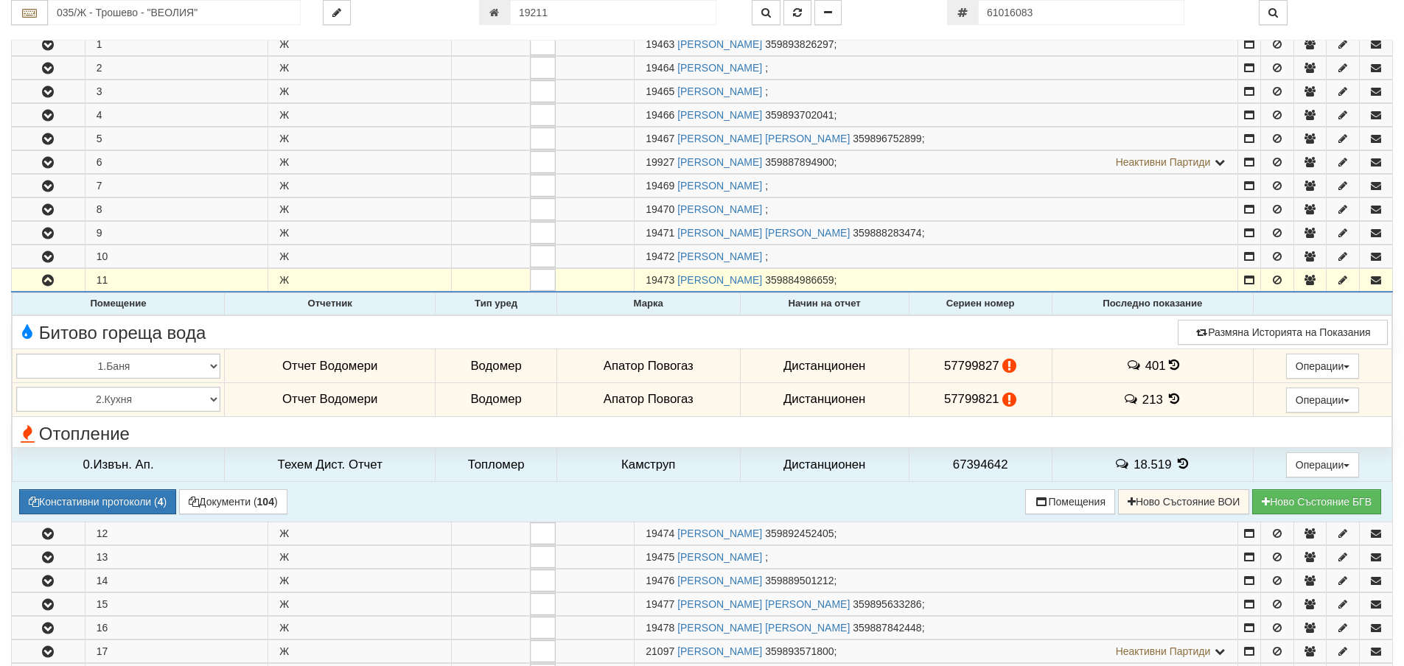
click at [1172, 404] on icon at bounding box center [1175, 399] width 16 height 13
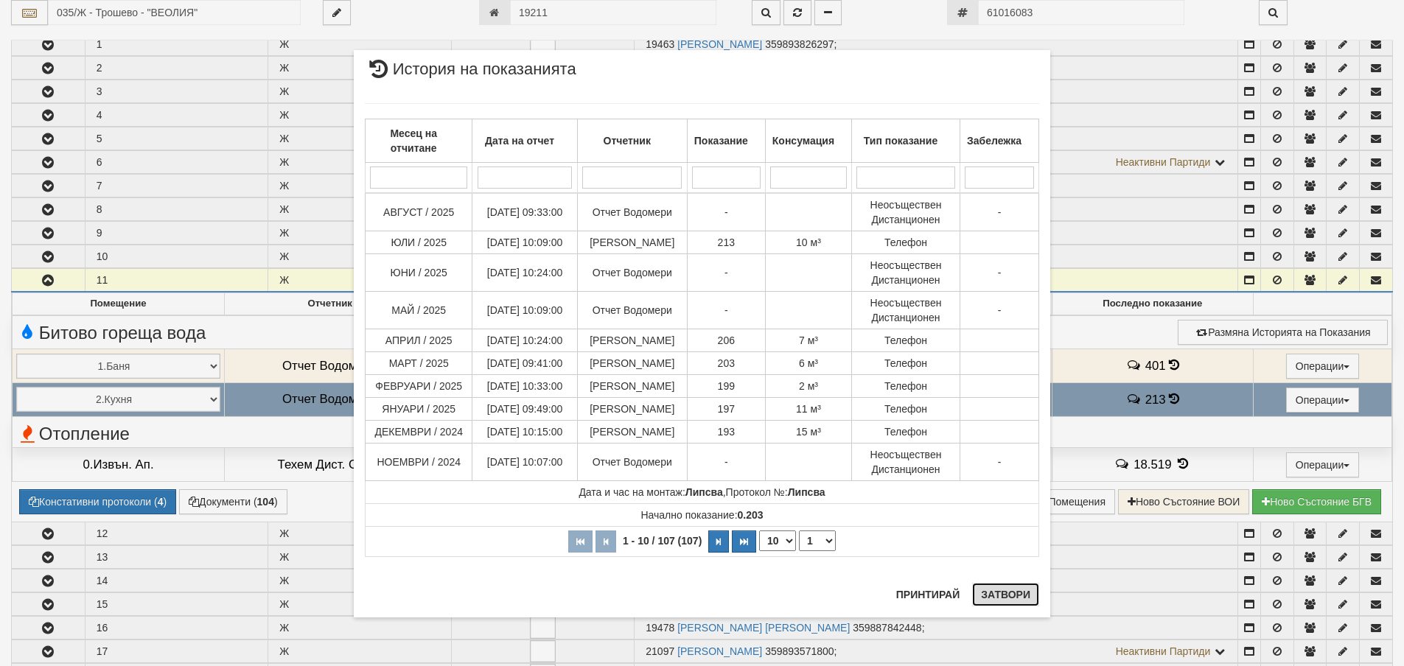
click at [1017, 604] on button "Затвори" at bounding box center [1005, 595] width 67 height 24
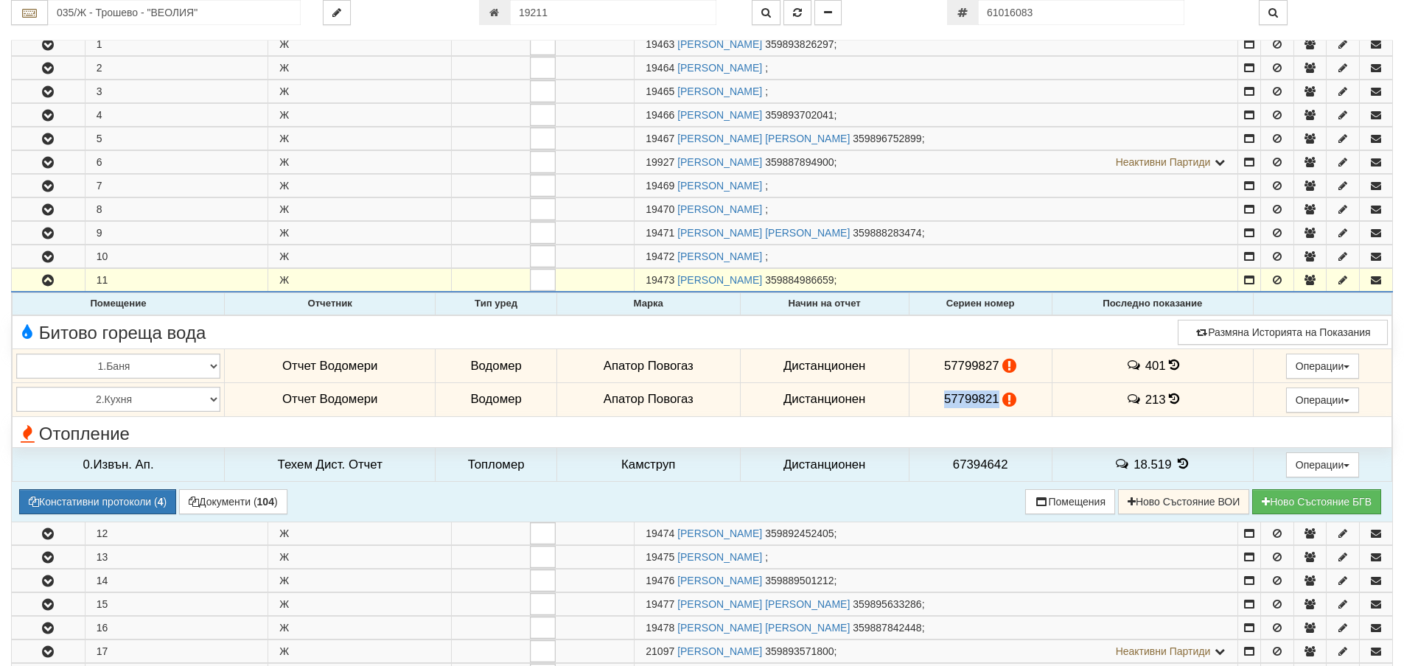
drag, startPoint x: 933, startPoint y: 397, endPoint x: 993, endPoint y: 399, distance: 60.5
click at [993, 399] on td "57799821" at bounding box center [980, 400] width 143 height 34
copy span "57799821"
drag, startPoint x: 923, startPoint y: 363, endPoint x: 994, endPoint y: 363, distance: 70.8
click at [994, 363] on td "57799827" at bounding box center [980, 366] width 143 height 34
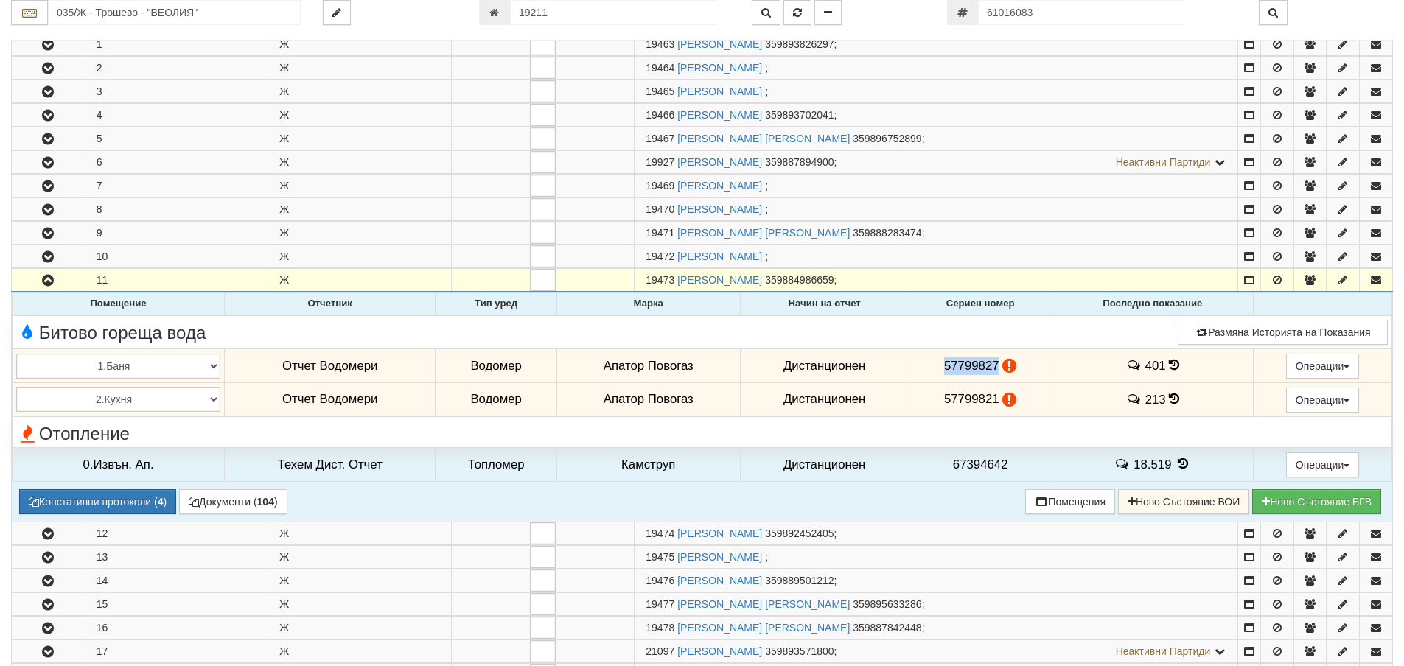
copy span "57799827"
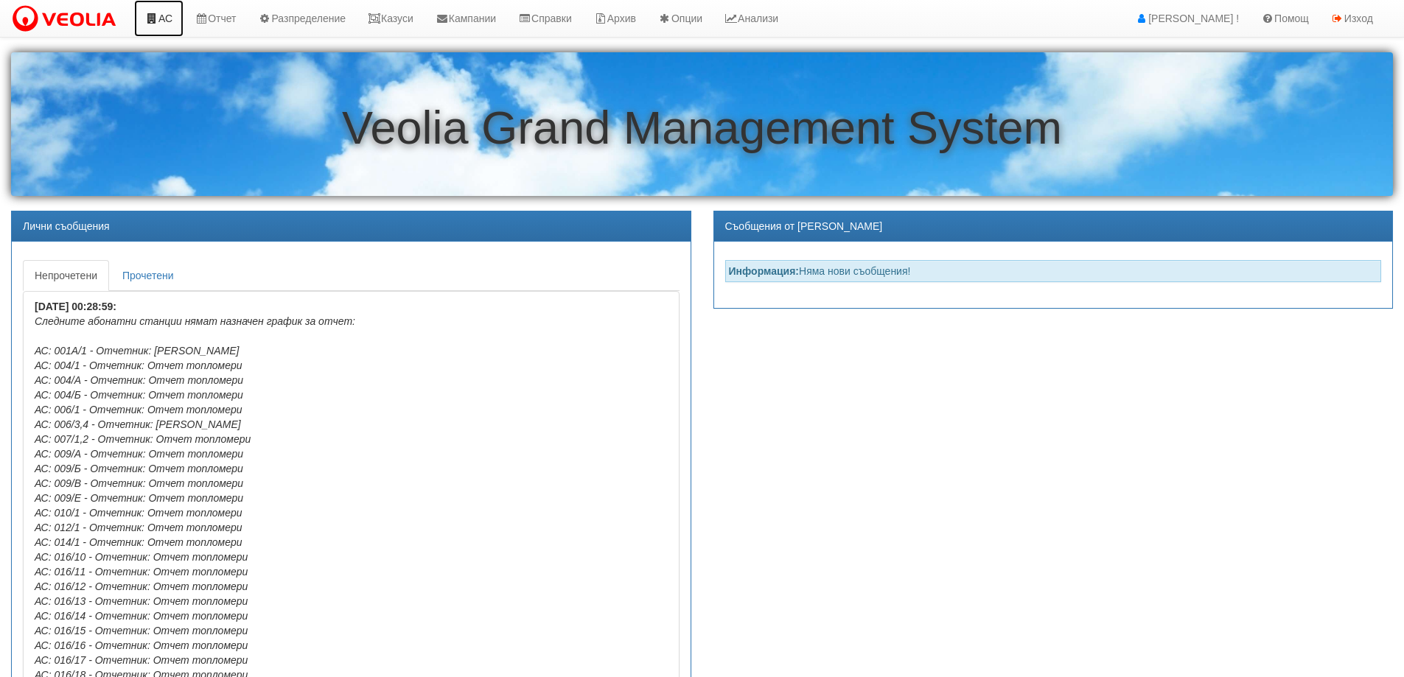
click at [156, 27] on link "АС" at bounding box center [158, 18] width 49 height 37
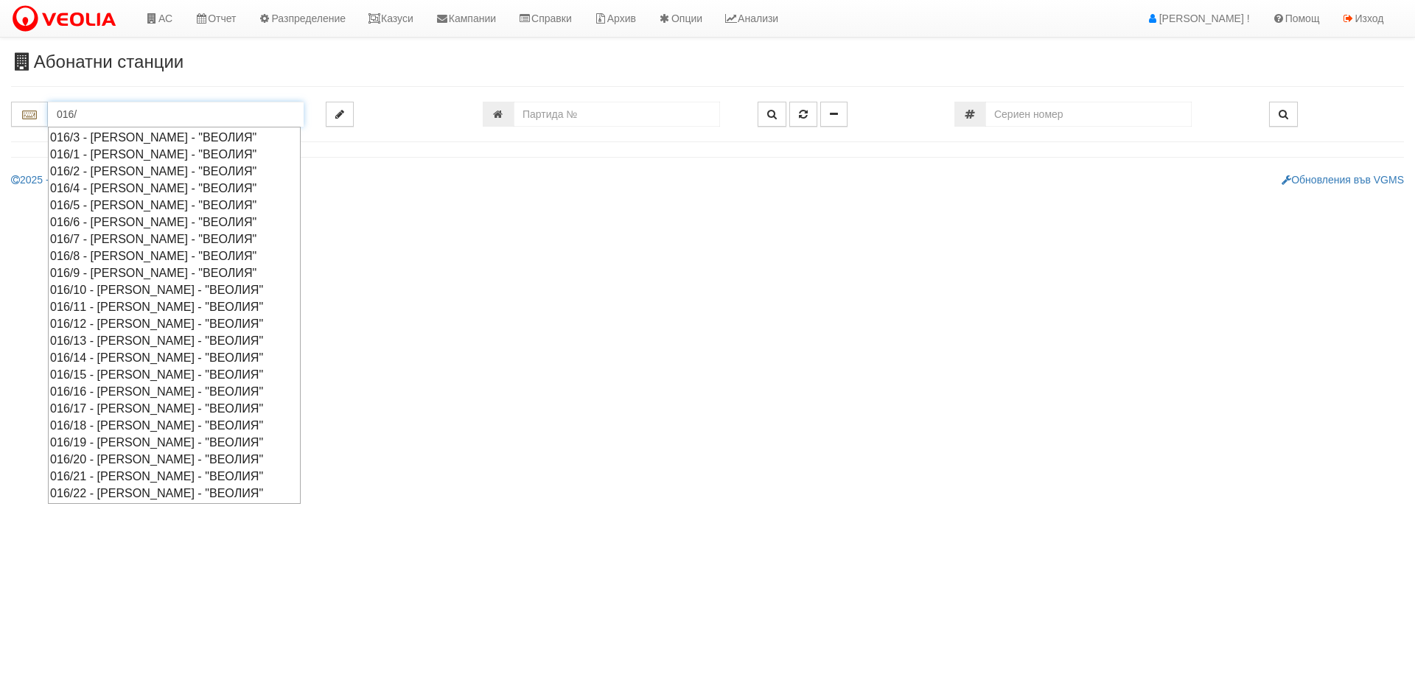
click at [188, 153] on div "016/1 - Орхид Хилс - "ВЕОЛИЯ"" at bounding box center [174, 154] width 248 height 17
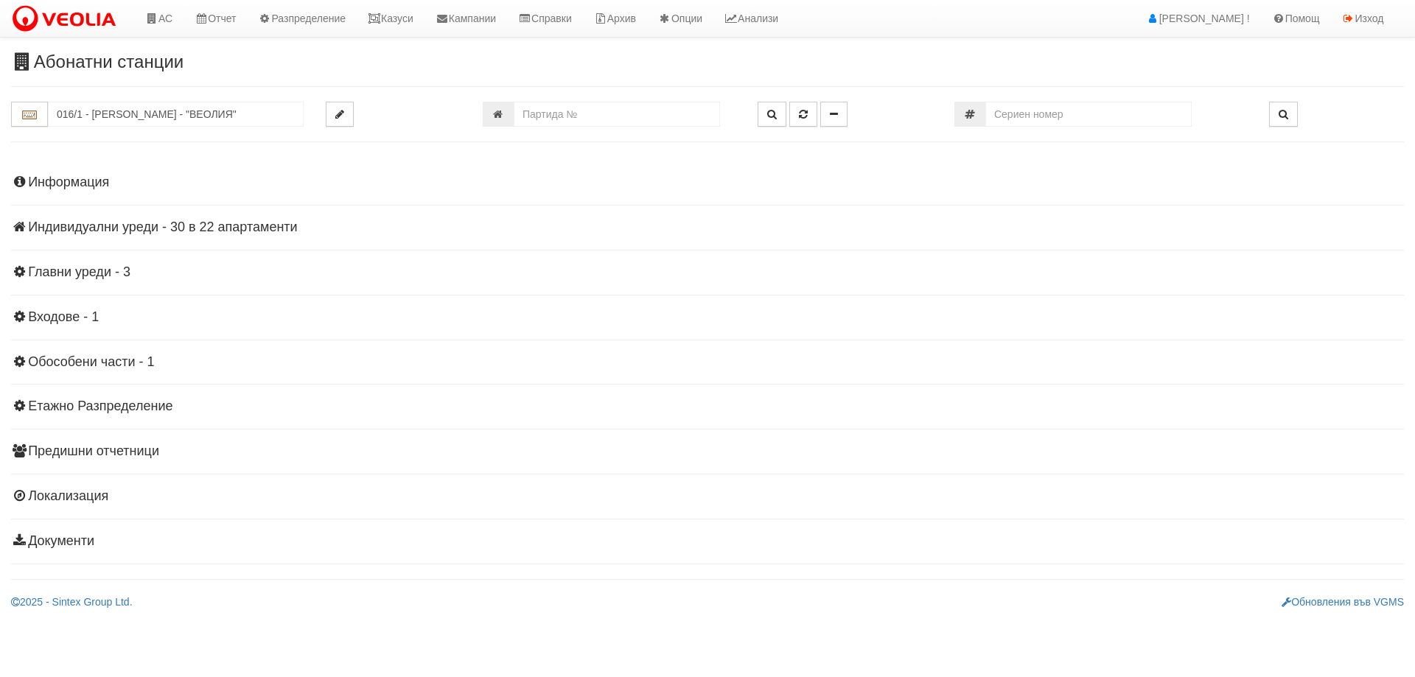
click at [230, 226] on h4 "Индивидуални уреди - 30 в 22 апартаменти" at bounding box center [707, 227] width 1393 height 15
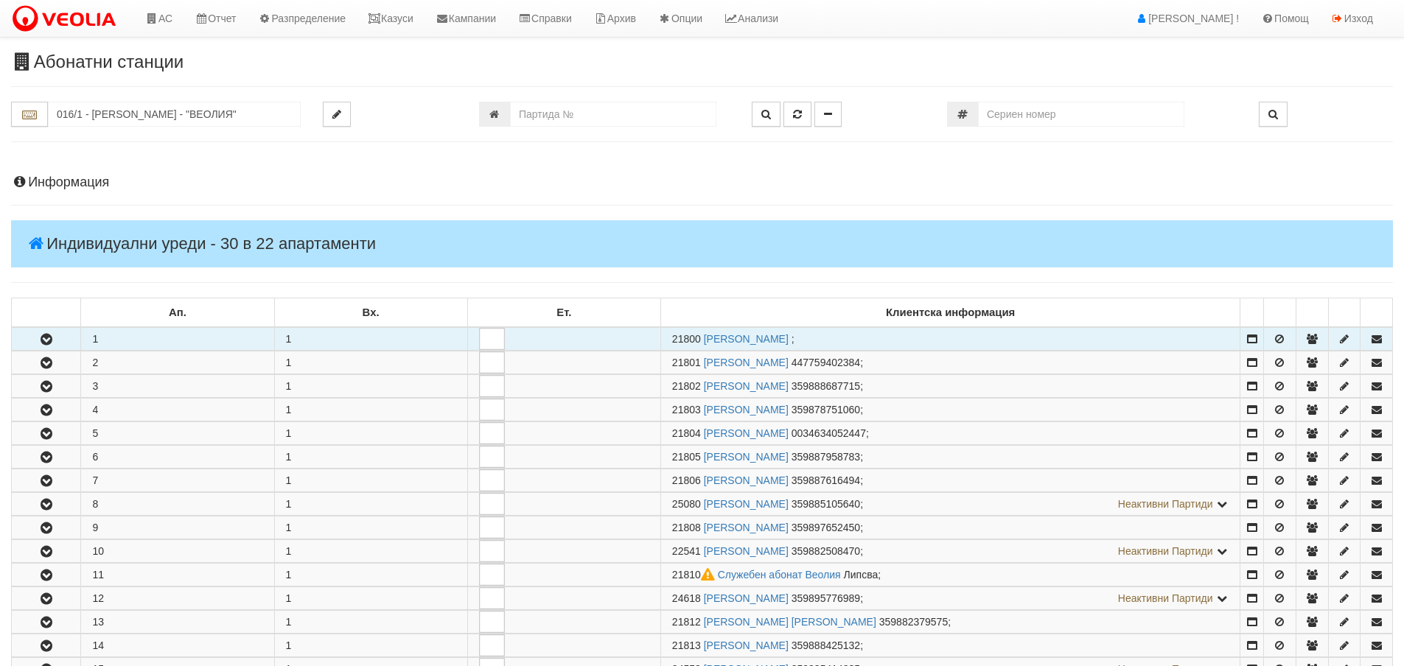
click at [60, 336] on button "button" at bounding box center [46, 339] width 69 height 22
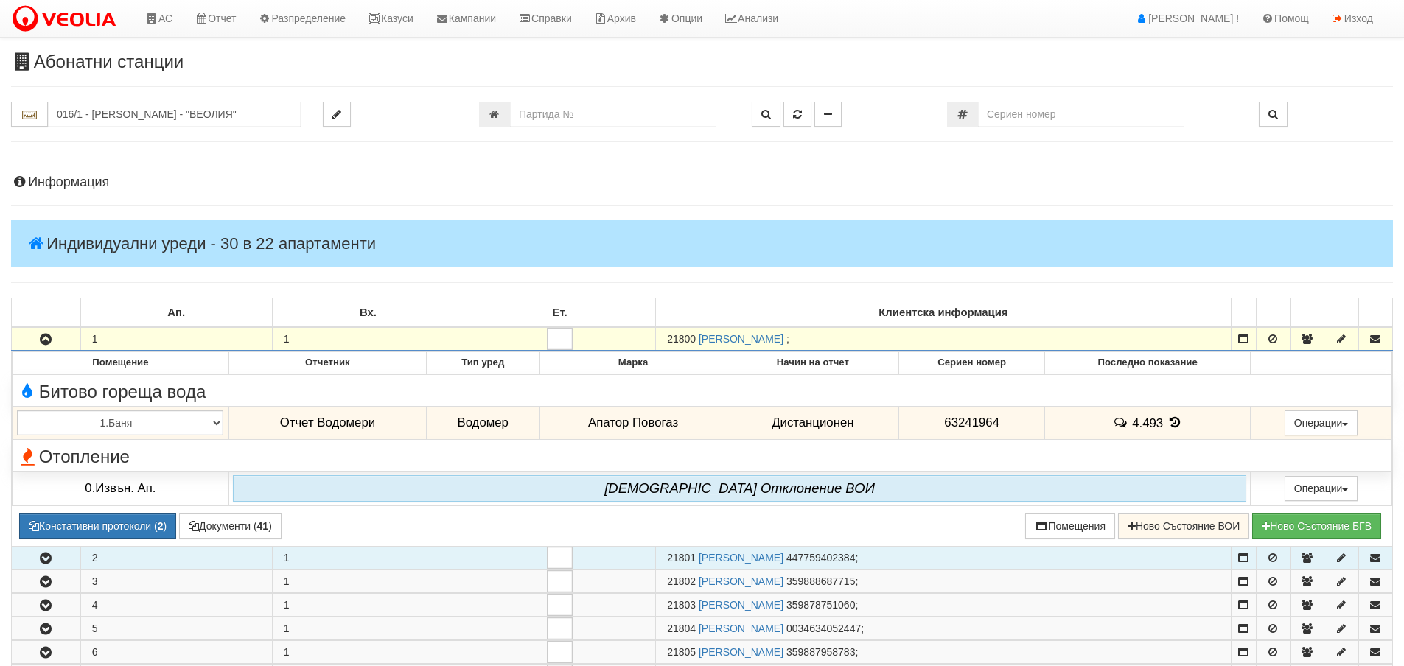
click at [63, 559] on button "button" at bounding box center [46, 558] width 69 height 22
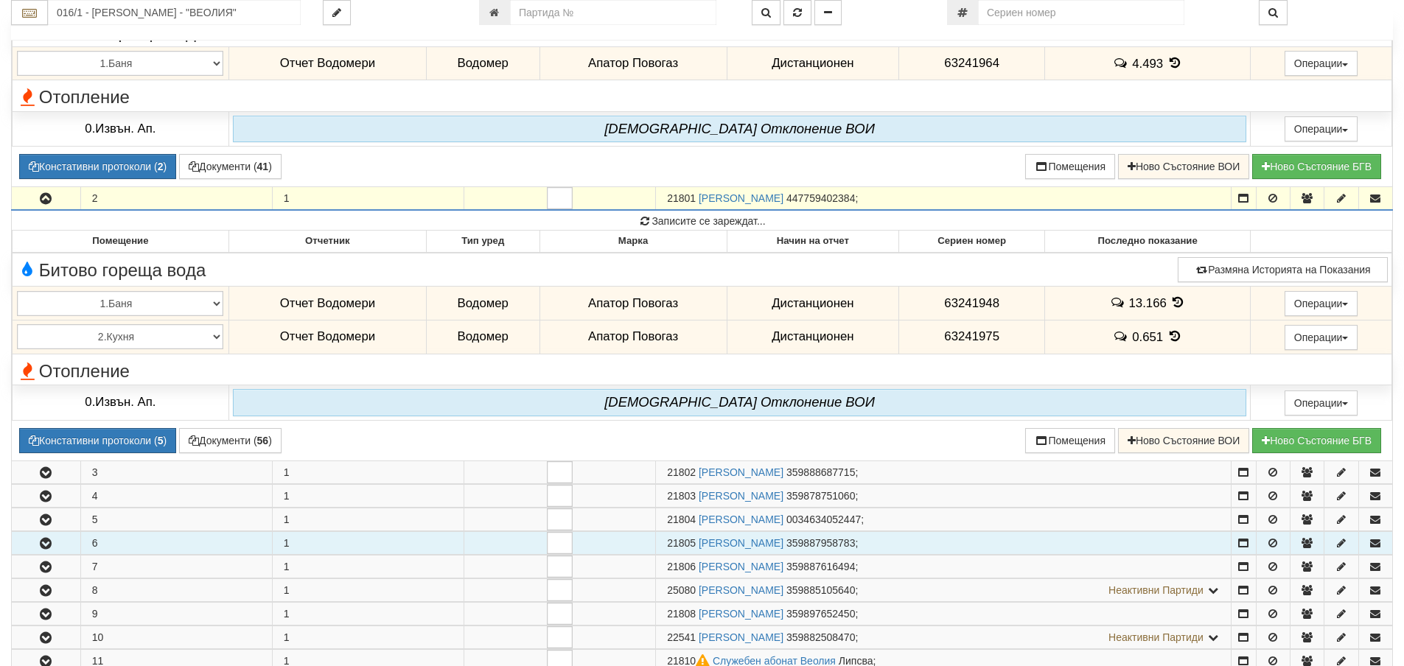
scroll to position [369, 0]
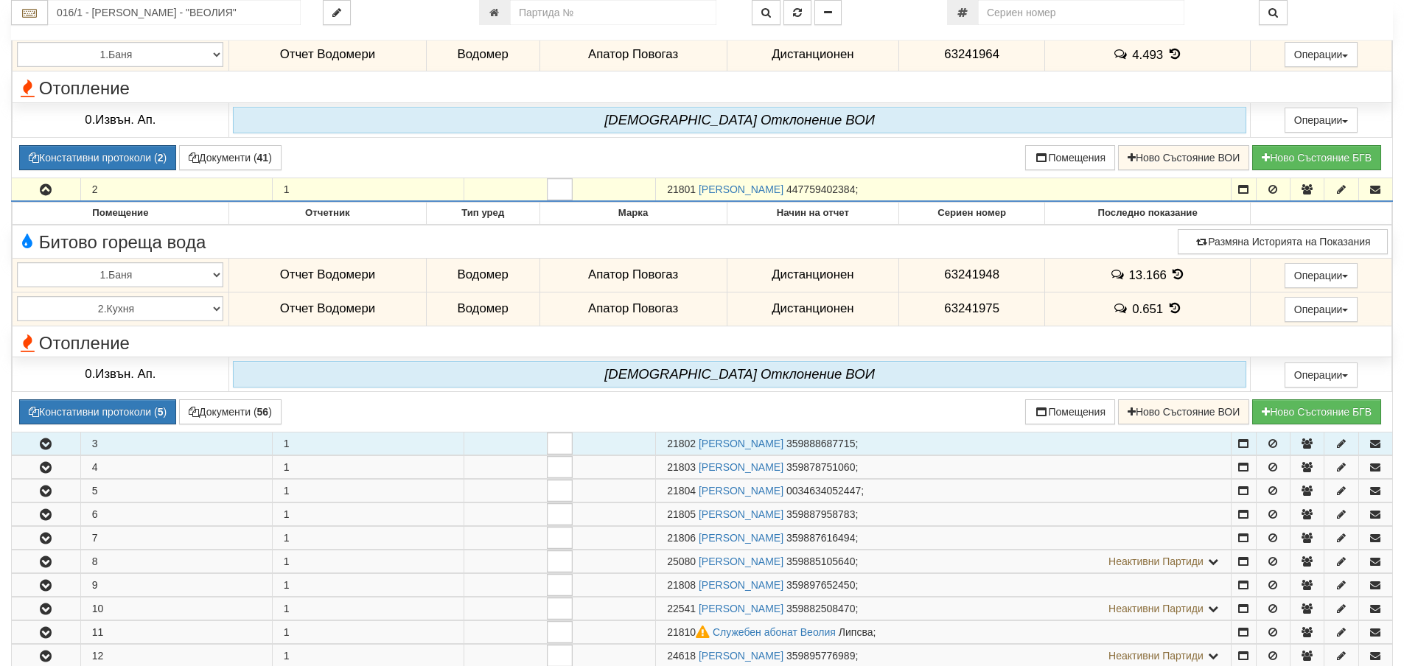
click at [40, 450] on button "button" at bounding box center [46, 444] width 69 height 22
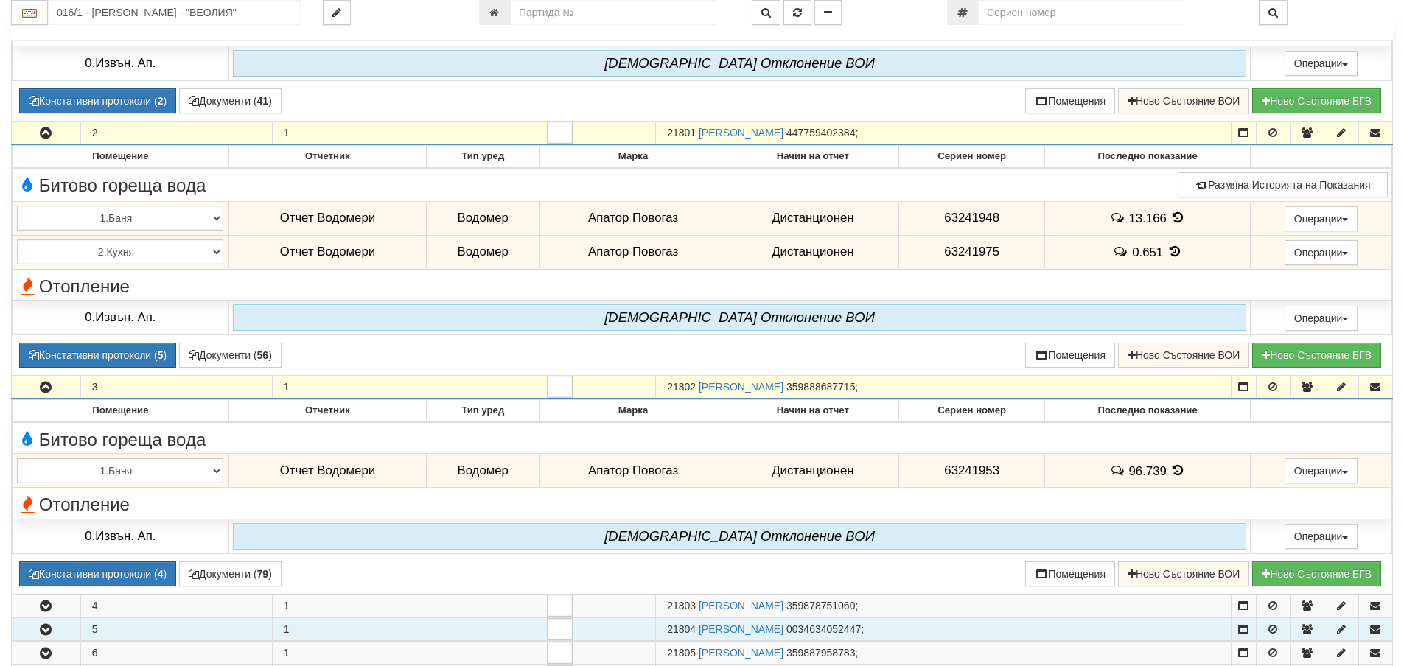
scroll to position [516, 0]
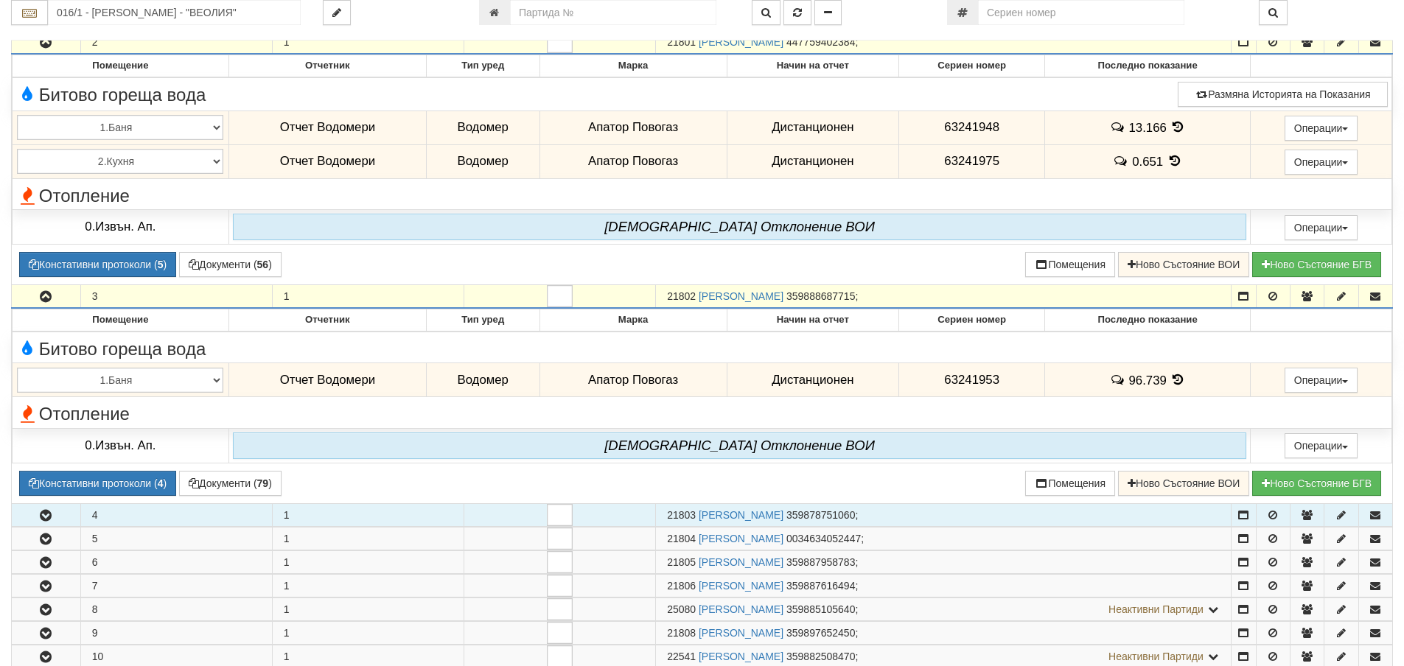
click at [41, 525] on button "button" at bounding box center [46, 515] width 69 height 22
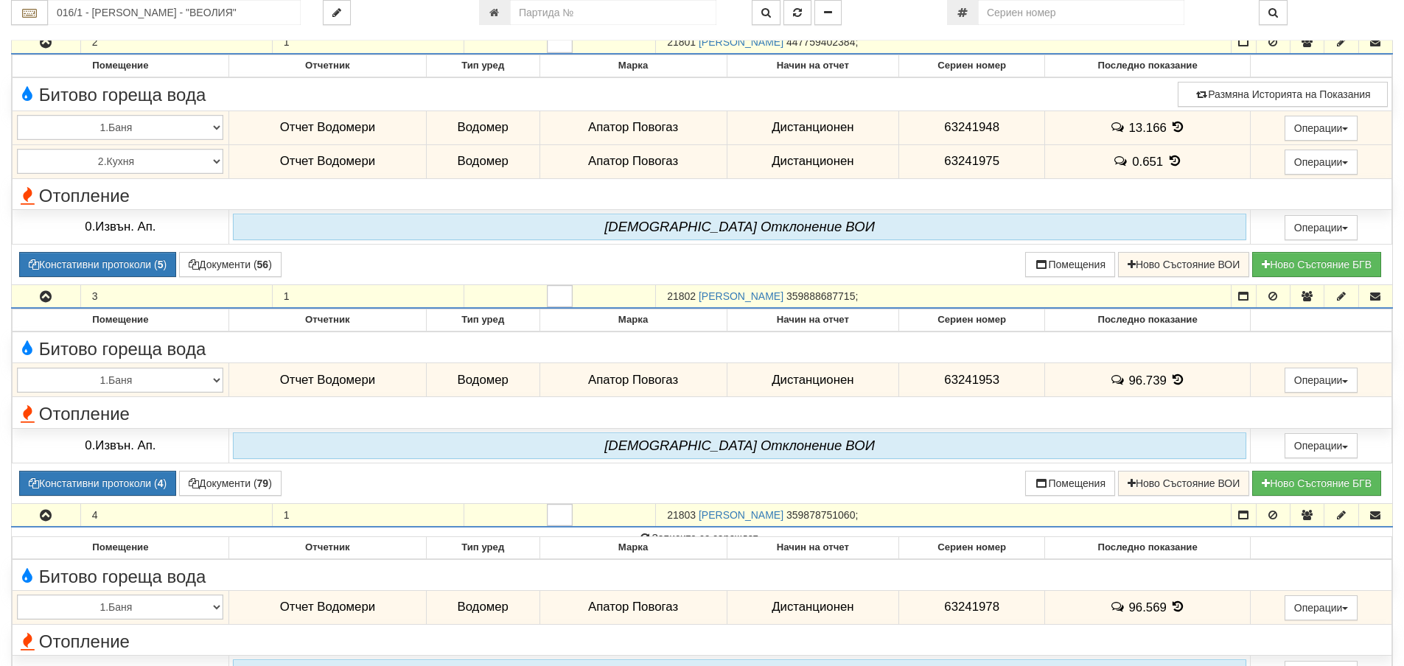
scroll to position [811, 0]
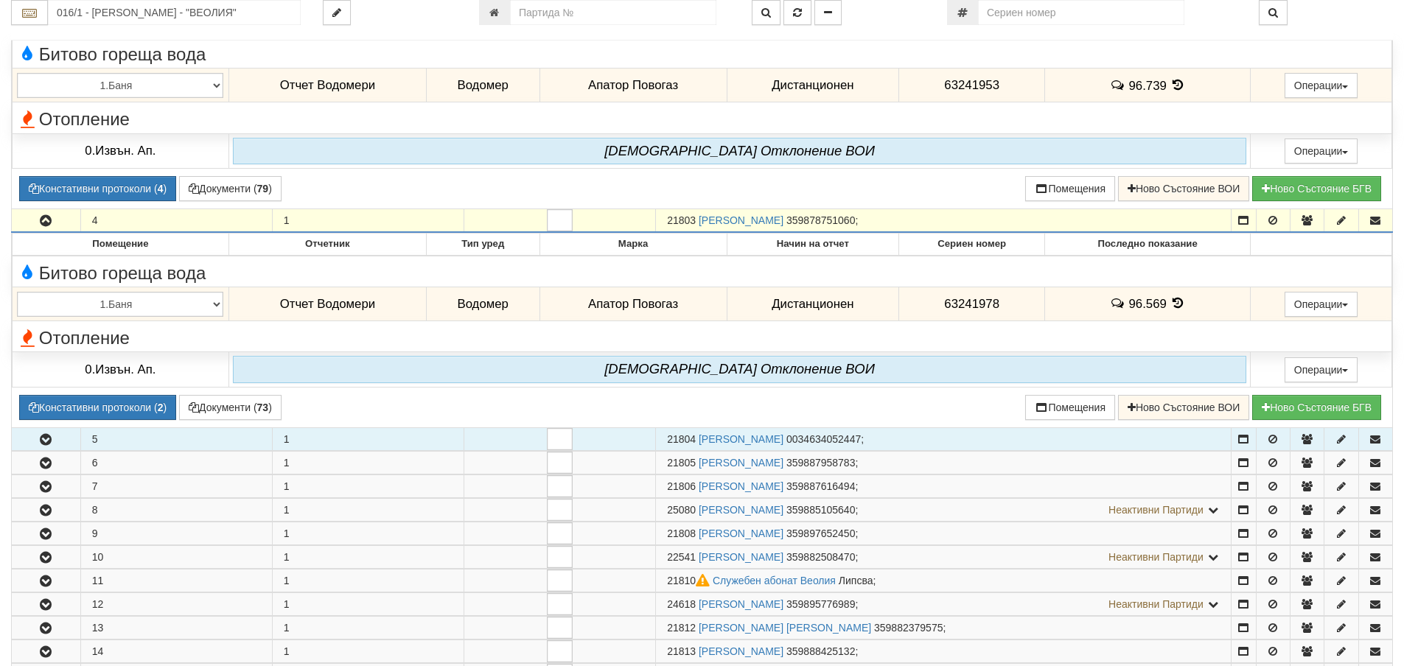
click at [66, 450] on button "button" at bounding box center [46, 439] width 69 height 22
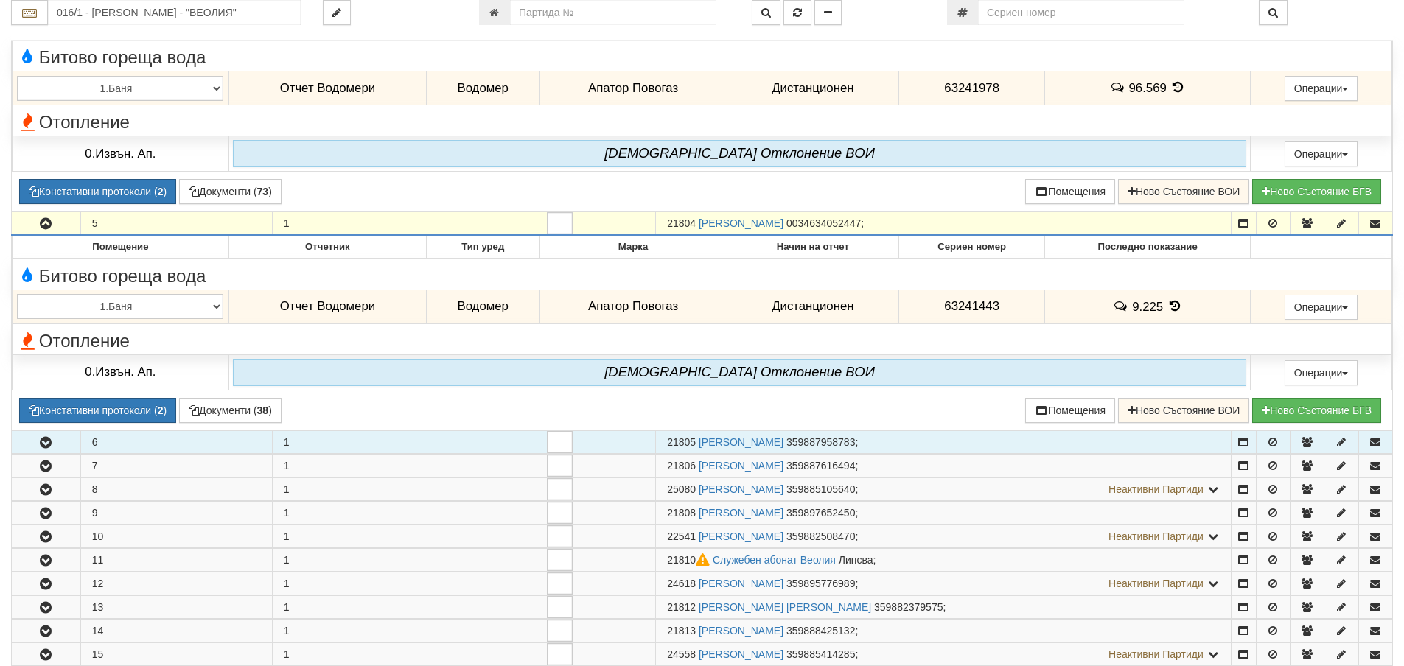
scroll to position [1032, 0]
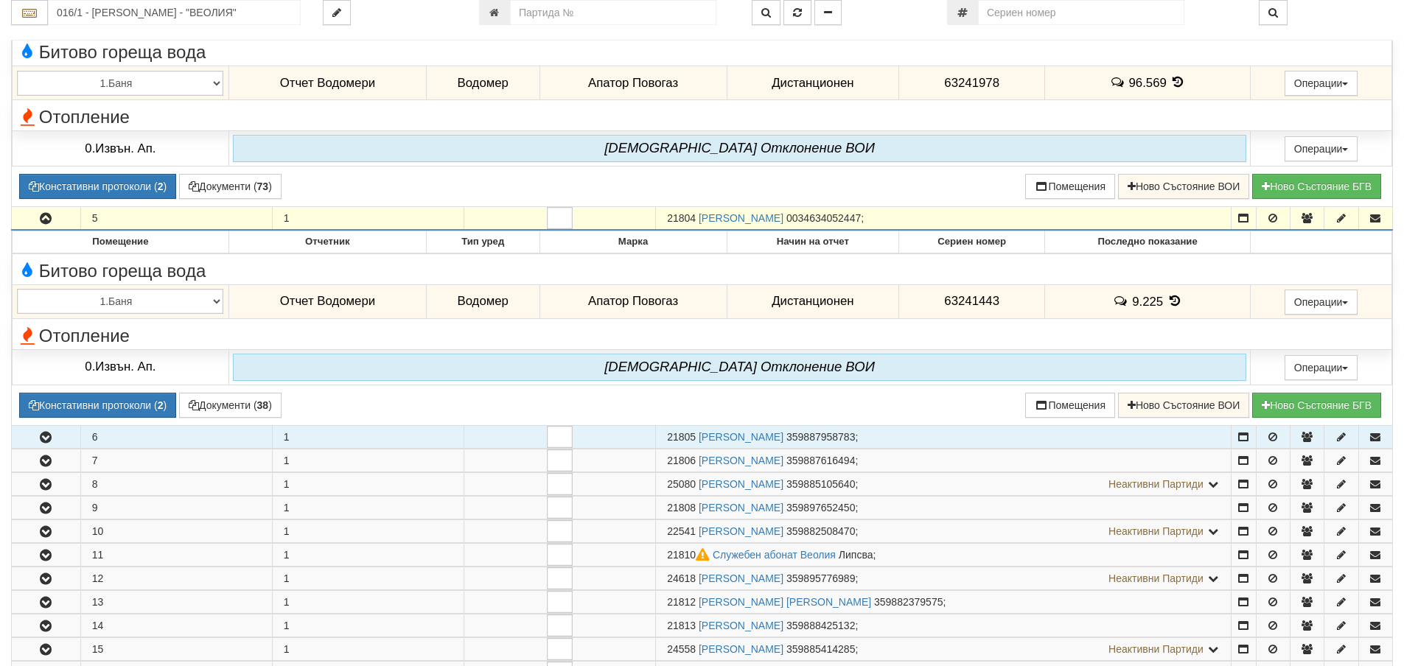
click at [56, 431] on button "button" at bounding box center [46, 437] width 69 height 22
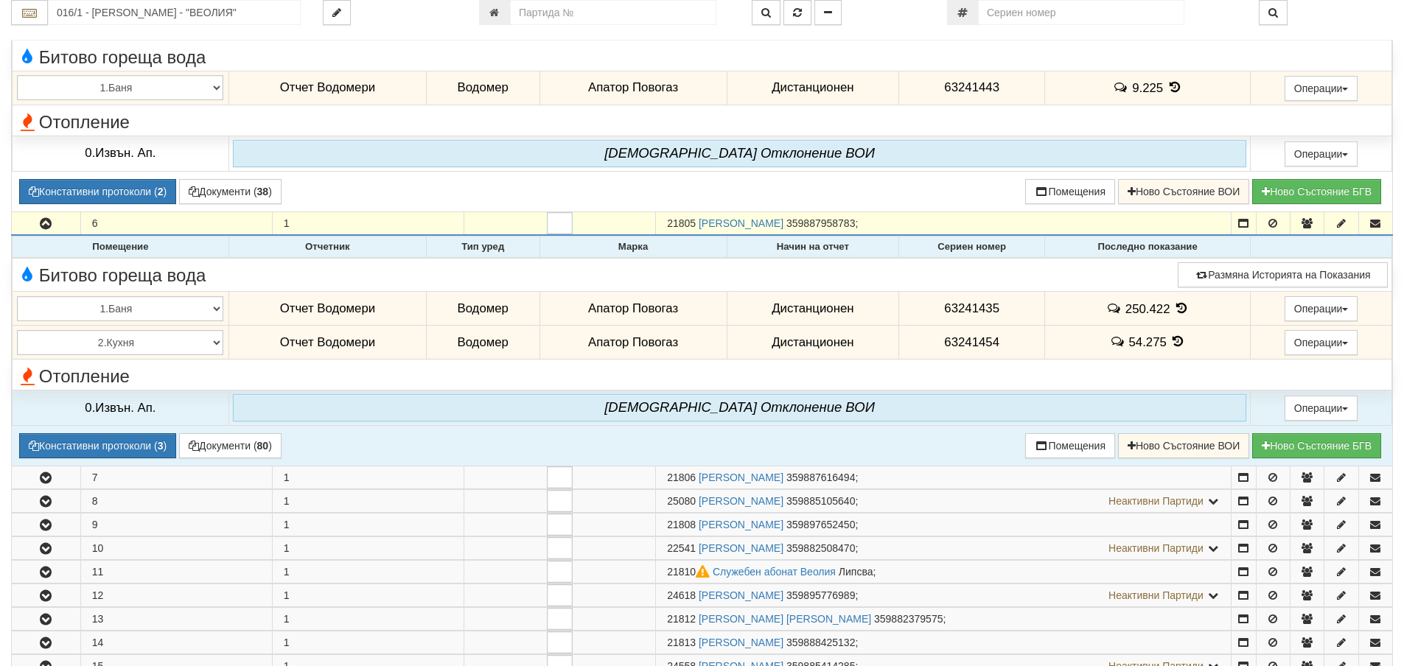
scroll to position [1253, 0]
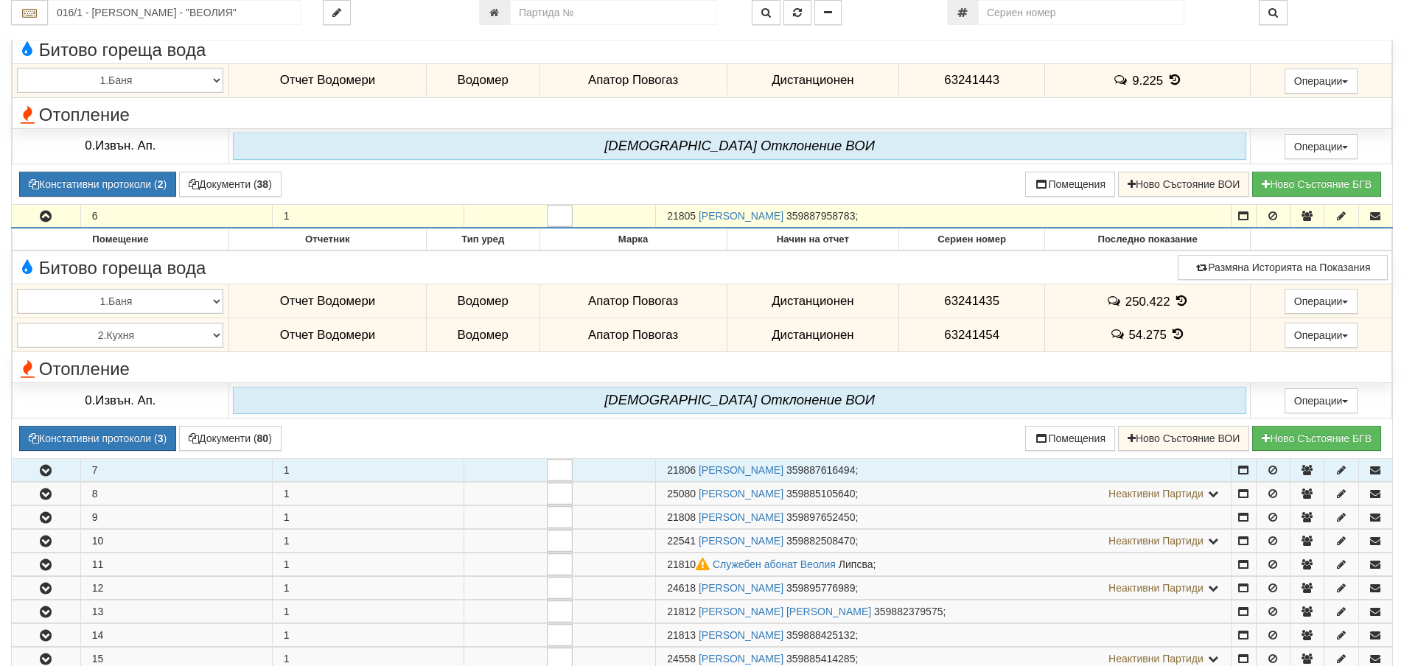
click at [61, 467] on button "button" at bounding box center [46, 470] width 69 height 22
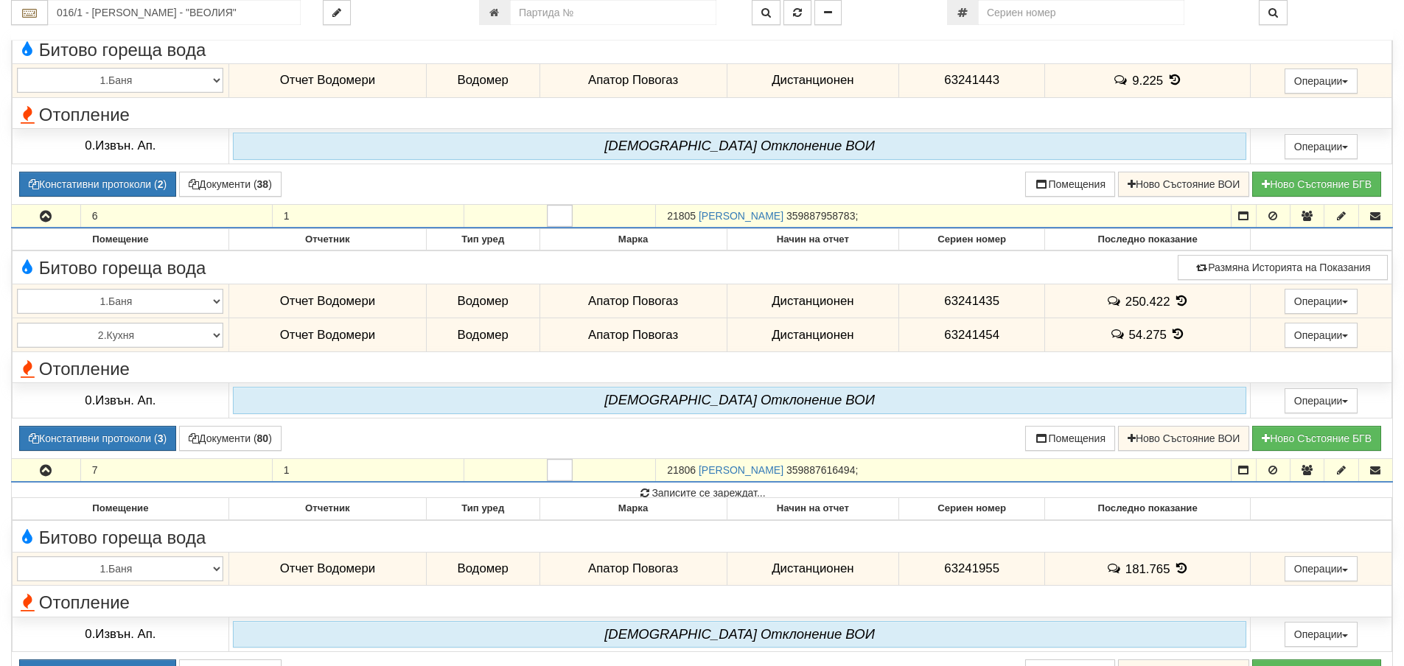
scroll to position [1474, 0]
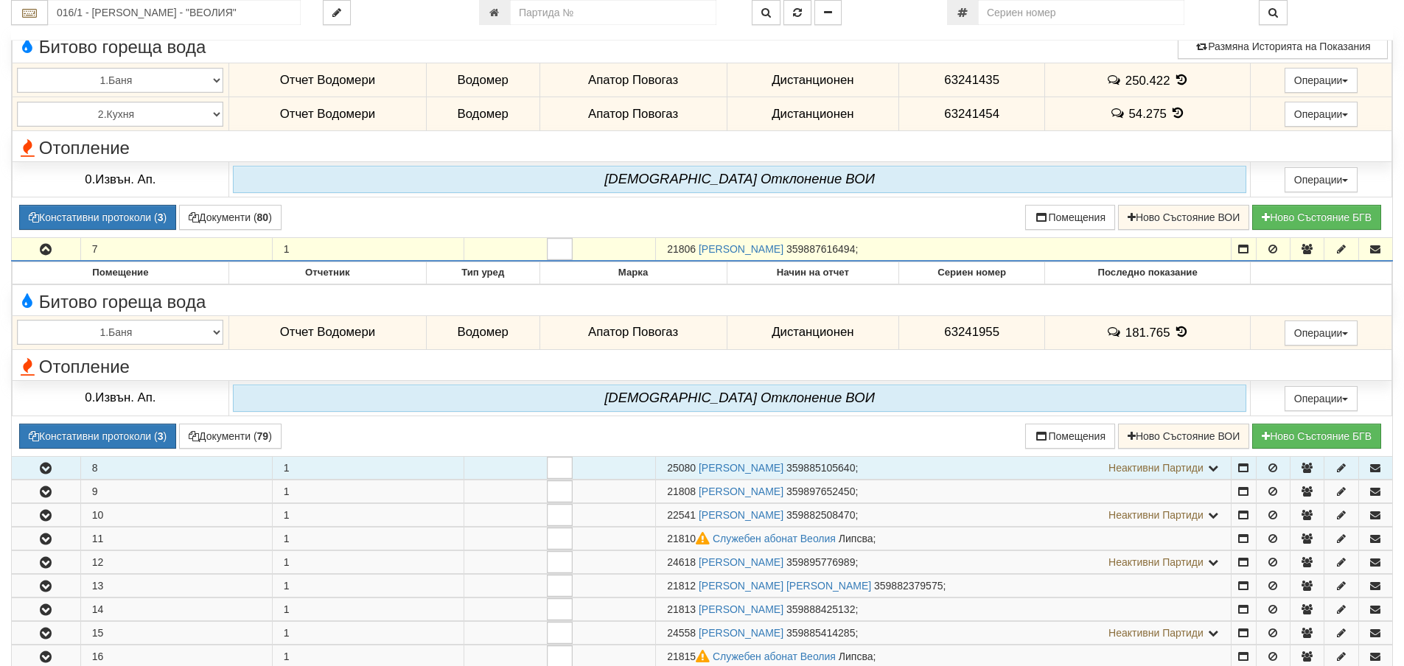
click at [63, 477] on button "button" at bounding box center [46, 468] width 69 height 22
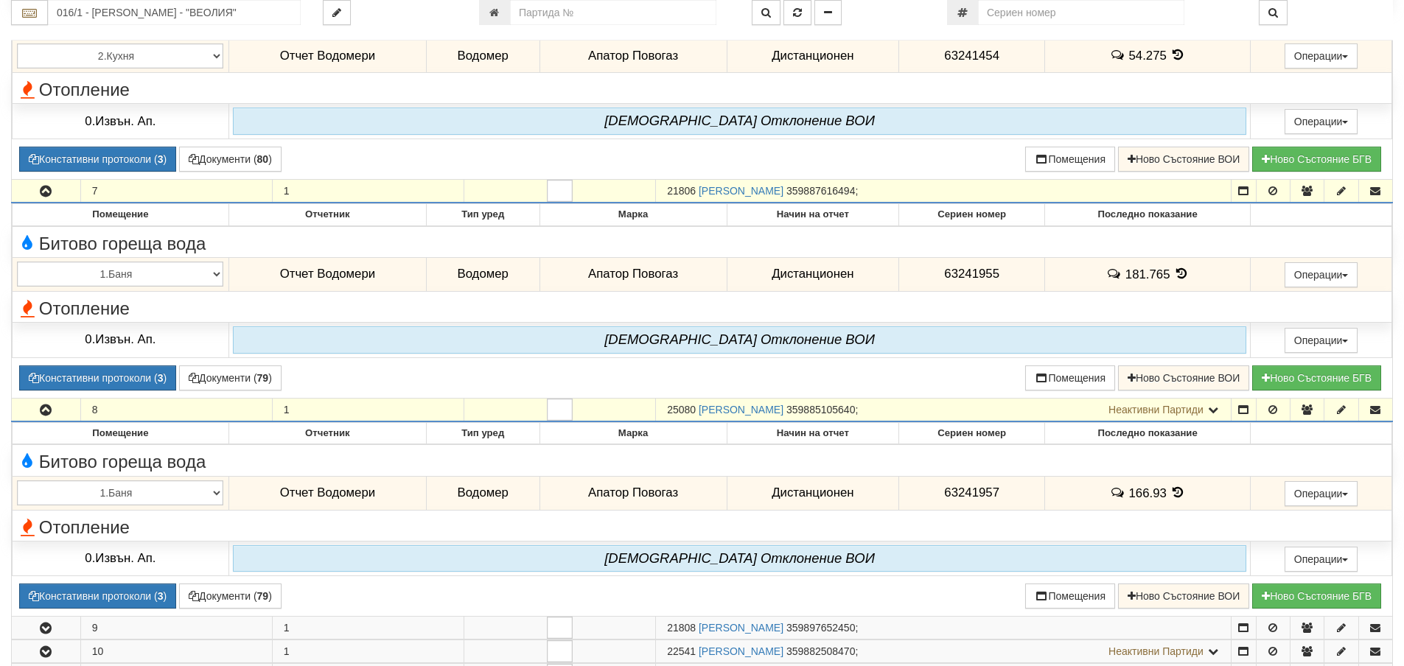
scroll to position [1622, 0]
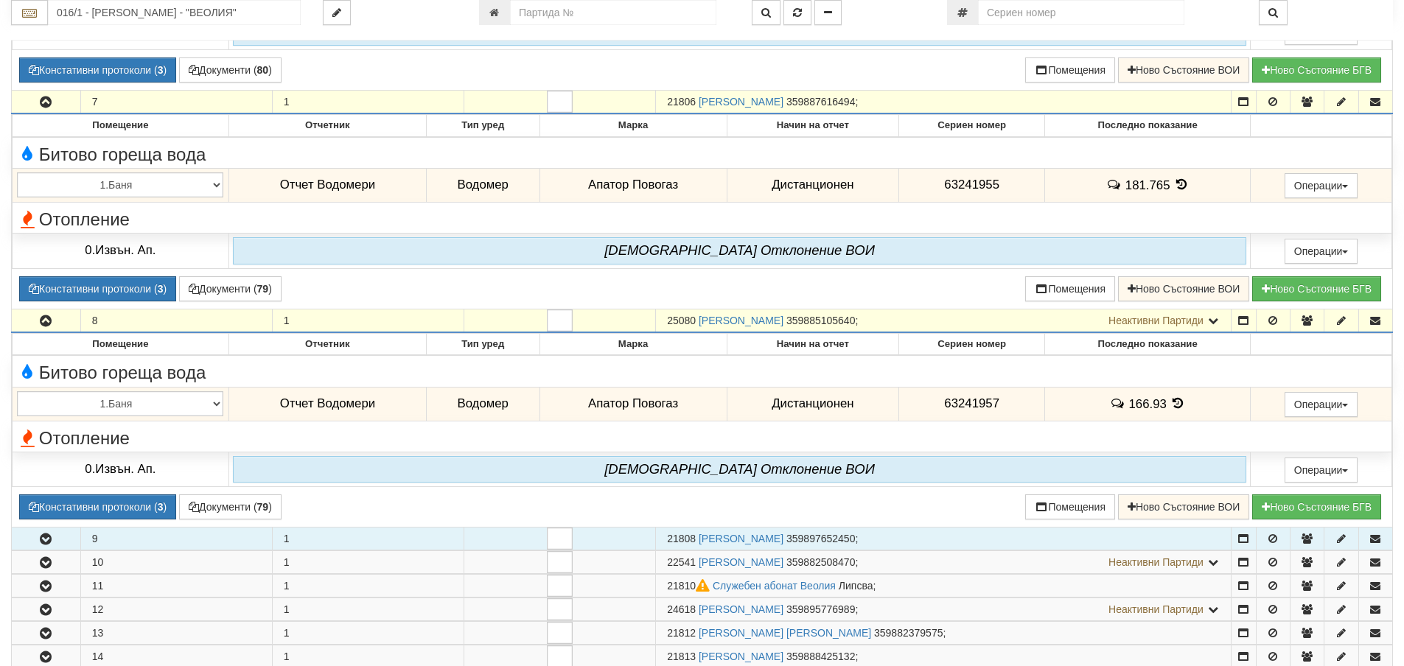
click at [66, 545] on button "button" at bounding box center [46, 539] width 69 height 22
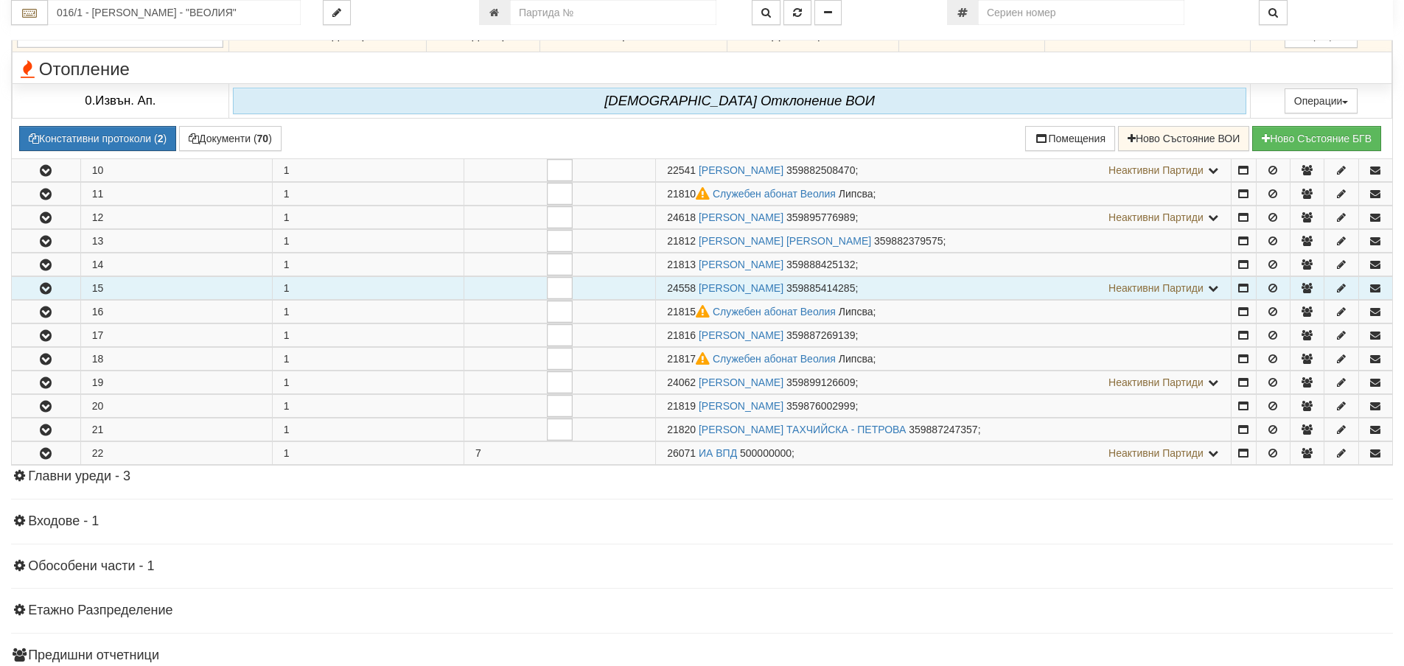
scroll to position [2211, 0]
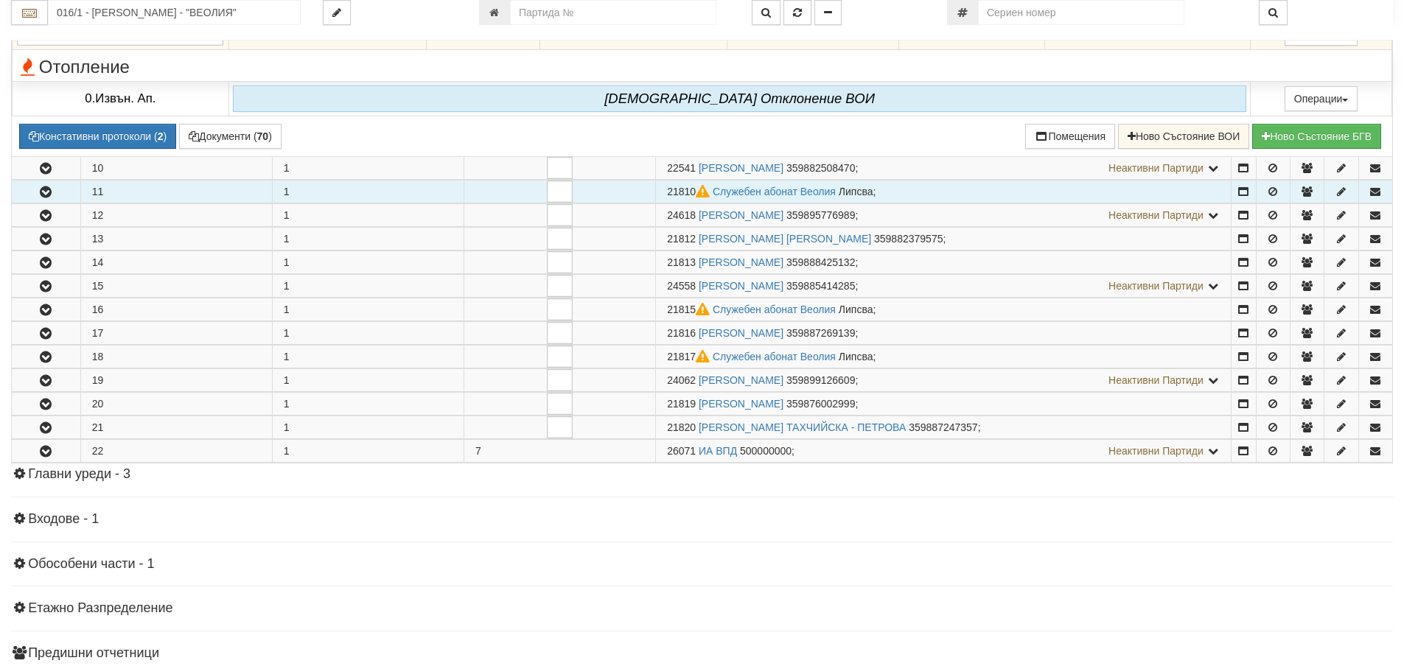
click at [66, 201] on button "button" at bounding box center [46, 192] width 69 height 22
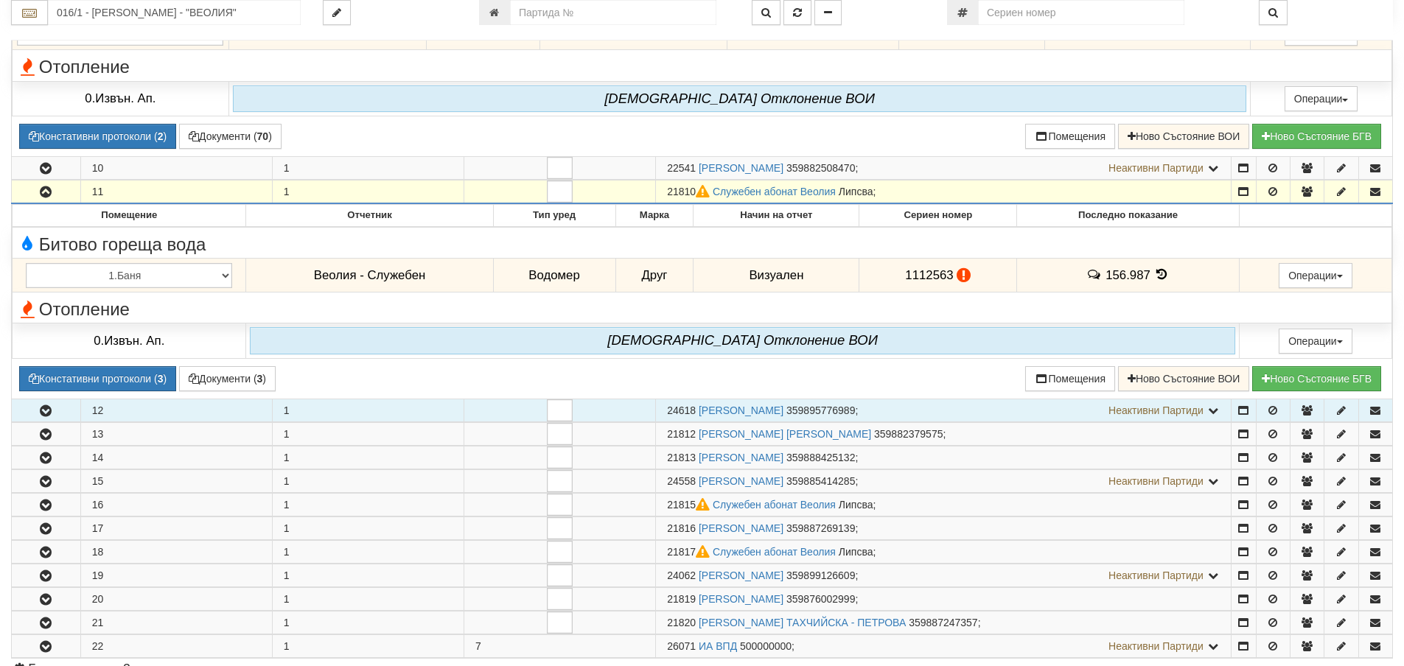
click at [59, 414] on button "button" at bounding box center [46, 411] width 69 height 22
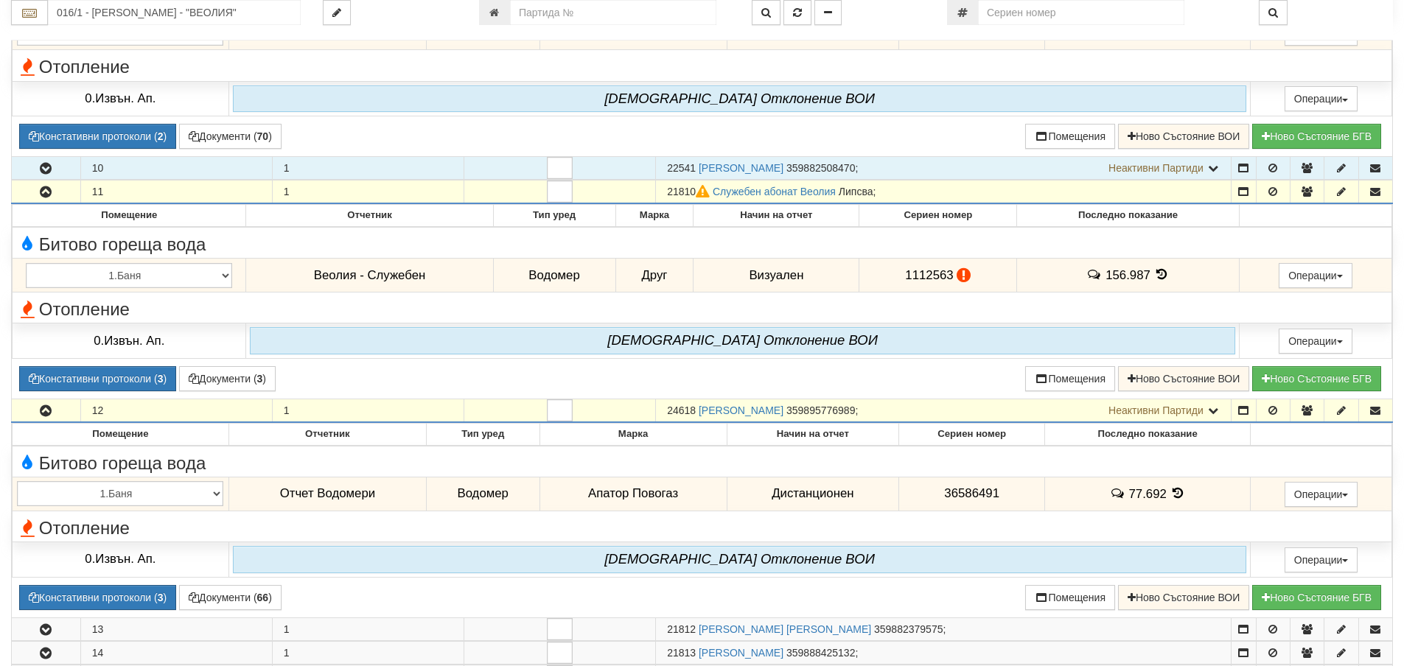
click at [51, 164] on icon "button" at bounding box center [46, 169] width 18 height 10
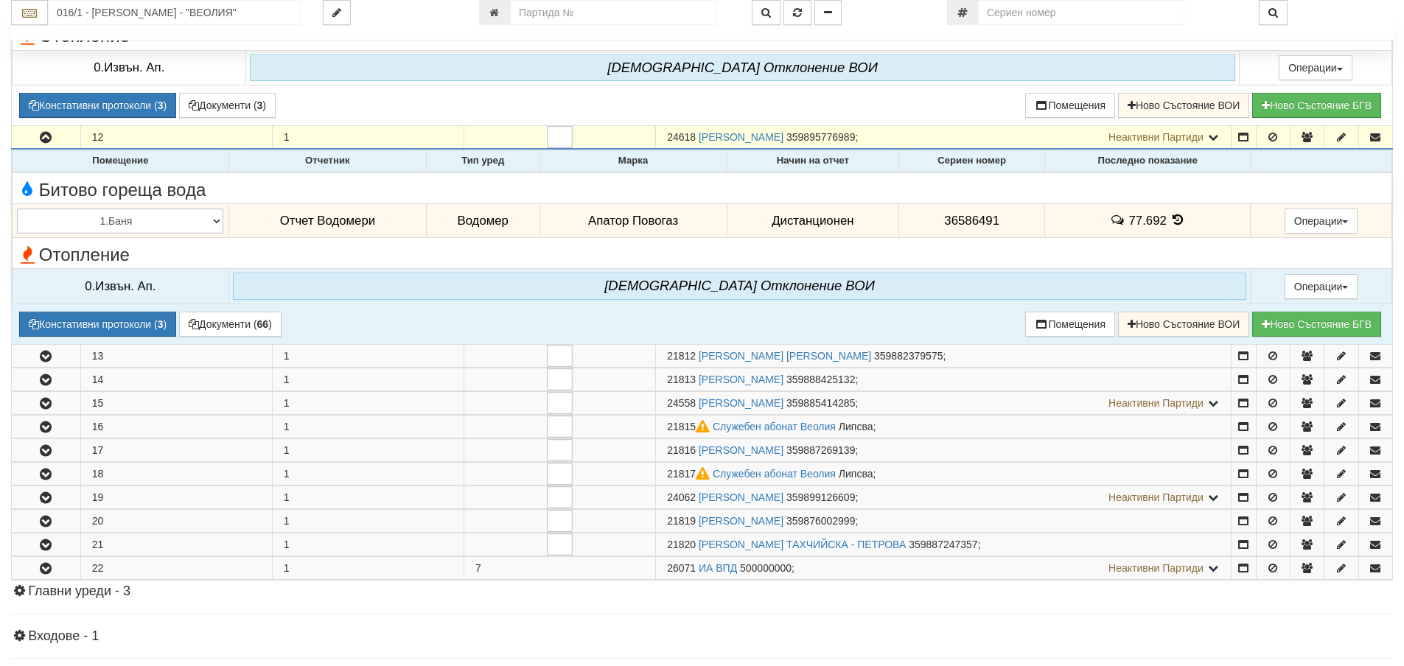
scroll to position [2728, 0]
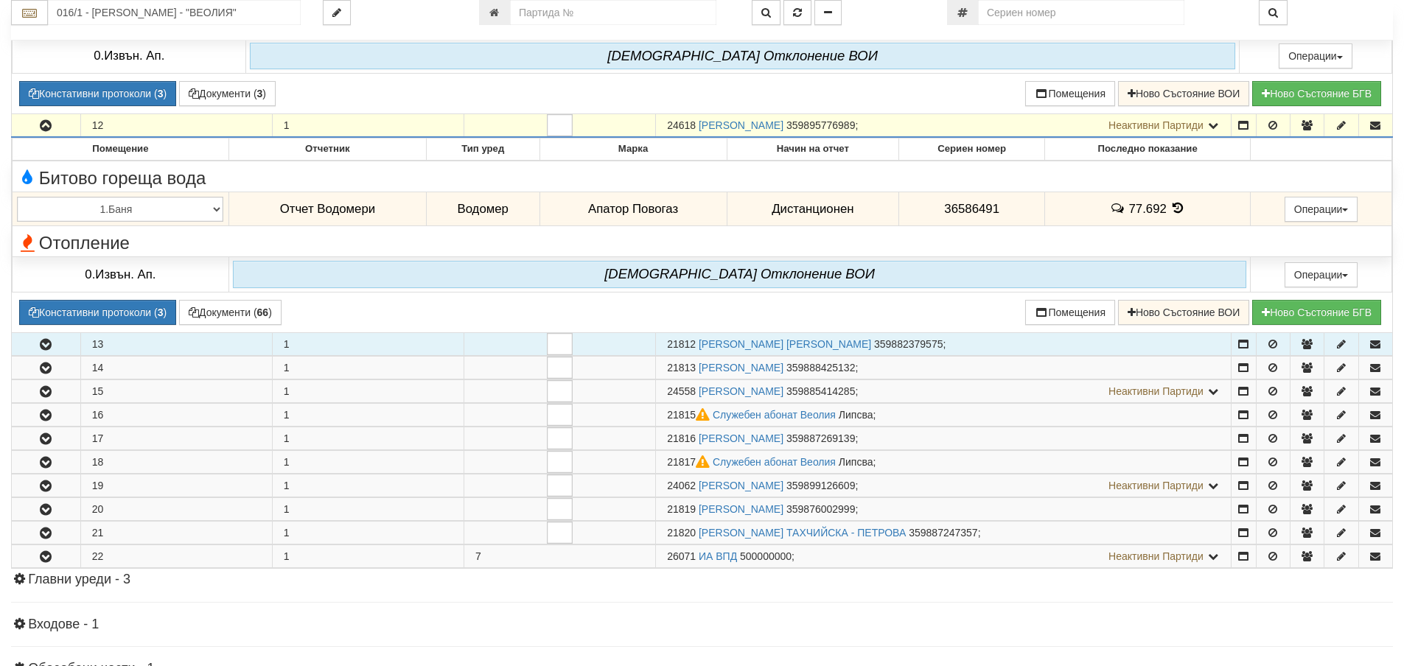
click at [48, 350] on icon "button" at bounding box center [46, 345] width 18 height 10
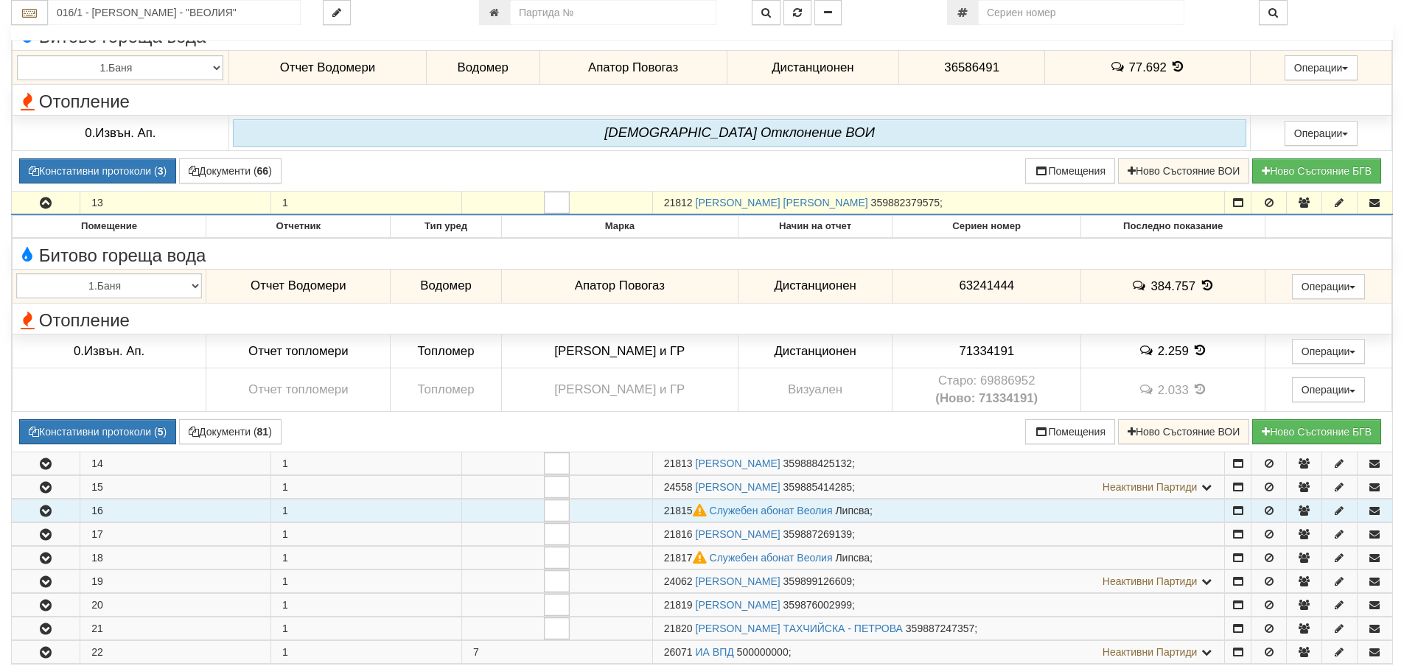
scroll to position [2875, 0]
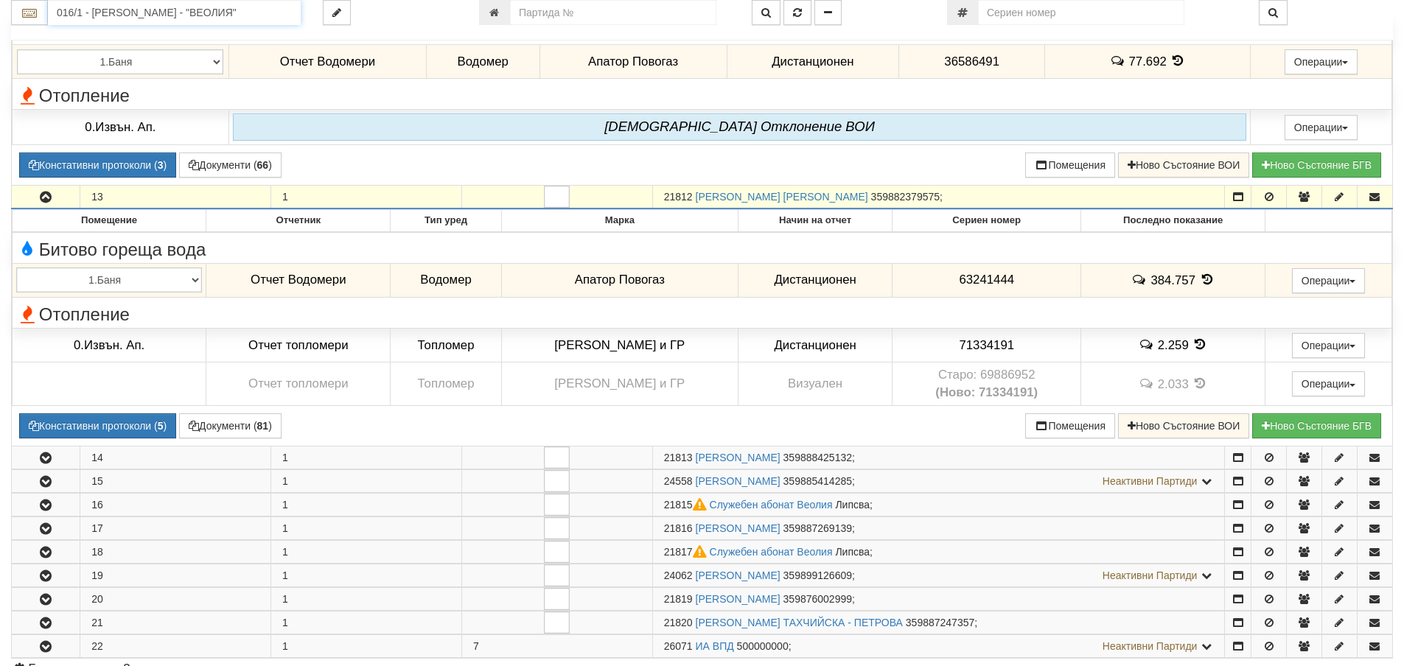
click at [128, 18] on input "016/1 - Орхид Хилс - "ВЕОЛИЯ"" at bounding box center [174, 12] width 253 height 25
type input "1"
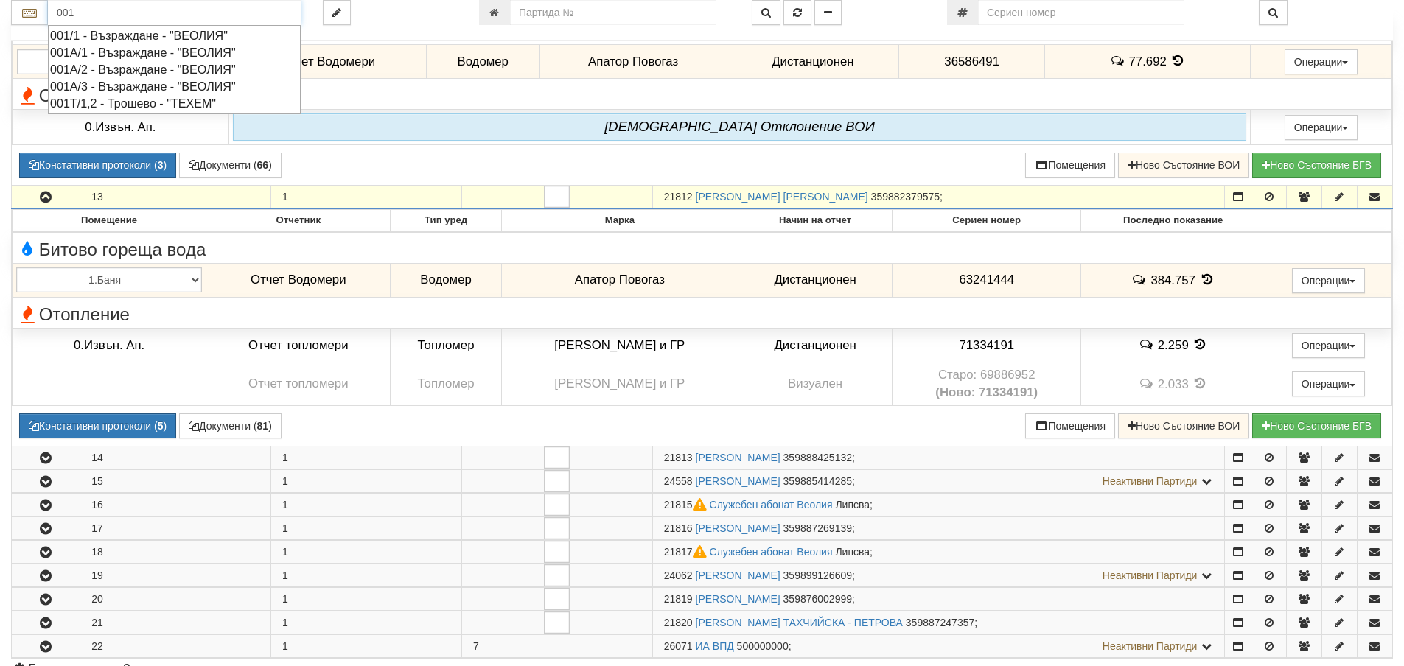
click at [177, 55] on div "001А/1 - Възраждане - "ВЕОЛИЯ"" at bounding box center [174, 52] width 248 height 17
type input "001А/1 - Възраждане - "ВЕОЛИЯ""
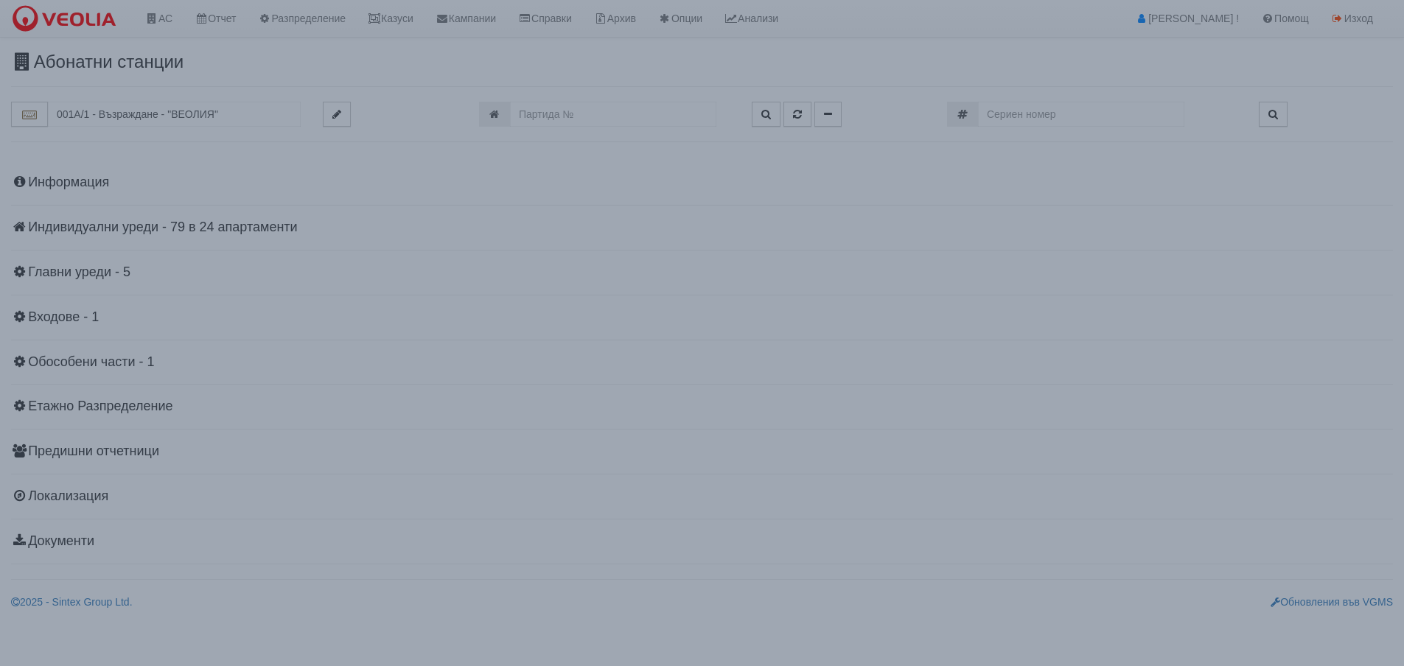
scroll to position [0, 0]
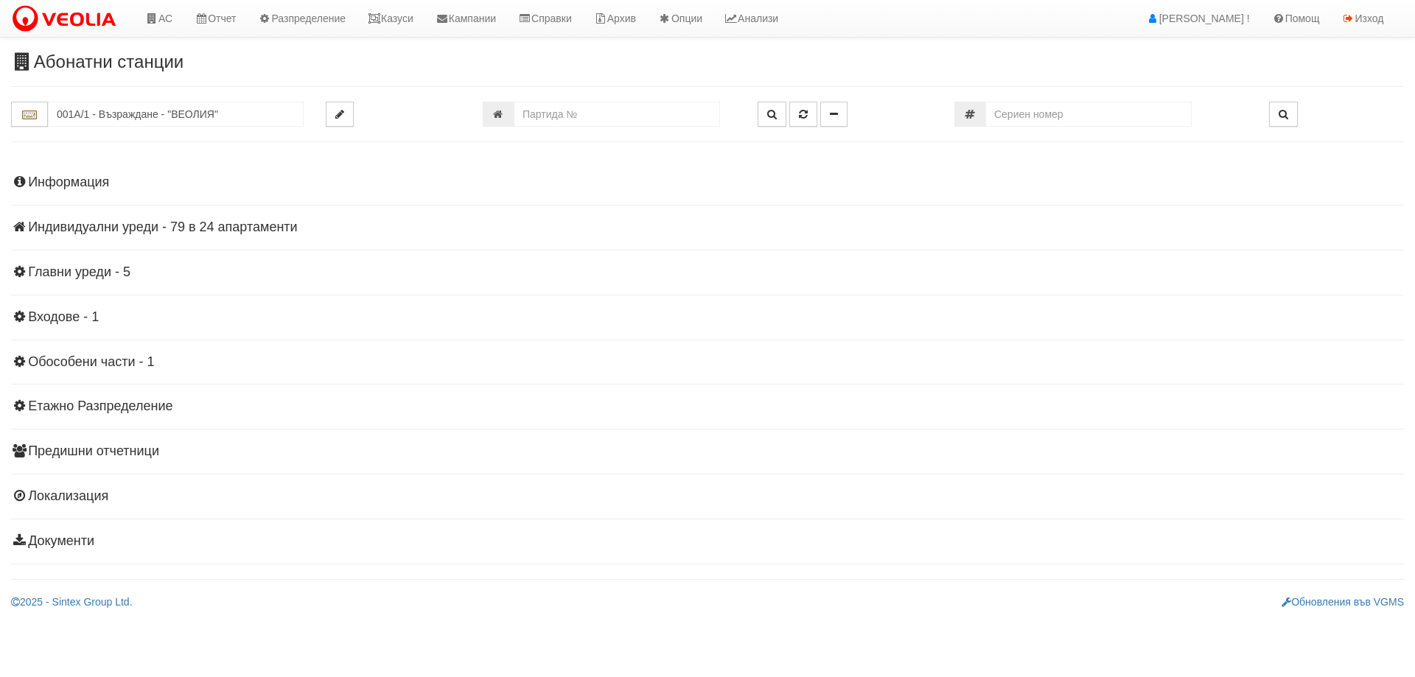
click at [128, 223] on h4 "Индивидуални уреди - 79 в 24 апартаменти" at bounding box center [707, 227] width 1393 height 15
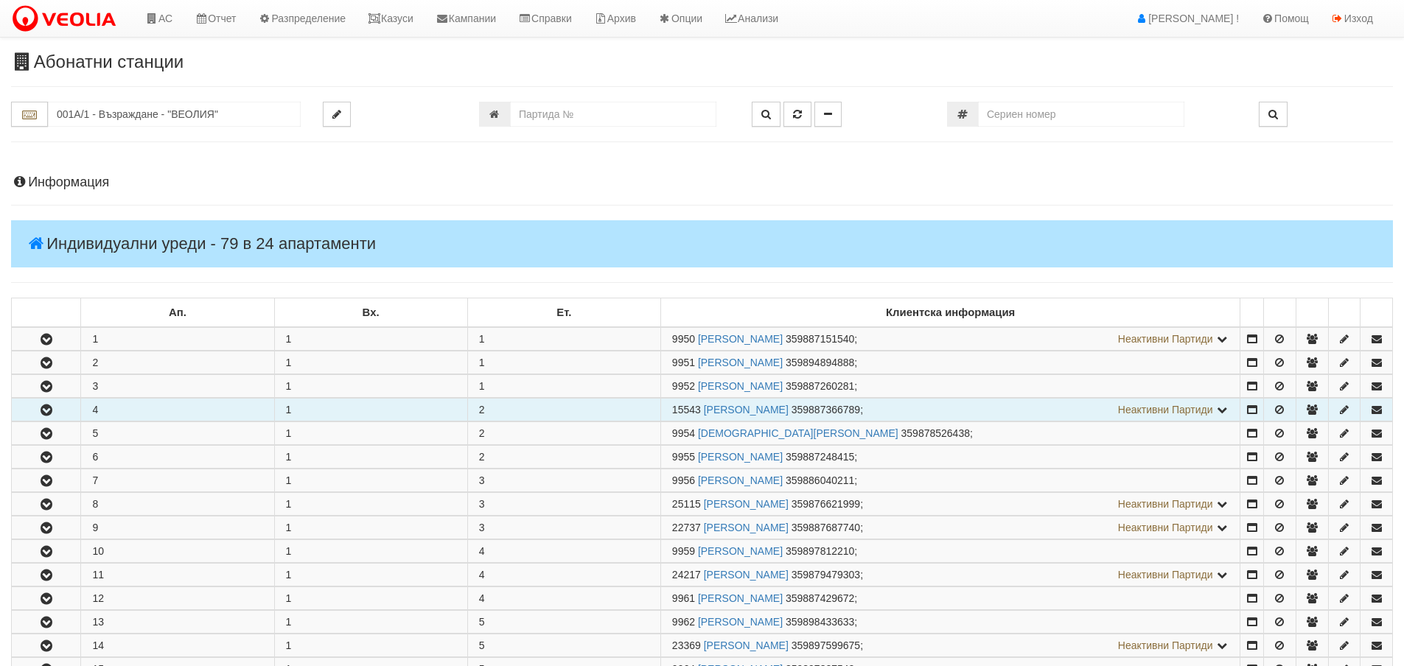
scroll to position [295, 0]
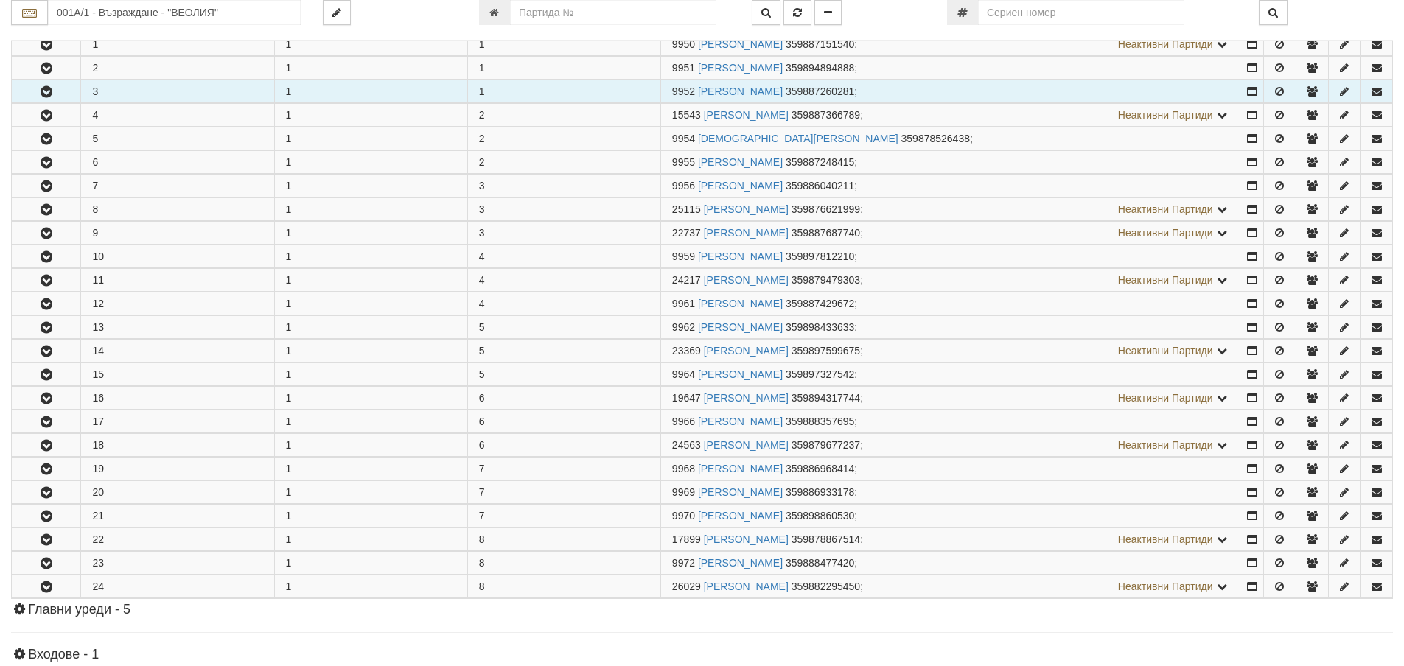
click at [65, 91] on button "button" at bounding box center [46, 91] width 69 height 22
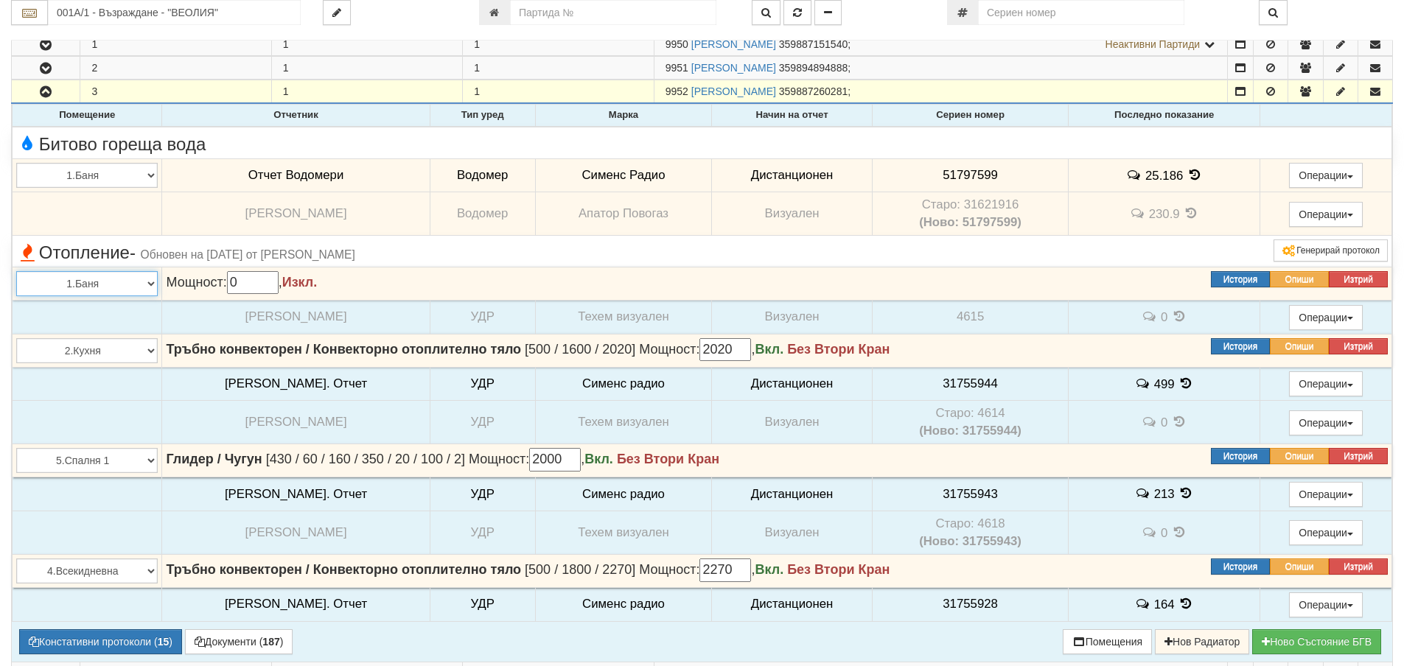
drag, startPoint x: 142, startPoint y: 285, endPoint x: 151, endPoint y: 283, distance: 9.8
click at [142, 285] on select "1.Баня 2.Кухня 3.Тоалетна 4.Всекидневна 5.Спалня 1 6.Спалня 2 7.Коридор 8.Терас…" at bounding box center [87, 283] width 142 height 25
click at [153, 285] on select "1.Баня 2.Кухня 3.Тоалетна 4.Всекидневна 5.Спалня 1 6.Спалня 2 7.Коридор 8.Терас…" at bounding box center [87, 283] width 142 height 25
click at [81, 352] on select "1.Баня 2.Кухня 3.Тоалетна 4.Всекидневна 5.Спалня 1 6.Спалня 2 7.Коридор 8.Терас…" at bounding box center [87, 350] width 142 height 25
click at [141, 345] on select "1.Баня 2.Кухня 3.Тоалетна 4.Всекидневна 5.Спалня 1 6.Спалня 2 7.Коридор 8.Терас…" at bounding box center [87, 350] width 142 height 25
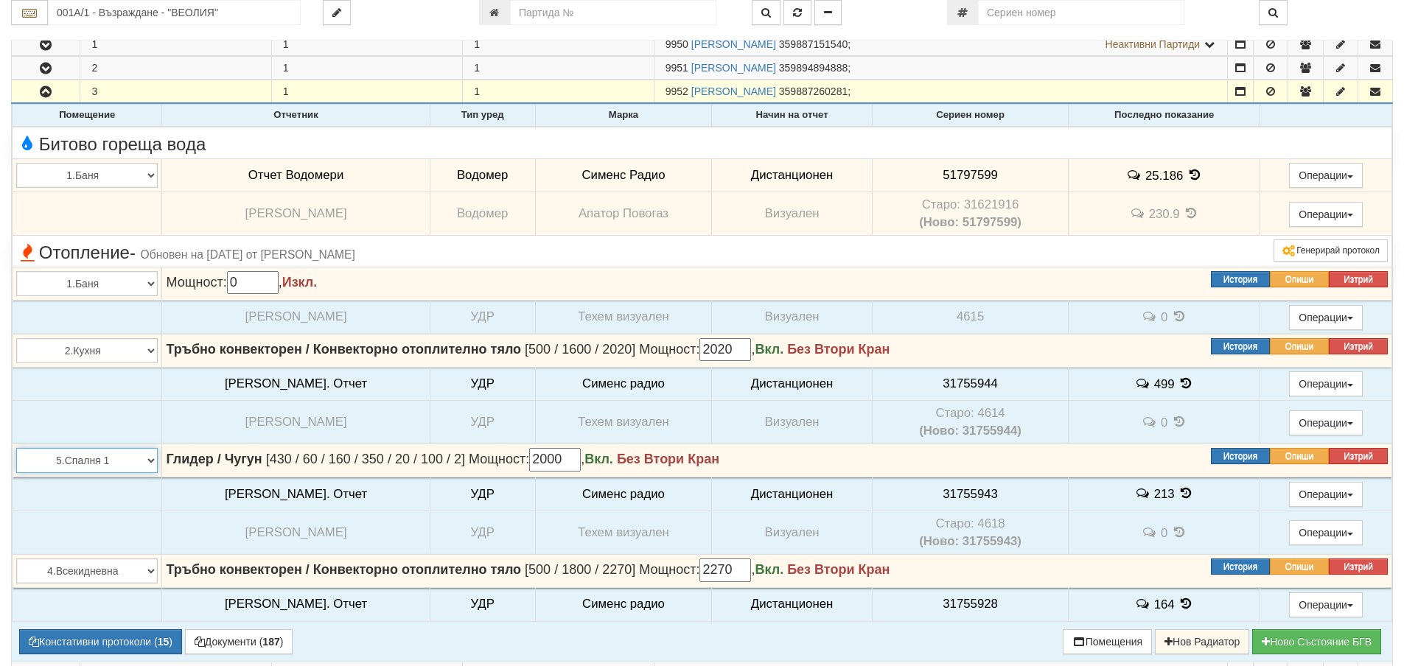
click at [114, 471] on select "1.Баня 2.Кухня 3.Тоалетна 4.Всекидневна 5.Спалня 1 6.Спалня 2 7.Коридор 8.Терас…" at bounding box center [87, 460] width 142 height 25
click at [142, 464] on select "1.Баня 2.Кухня 3.Тоалетна 4.Всекидневна 5.Спалня 1 6.Спалня 2 7.Коридор 8.Терас…" at bounding box center [87, 460] width 142 height 25
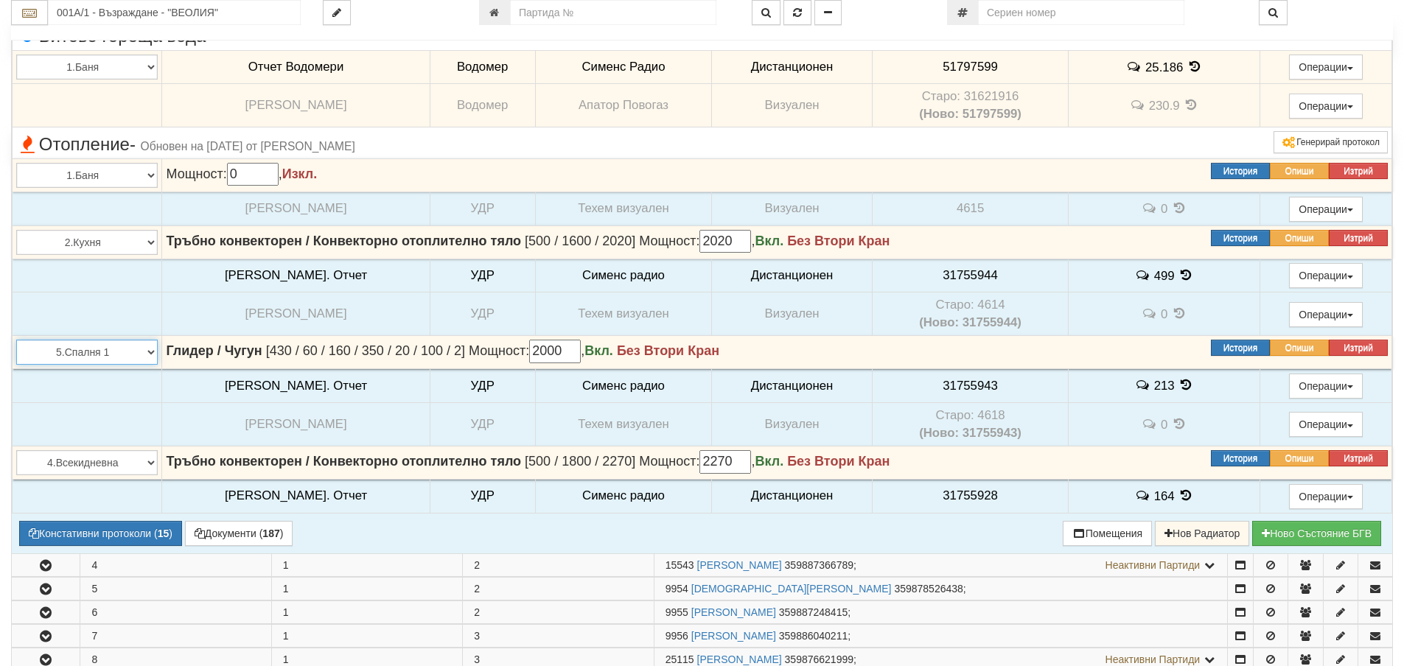
scroll to position [516, 0]
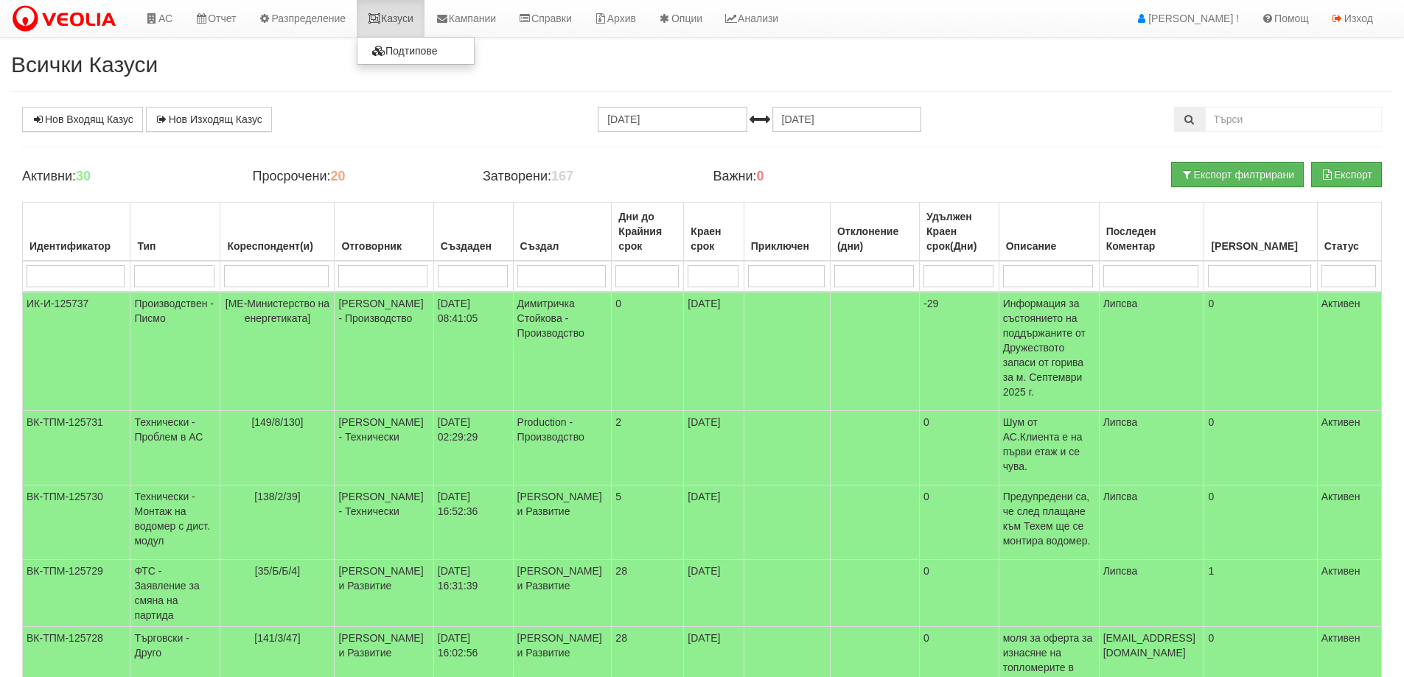
click at [396, 18] on link "Казуси" at bounding box center [391, 18] width 68 height 37
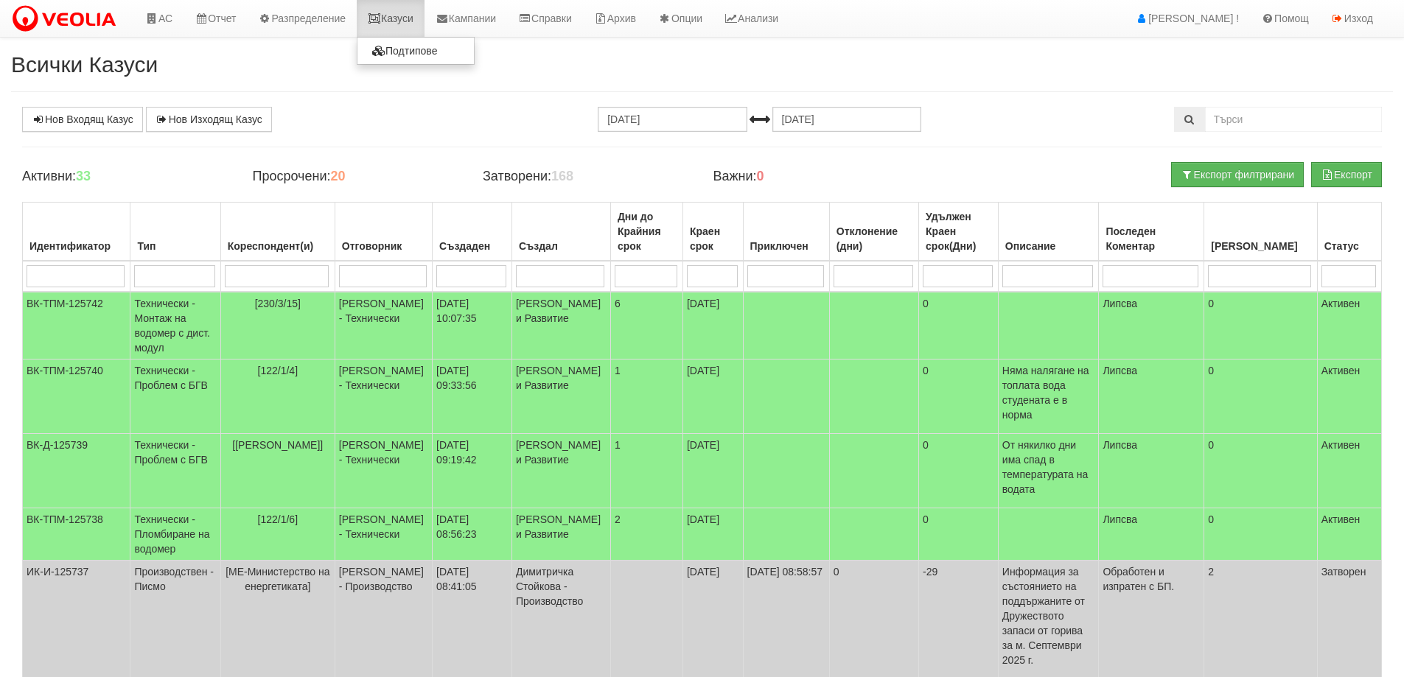
click at [391, 10] on link "Казуси" at bounding box center [391, 18] width 68 height 37
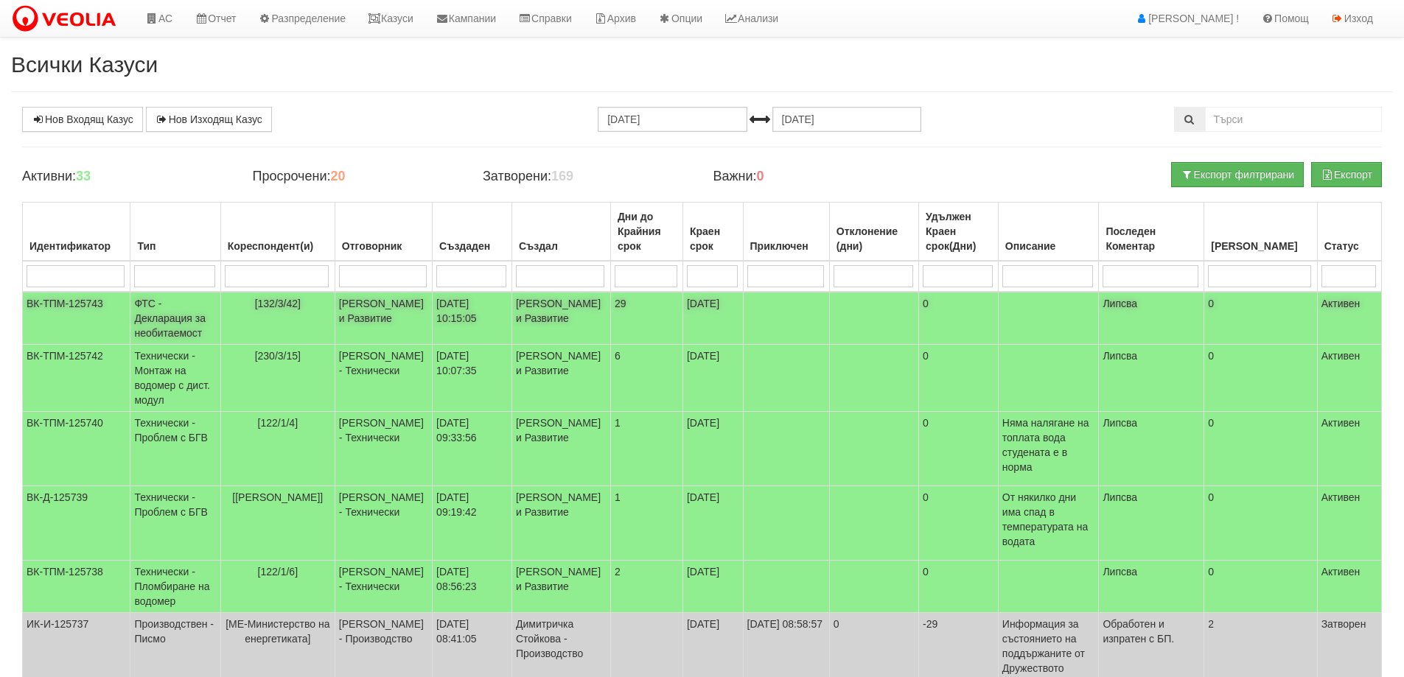
click at [683, 329] on td "[DATE]" at bounding box center [713, 318] width 60 height 53
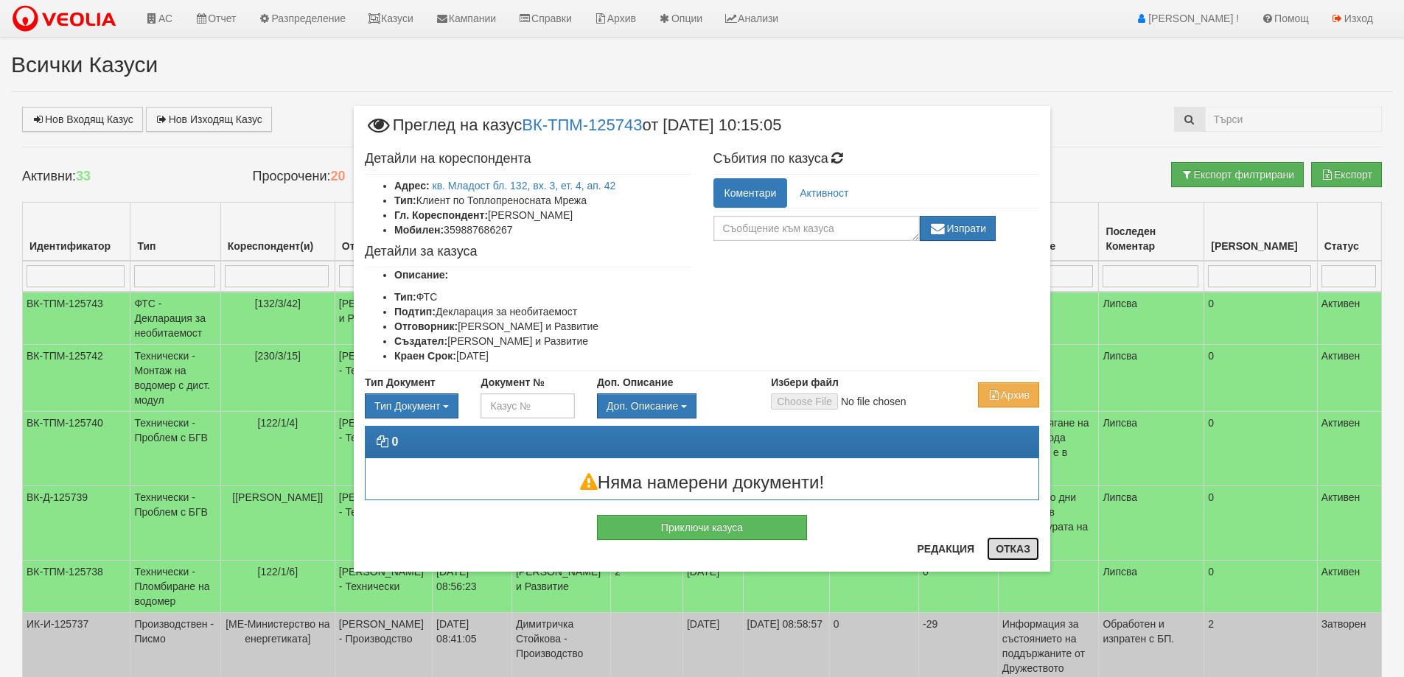
click at [1015, 554] on button "Отказ" at bounding box center [1013, 549] width 52 height 24
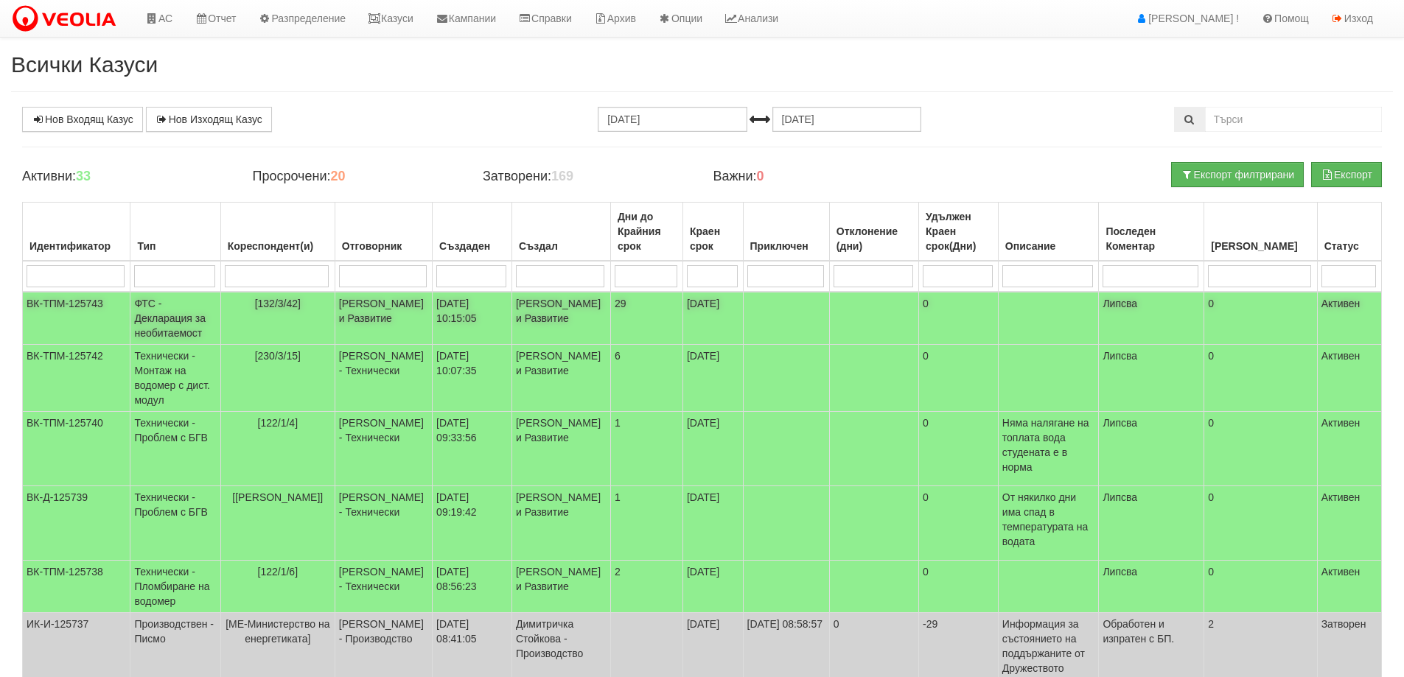
click at [402, 316] on td "[PERSON_NAME] и Развитие" at bounding box center [383, 318] width 97 height 53
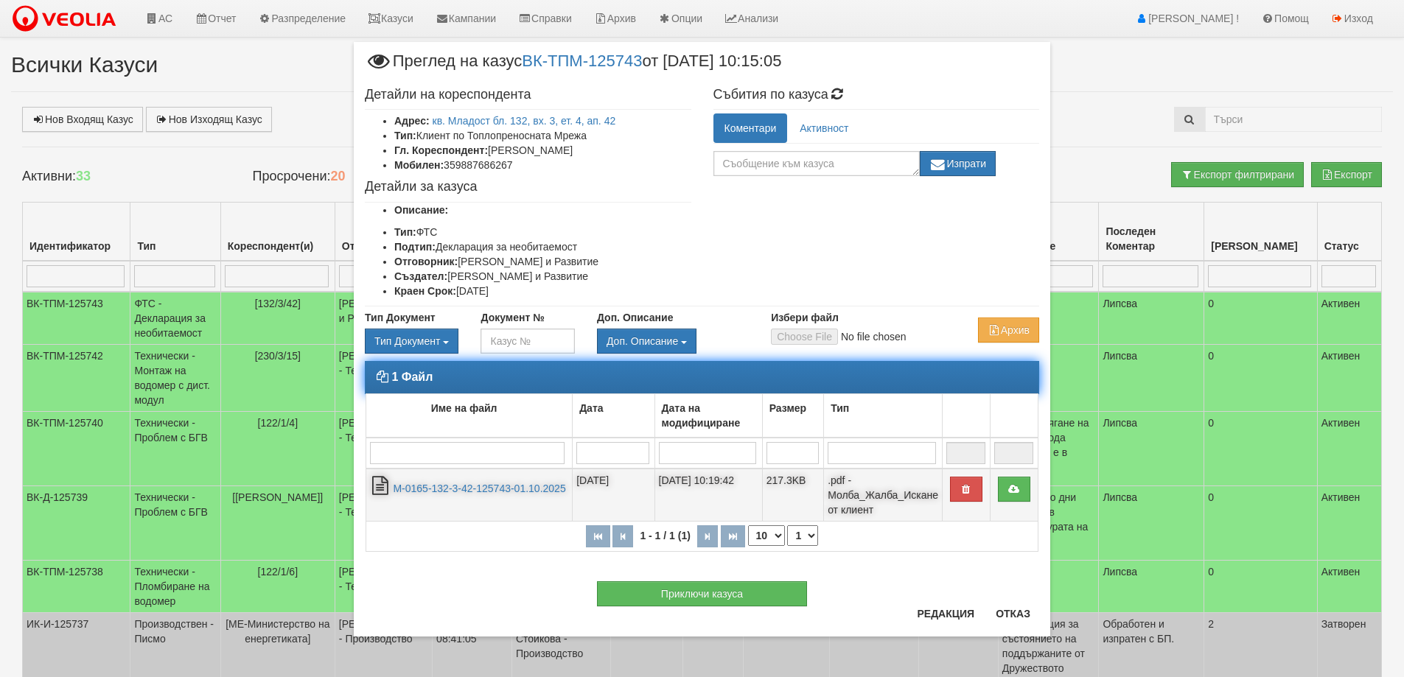
click at [506, 482] on td "М-0165-132-3-42-125743-01.10.2025" at bounding box center [469, 495] width 206 height 53
click at [507, 486] on link "М-0165-132-3-42-125743-01.10.2025" at bounding box center [479, 489] width 172 height 12
click at [1000, 497] on link at bounding box center [1014, 489] width 32 height 25
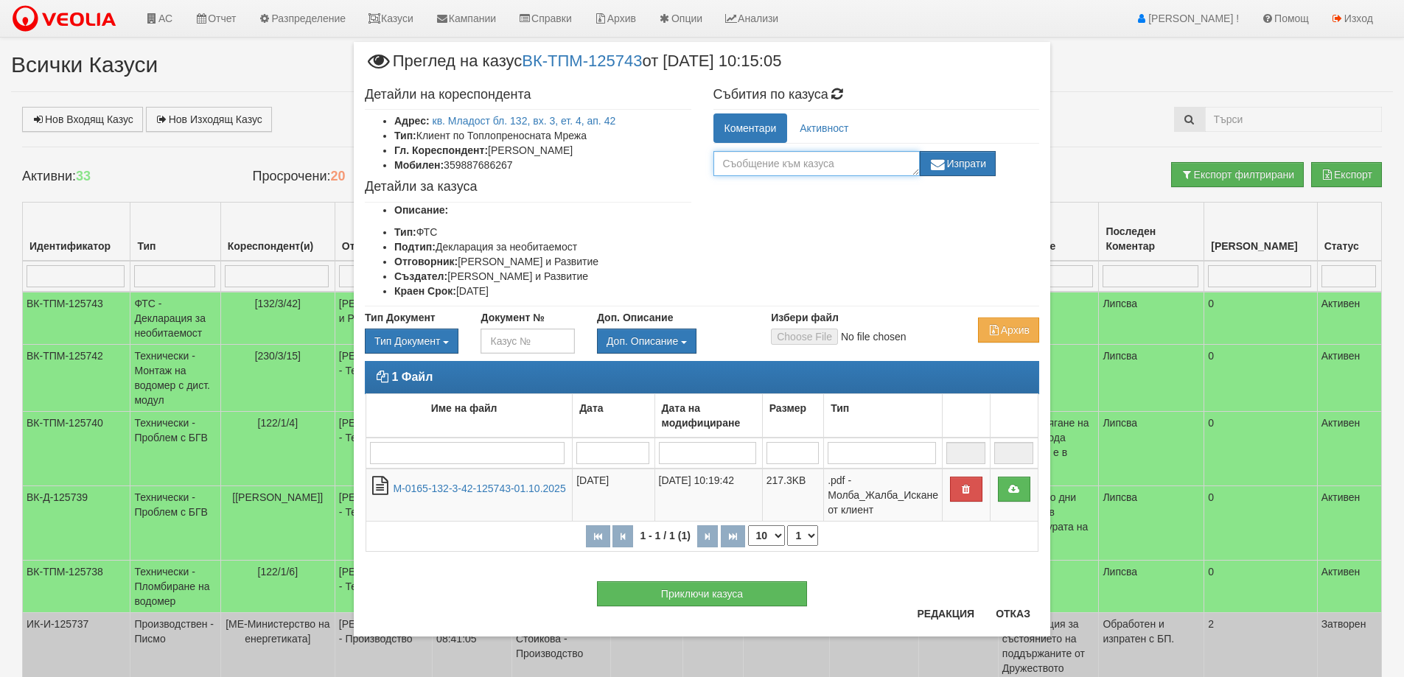
click at [841, 170] on textarea at bounding box center [817, 163] width 206 height 25
click at [756, 601] on button "Приключи казуса" at bounding box center [702, 594] width 210 height 25
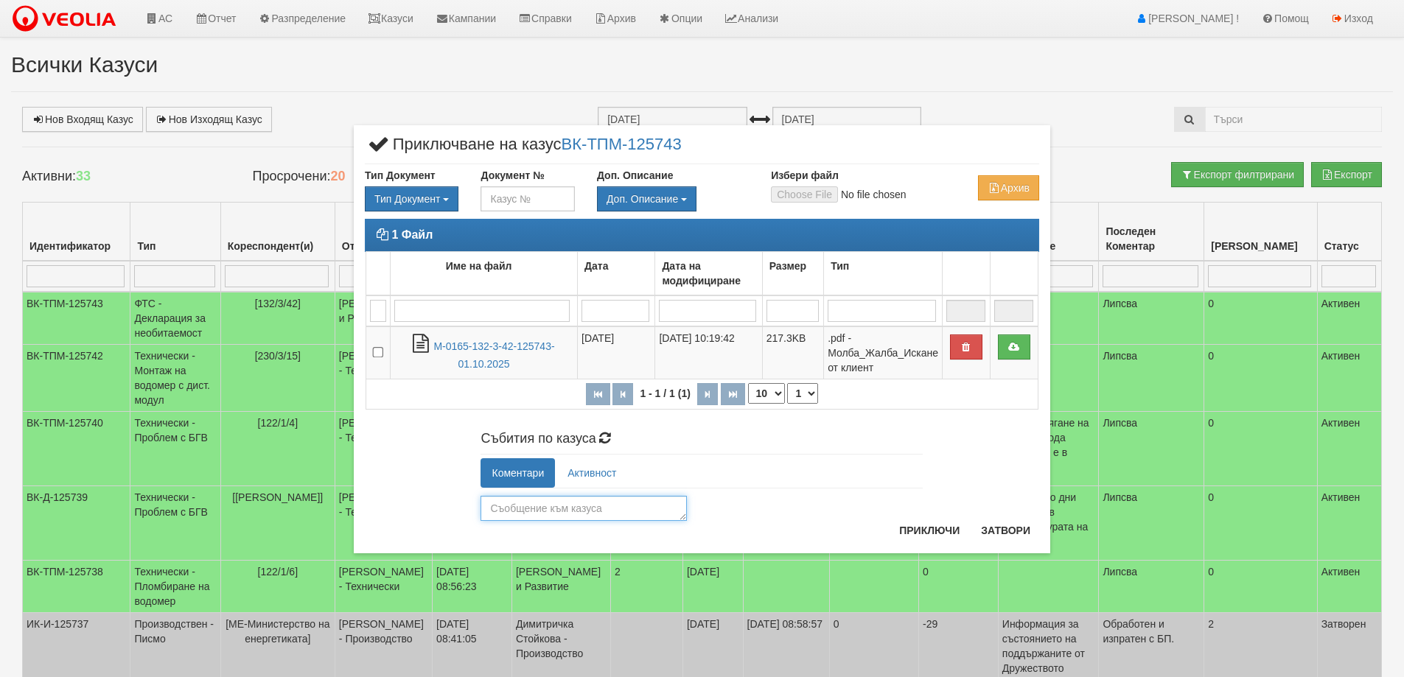
click at [632, 500] on textarea at bounding box center [584, 508] width 206 height 25
type textarea "Изпратена към [GEOGRAPHIC_DATA] и [GEOGRAPHIC_DATA]"
click at [910, 532] on button "Приключи" at bounding box center [929, 531] width 78 height 24
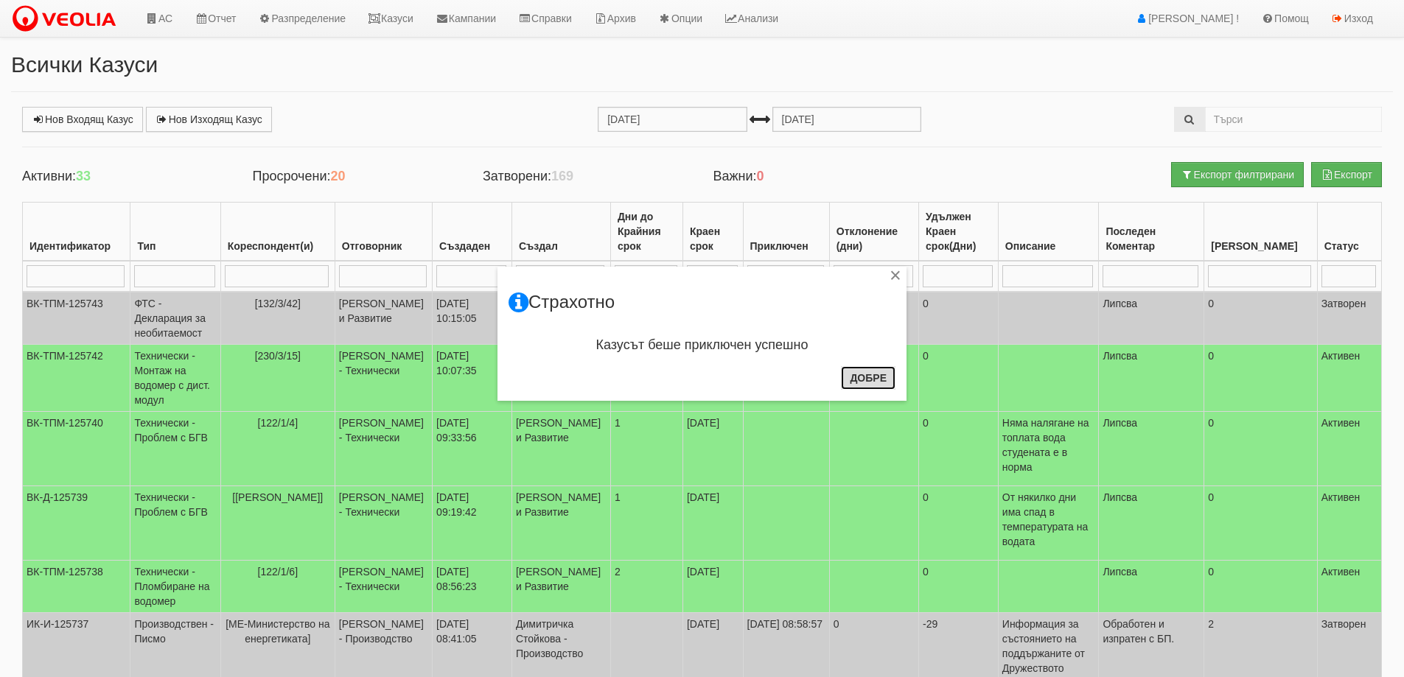
click at [857, 387] on button "Добре" at bounding box center [868, 378] width 55 height 24
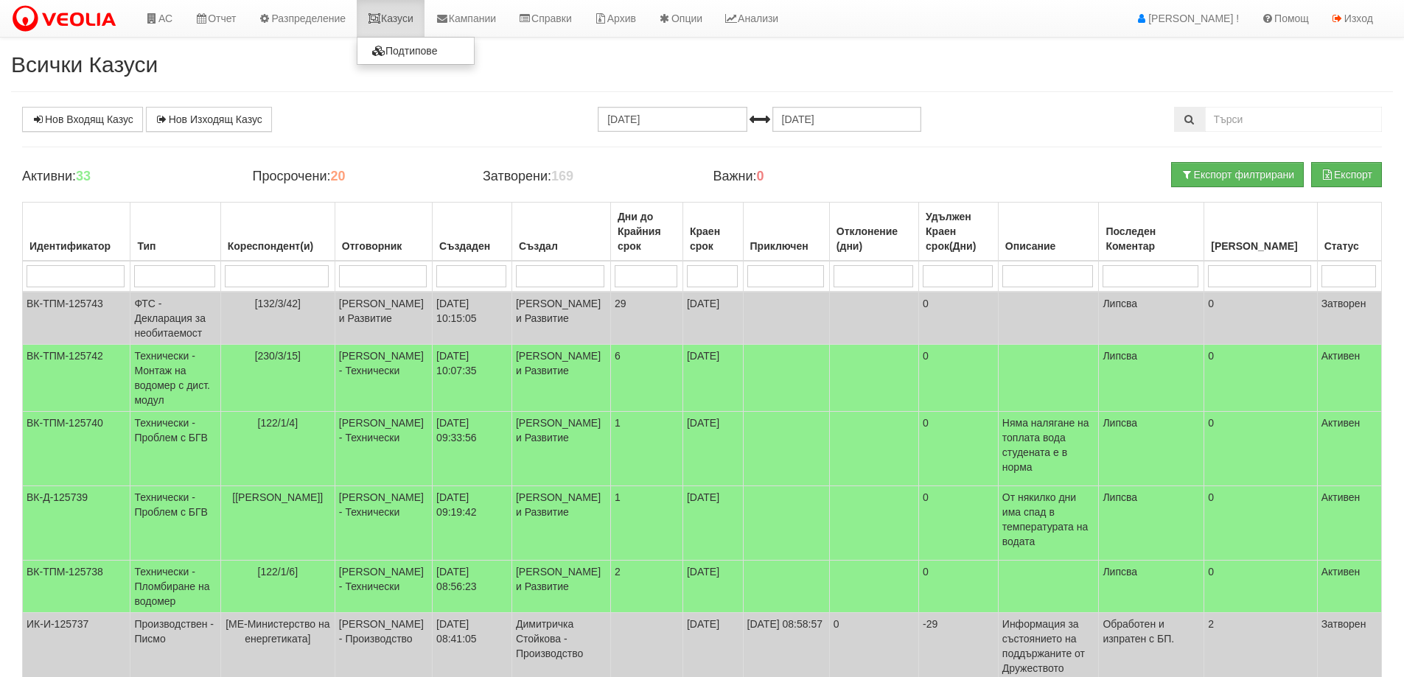
click at [400, 15] on link "Казуси" at bounding box center [391, 18] width 68 height 37
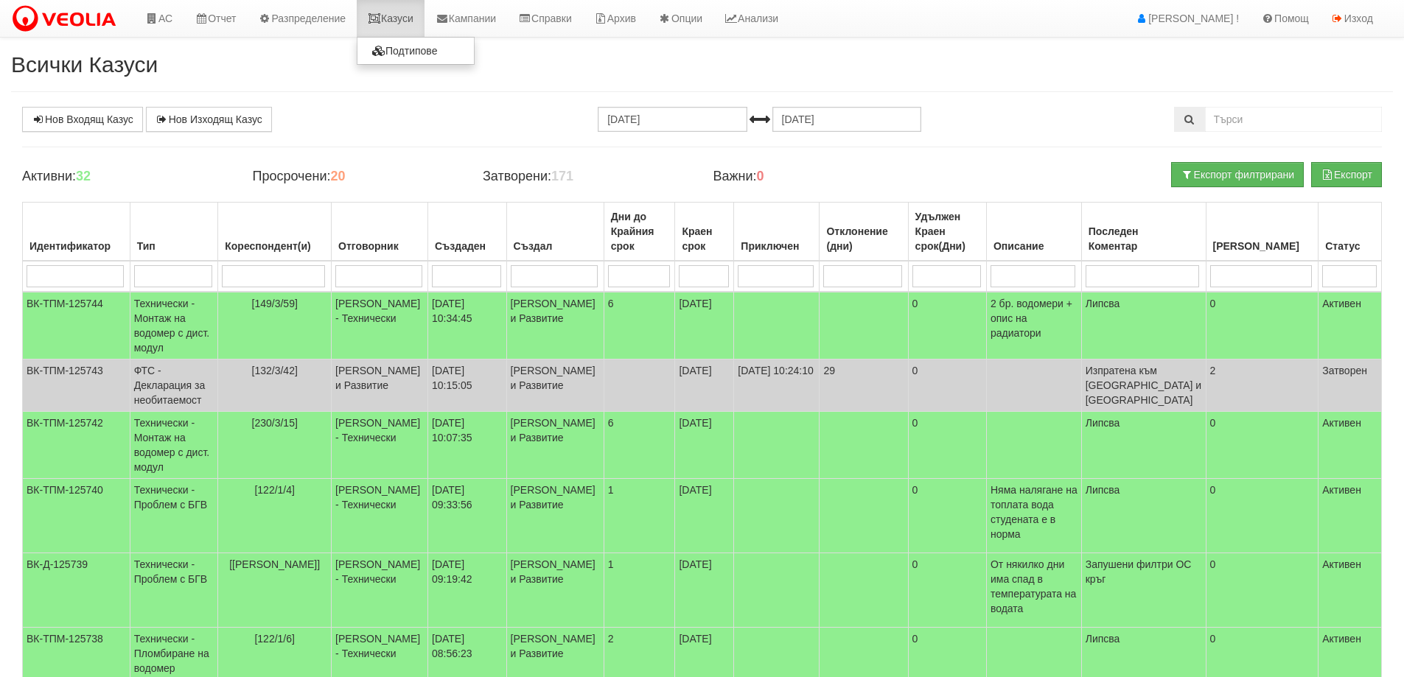
click at [414, 15] on link "Казуси" at bounding box center [391, 18] width 68 height 37
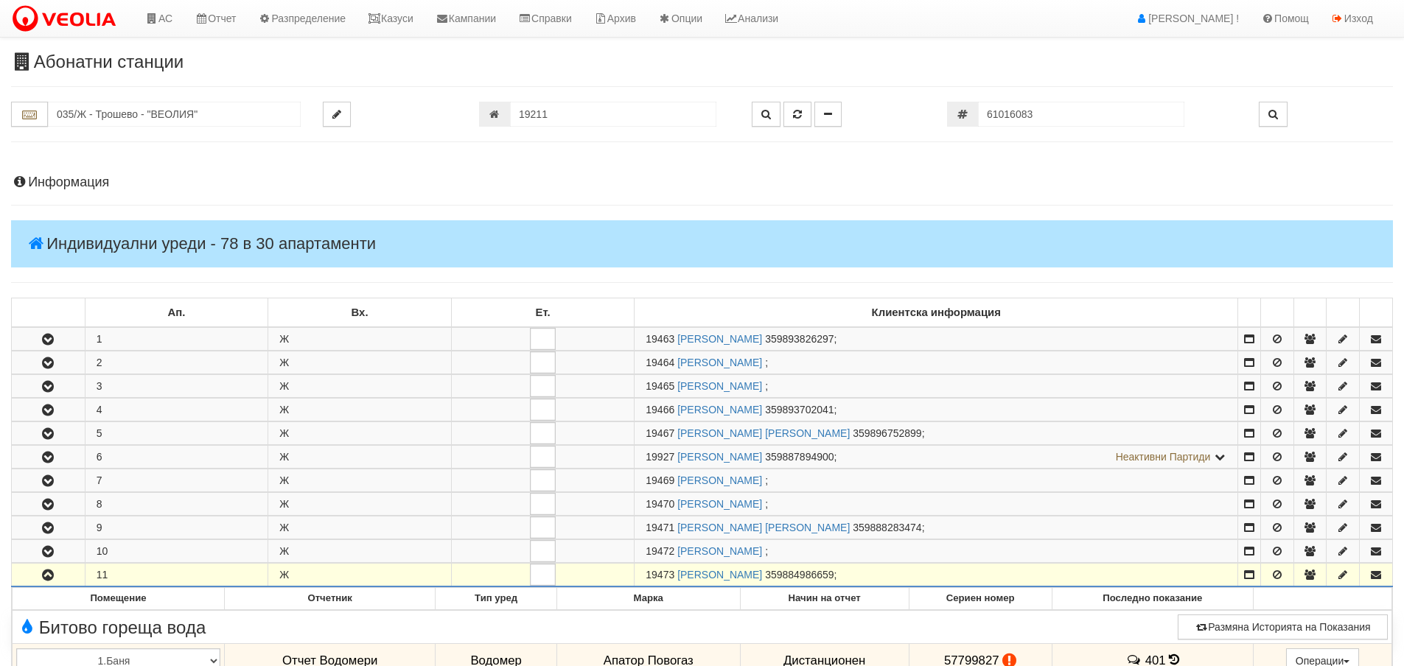
click at [265, 102] on input "035/Ж - Трошево - "ВЕОЛИЯ"" at bounding box center [174, 114] width 253 height 25
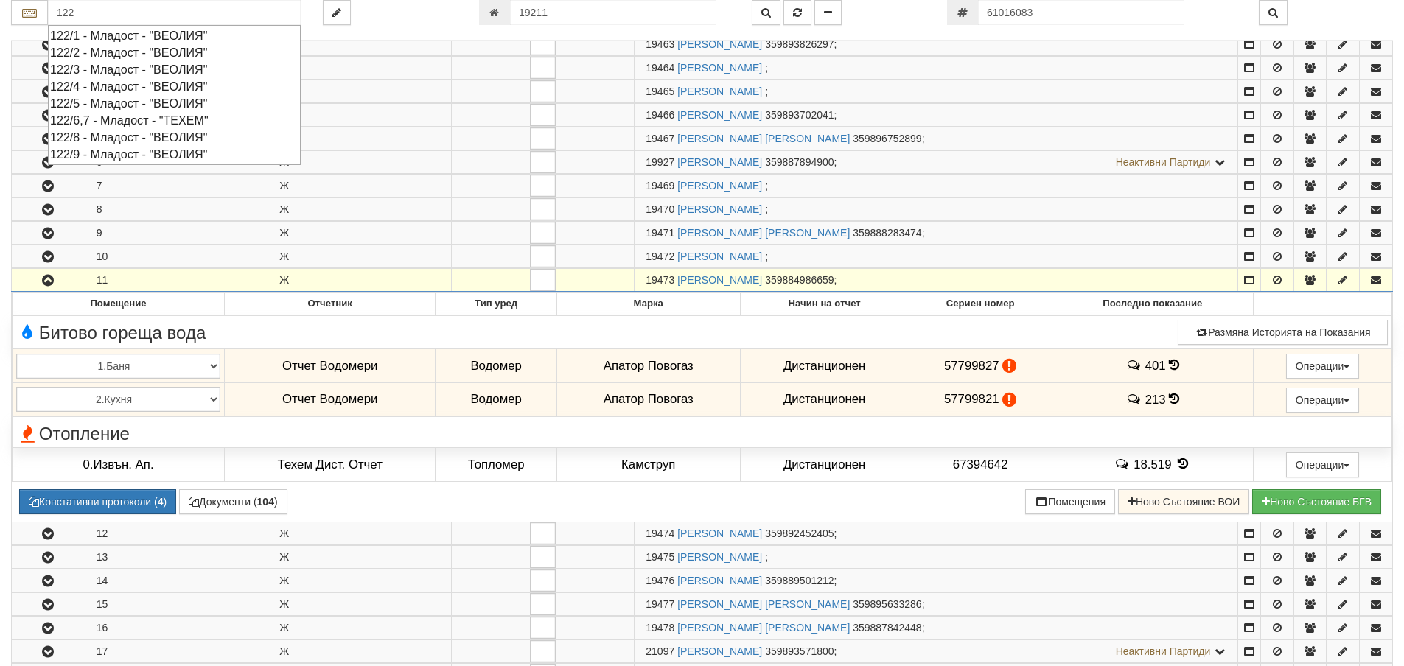
click at [217, 31] on div "122/1 - Младост - "ВЕОЛИЯ"" at bounding box center [174, 35] width 248 height 17
type input "122/1 - Младост - "ВЕОЛИЯ""
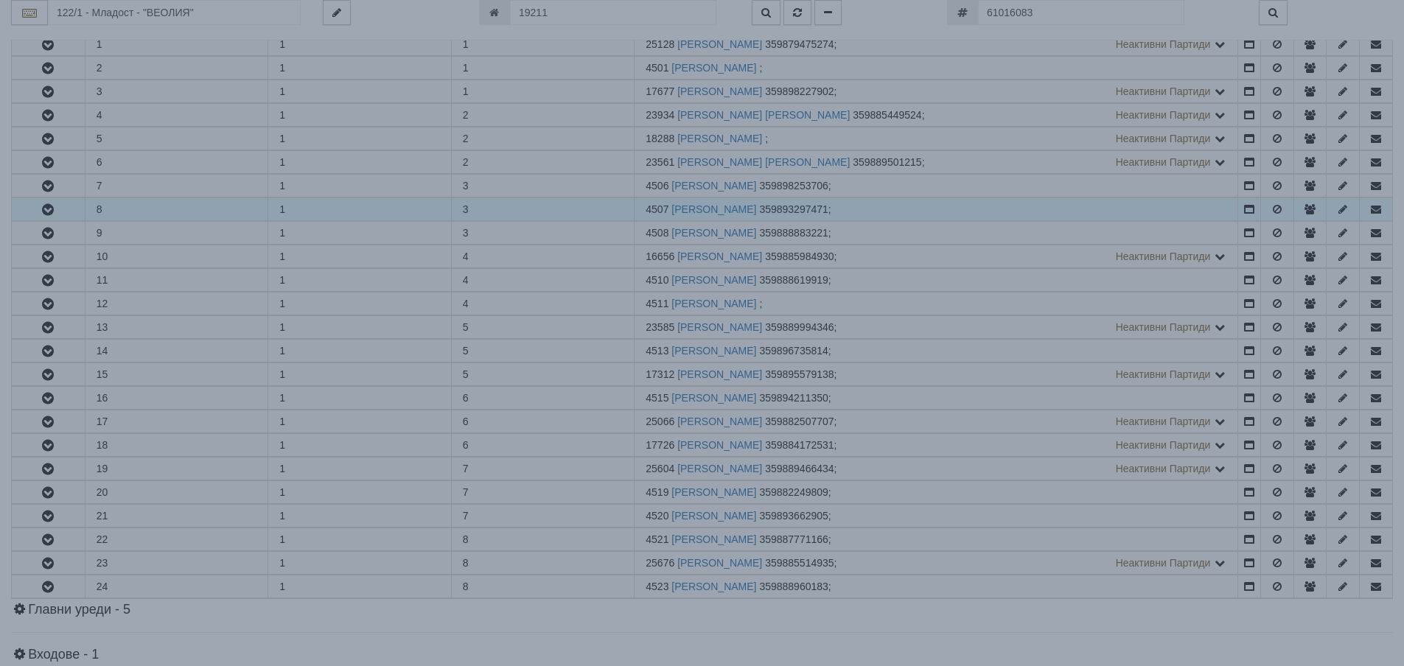
scroll to position [0, 0]
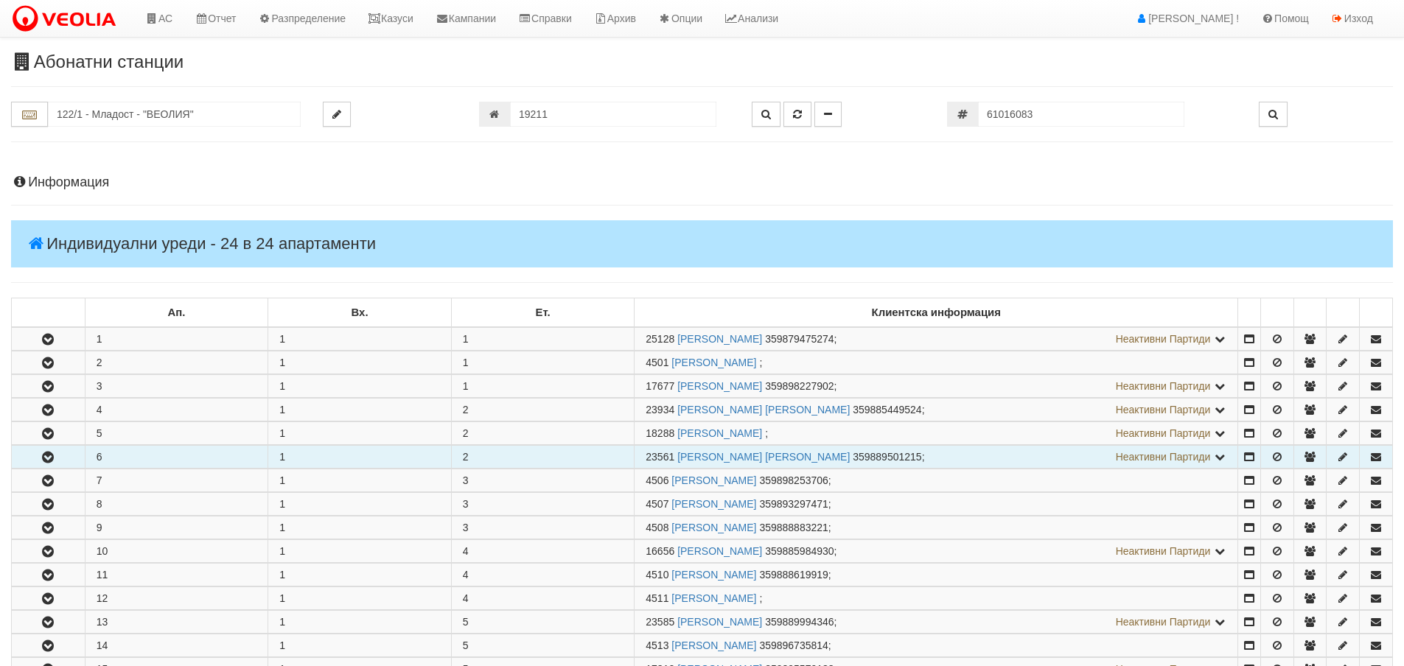
click at [57, 450] on button "button" at bounding box center [48, 457] width 73 height 22
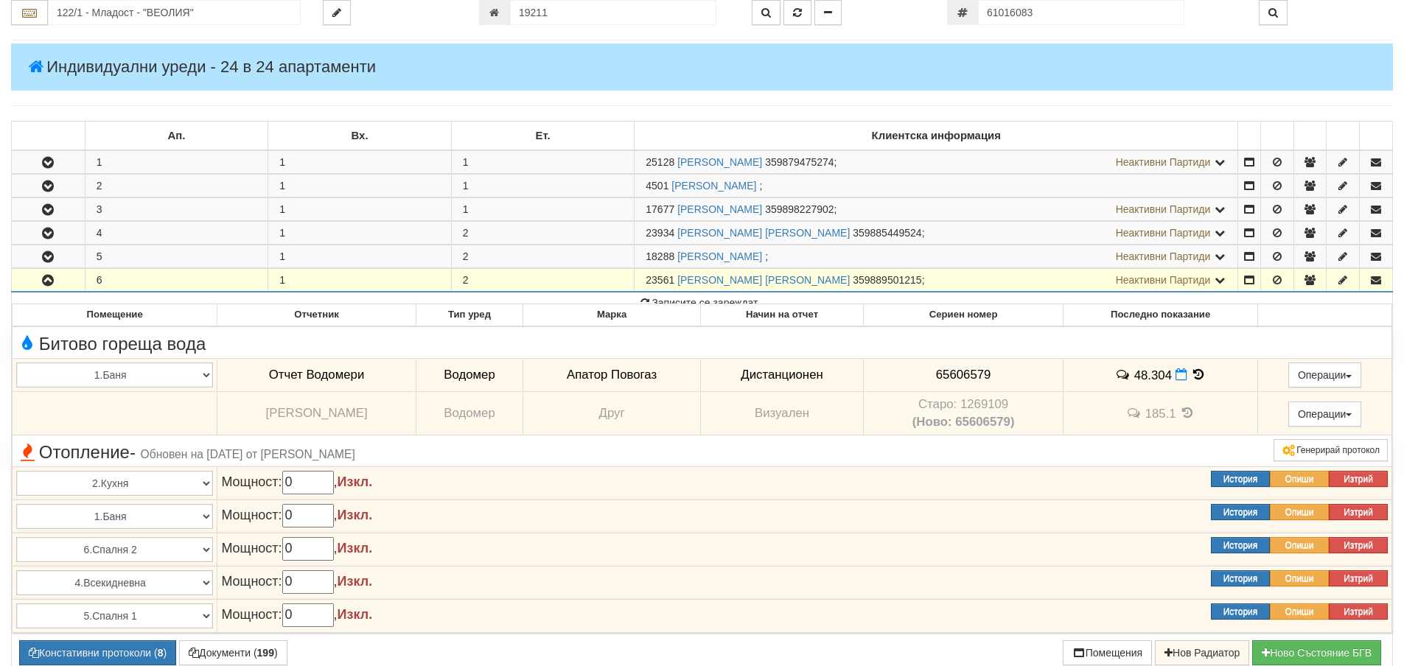
scroll to position [295, 0]
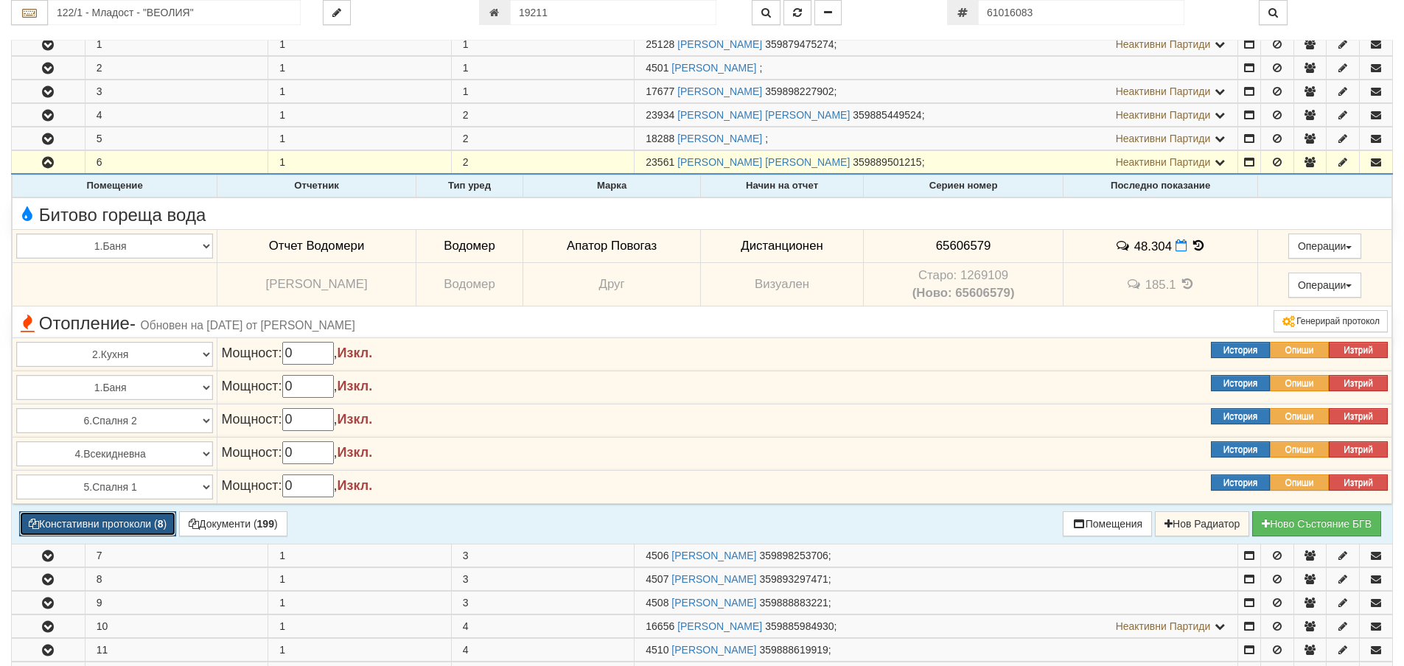
click at [138, 523] on button "Констативни протоколи ( 8 )" at bounding box center [97, 524] width 157 height 25
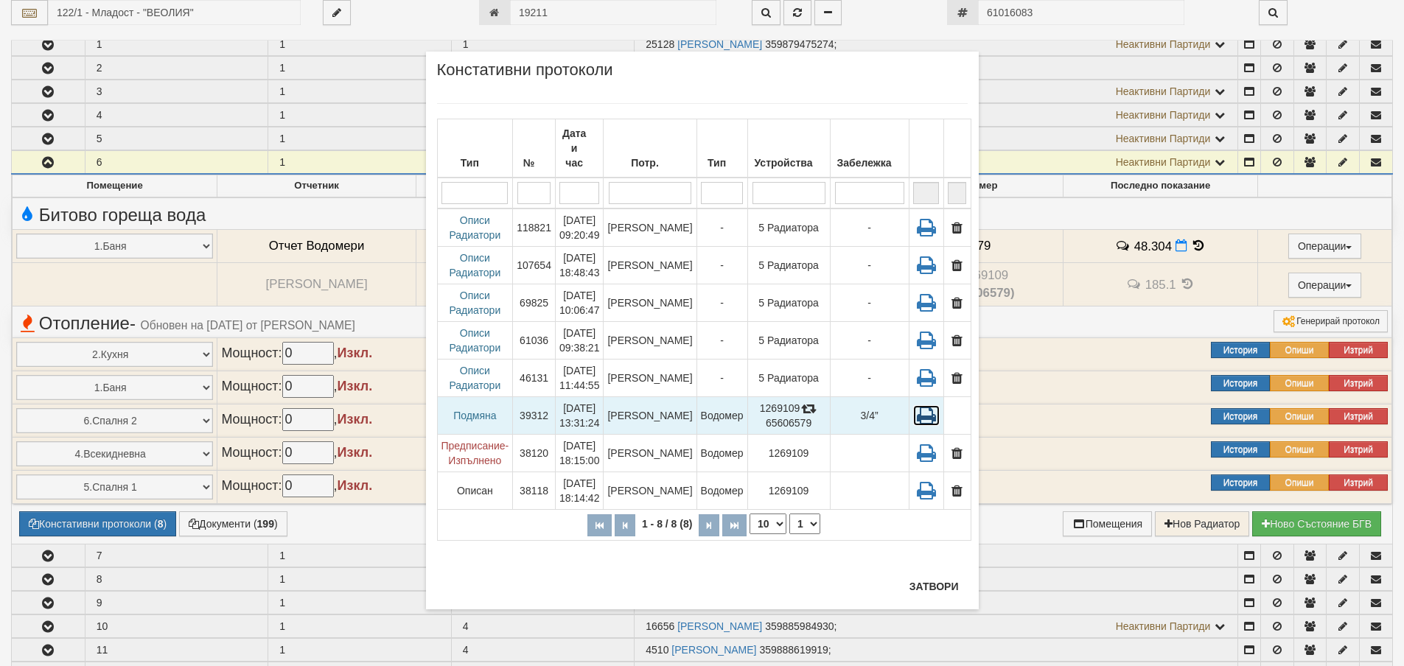
click at [926, 405] on icon at bounding box center [926, 415] width 27 height 21
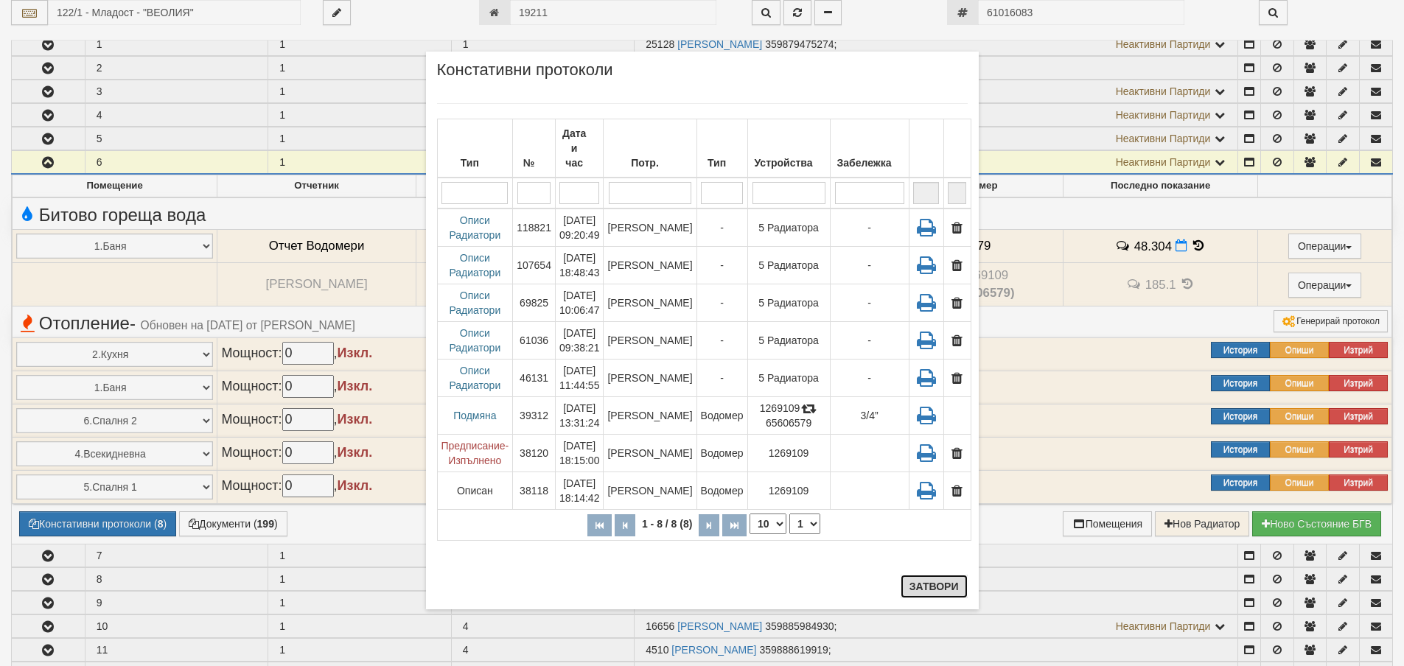
click at [938, 592] on button "Затвори" at bounding box center [934, 587] width 67 height 24
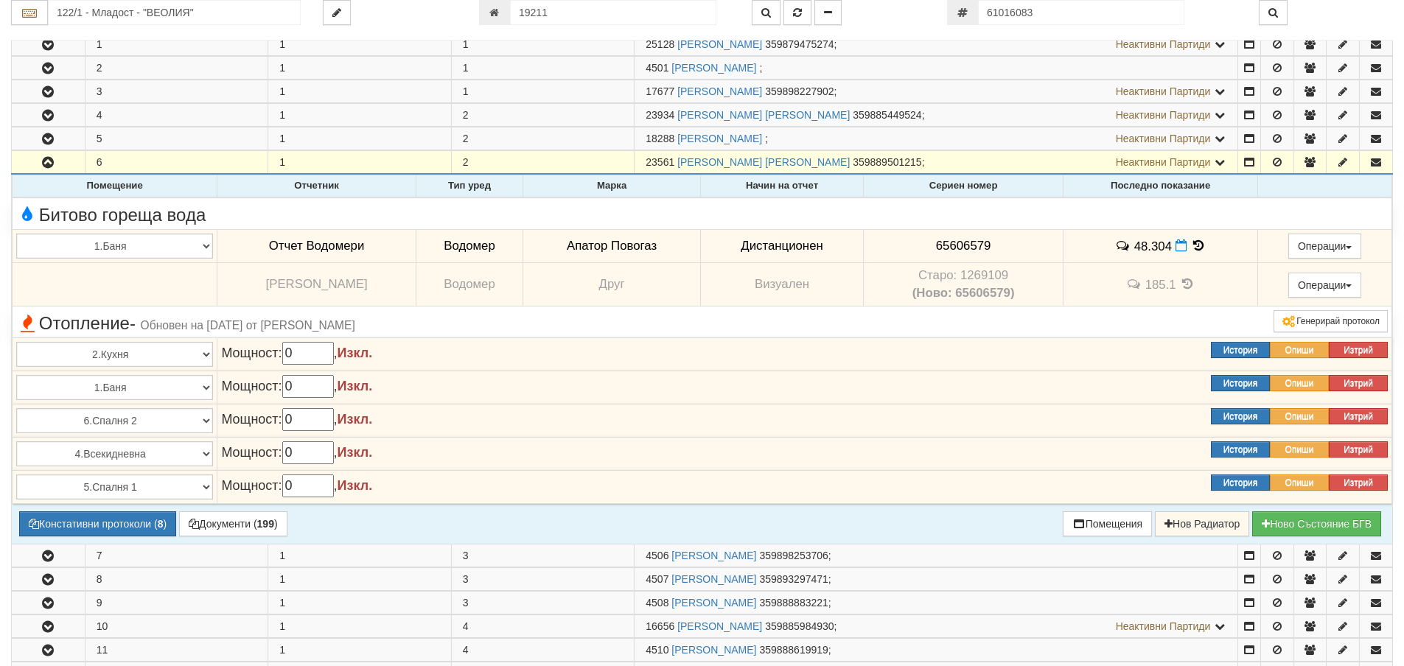
click at [1200, 248] on icon at bounding box center [1199, 246] width 16 height 13
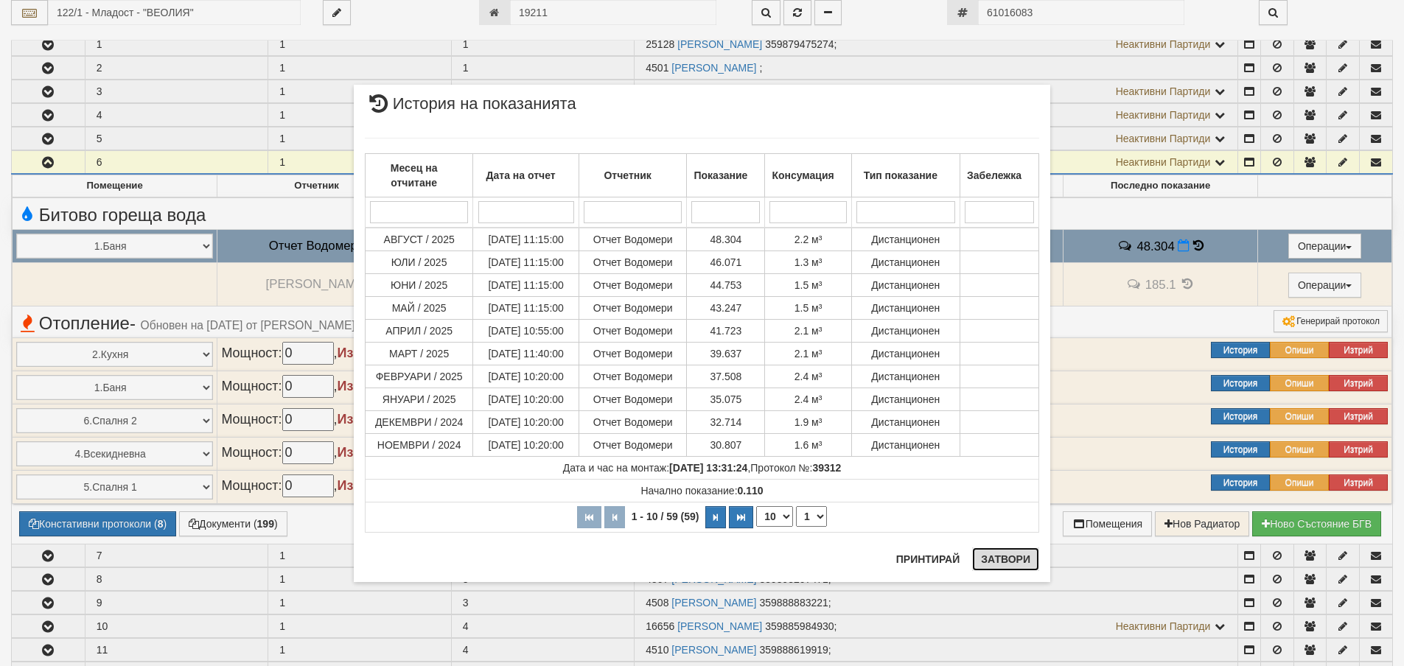
click at [1011, 559] on button "Затвори" at bounding box center [1005, 560] width 67 height 24
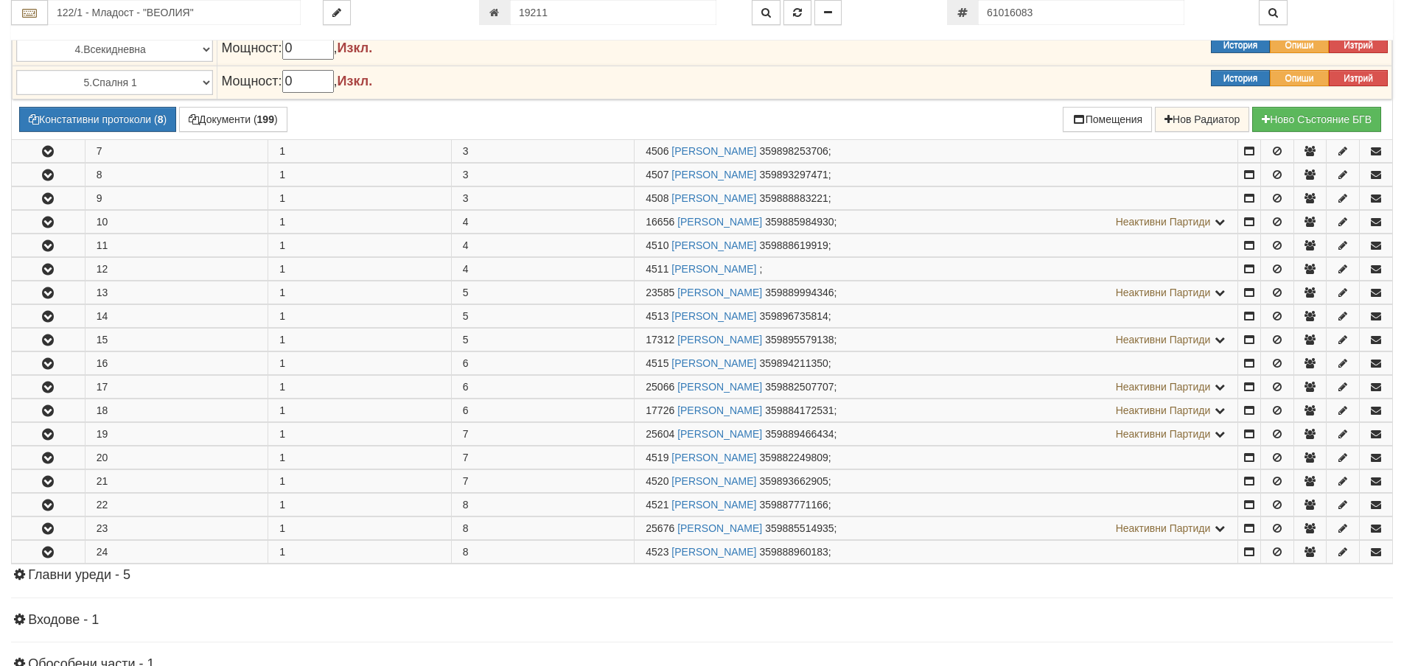
scroll to position [885, 0]
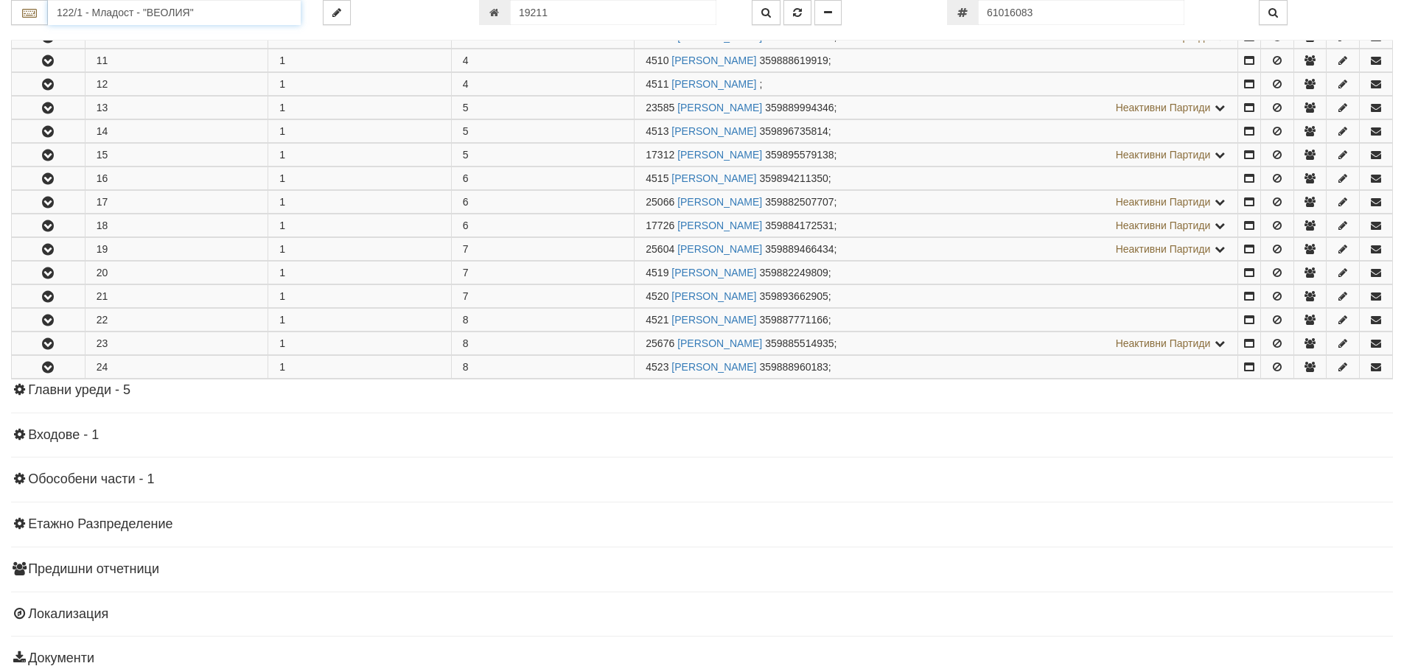
click at [180, 13] on input "122/1 - Младост - "ВЕОЛИЯ"" at bounding box center [174, 12] width 253 height 25
click at [552, 4] on input "19211" at bounding box center [613, 12] width 206 height 25
type input "4675"
type input "122/8 - "[PERSON_NAME] [GEOGRAPHIC_DATA] " ЕАД"
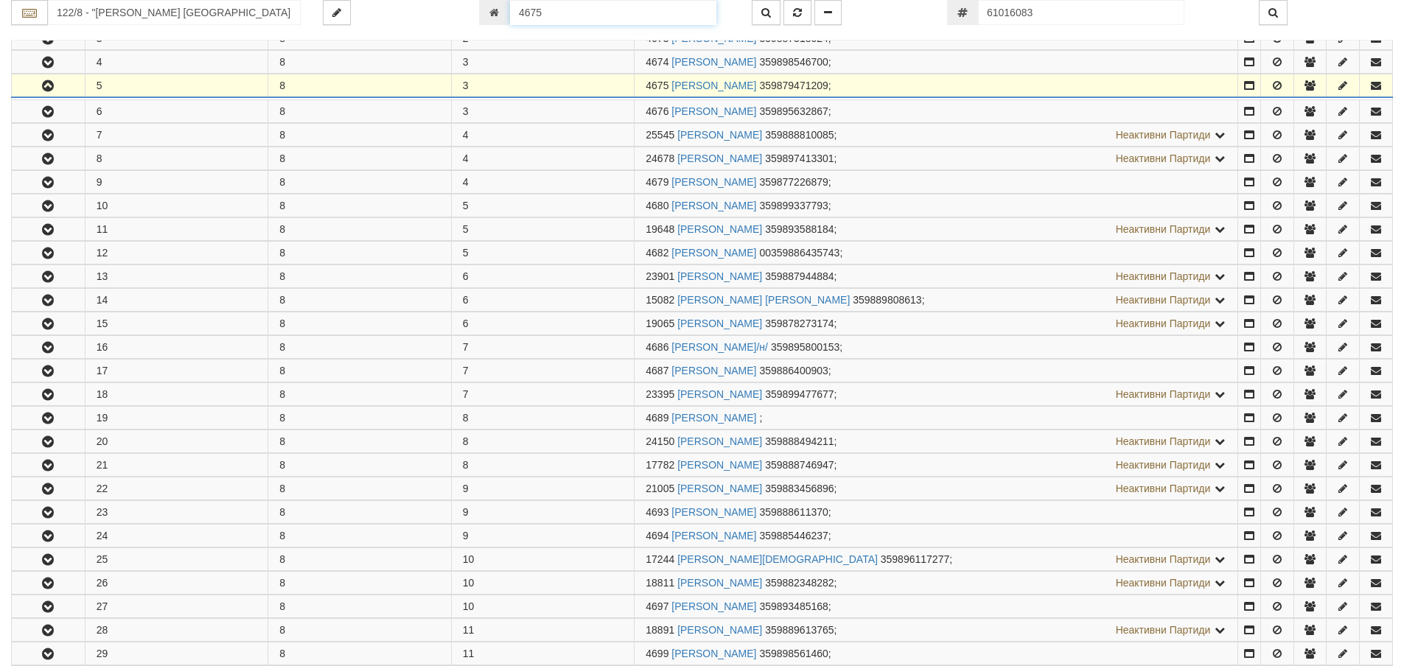
scroll to position [386, 0]
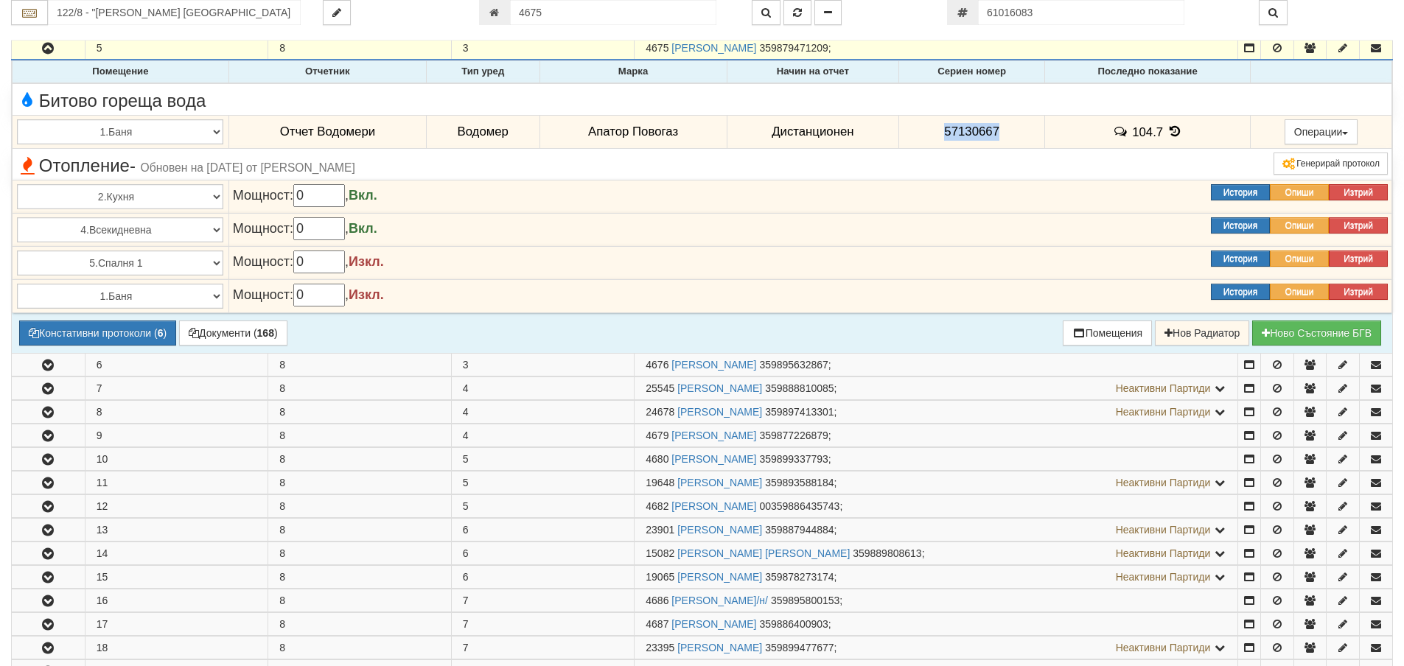
drag, startPoint x: 1032, startPoint y: 126, endPoint x: 930, endPoint y: 128, distance: 101.7
click at [930, 128] on td "57130667" at bounding box center [972, 132] width 146 height 34
copy span "57130667"
